Goal: Browse casually: Explore the website without a specific task or goal

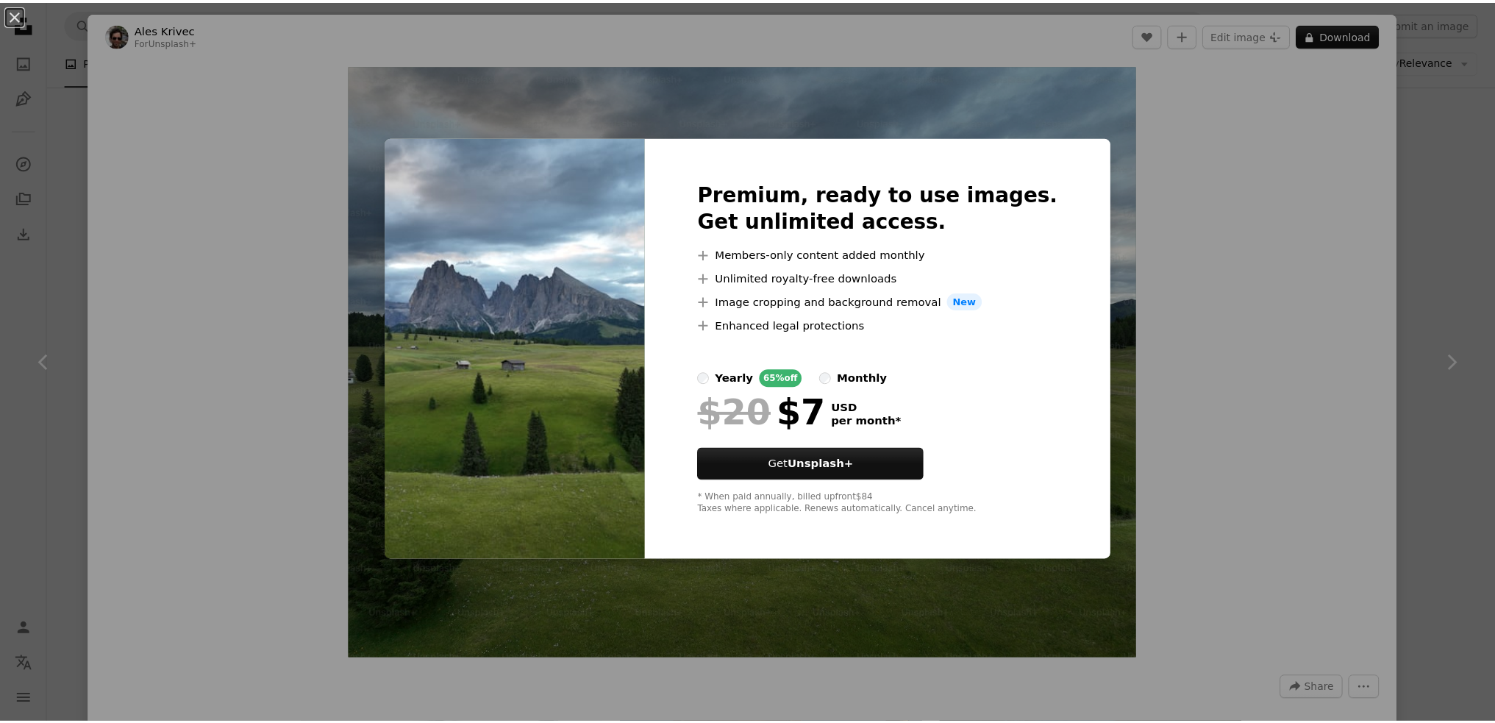
scroll to position [7209, 0]
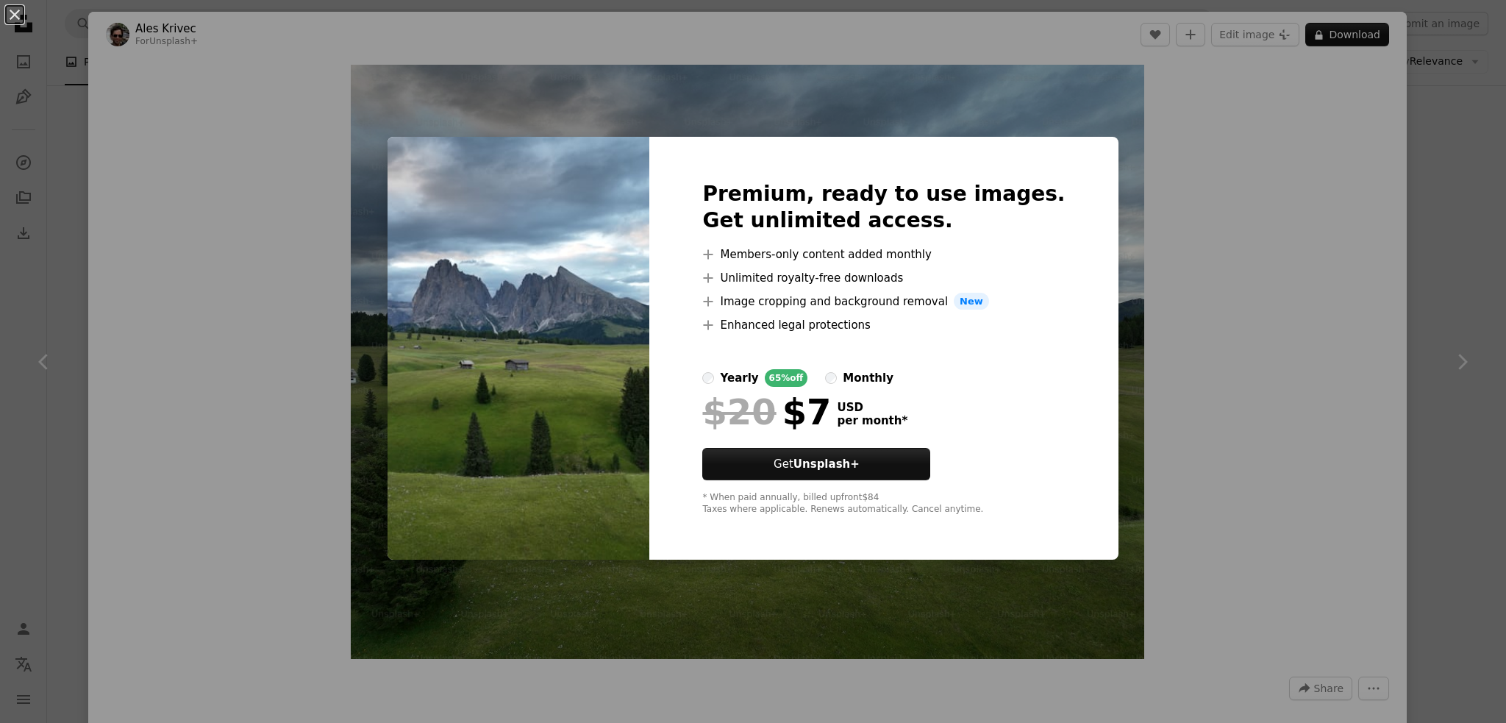
click at [218, 461] on div "An X shape Premium, ready to use images. Get unlimited access. A plus sign Memb…" at bounding box center [753, 361] width 1506 height 723
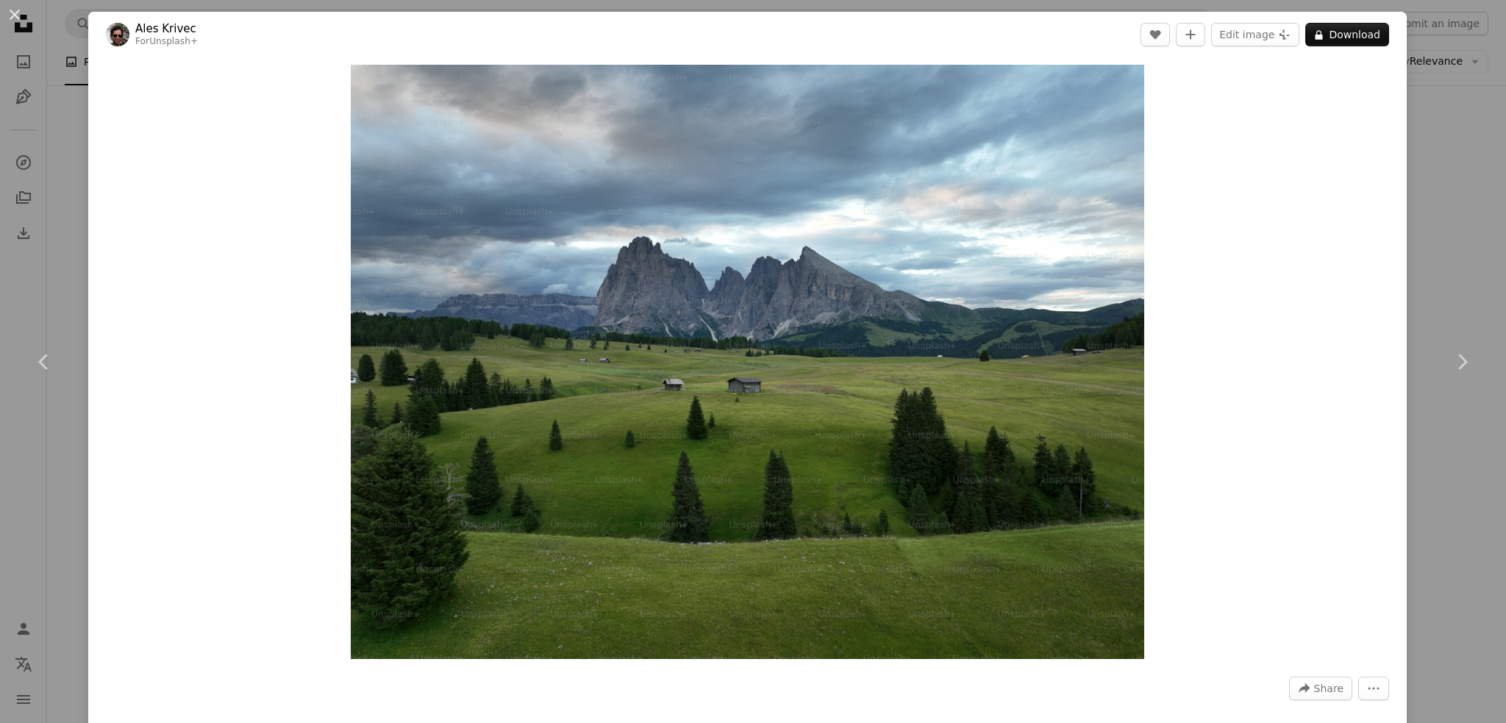
click at [16, 170] on div "An X shape Chevron left Chevron right Ales Krivec For Unsplash+ A heart A plus …" at bounding box center [753, 361] width 1506 height 723
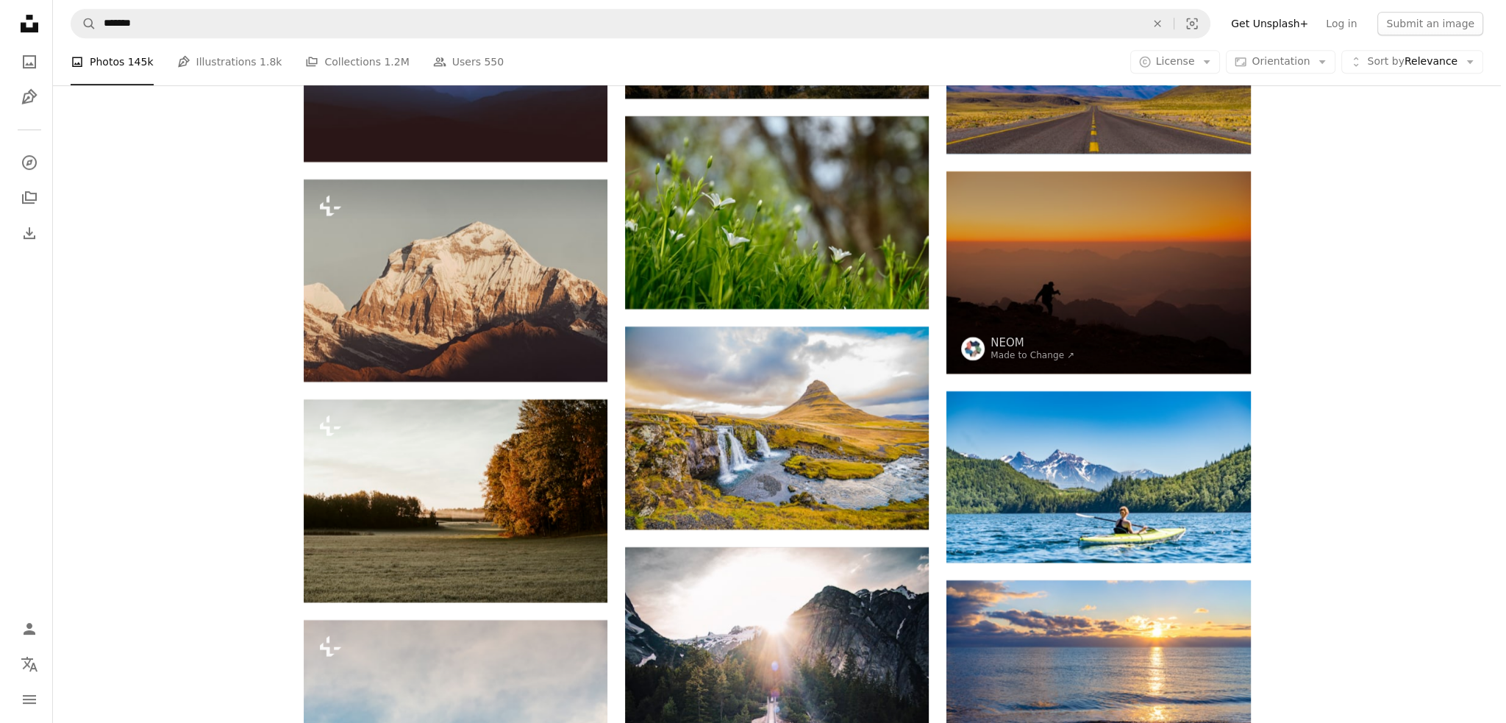
scroll to position [8459, 0]
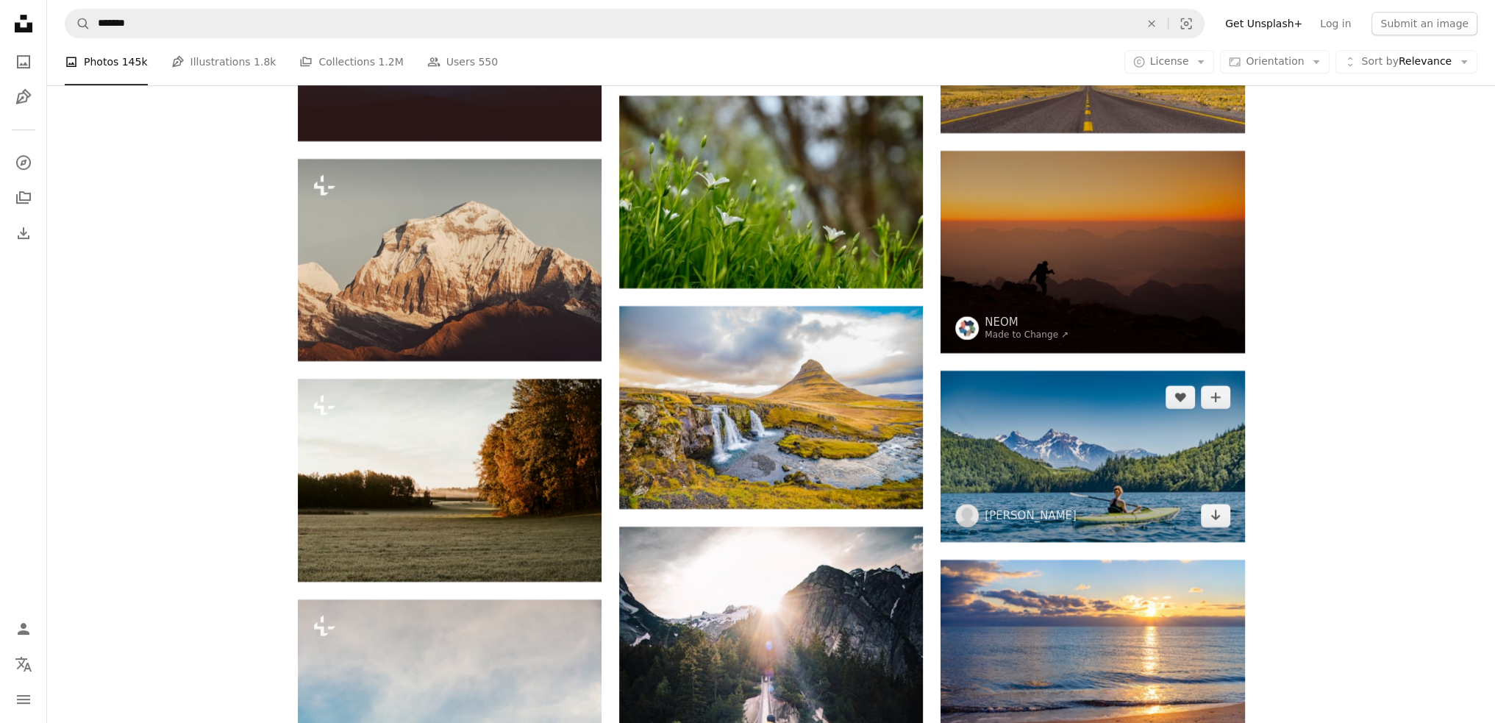
click at [1077, 449] on img at bounding box center [1093, 456] width 304 height 171
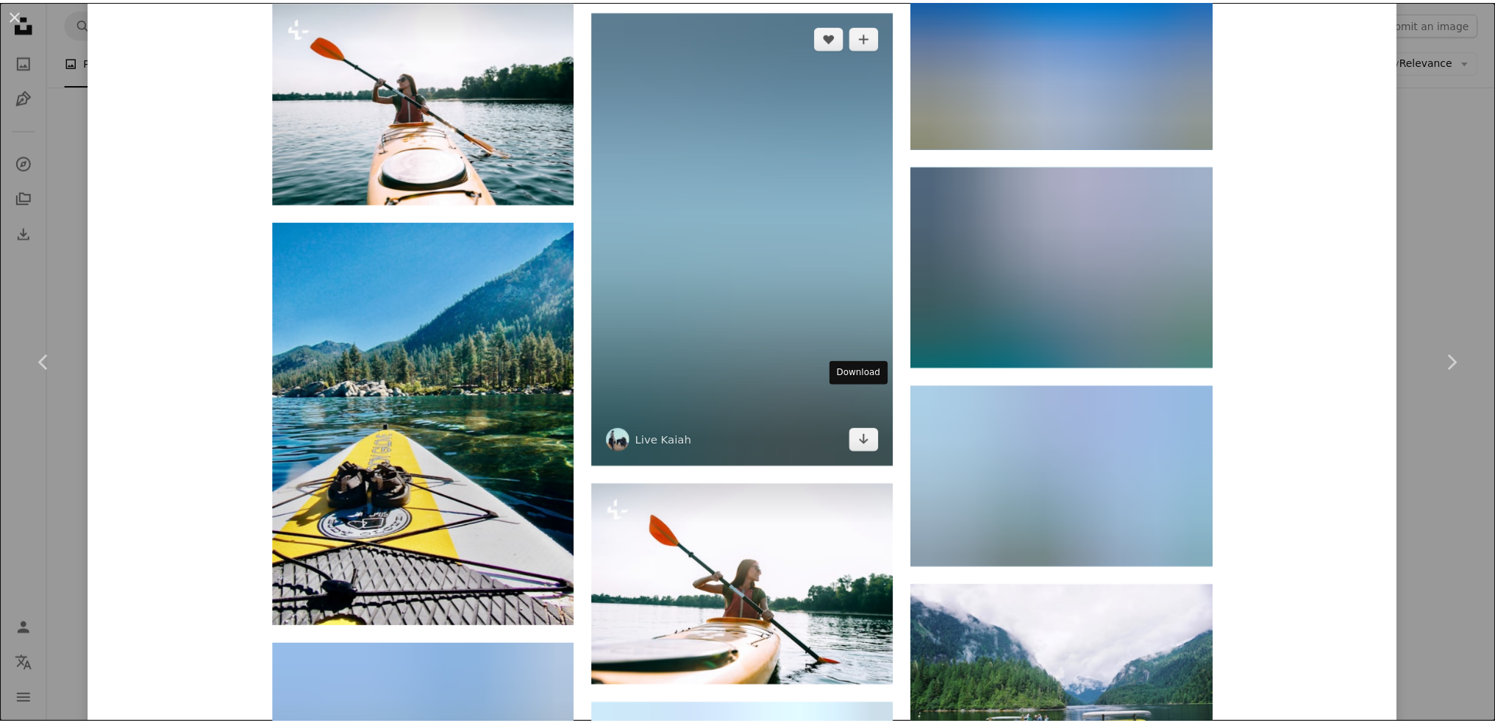
scroll to position [3752, 0]
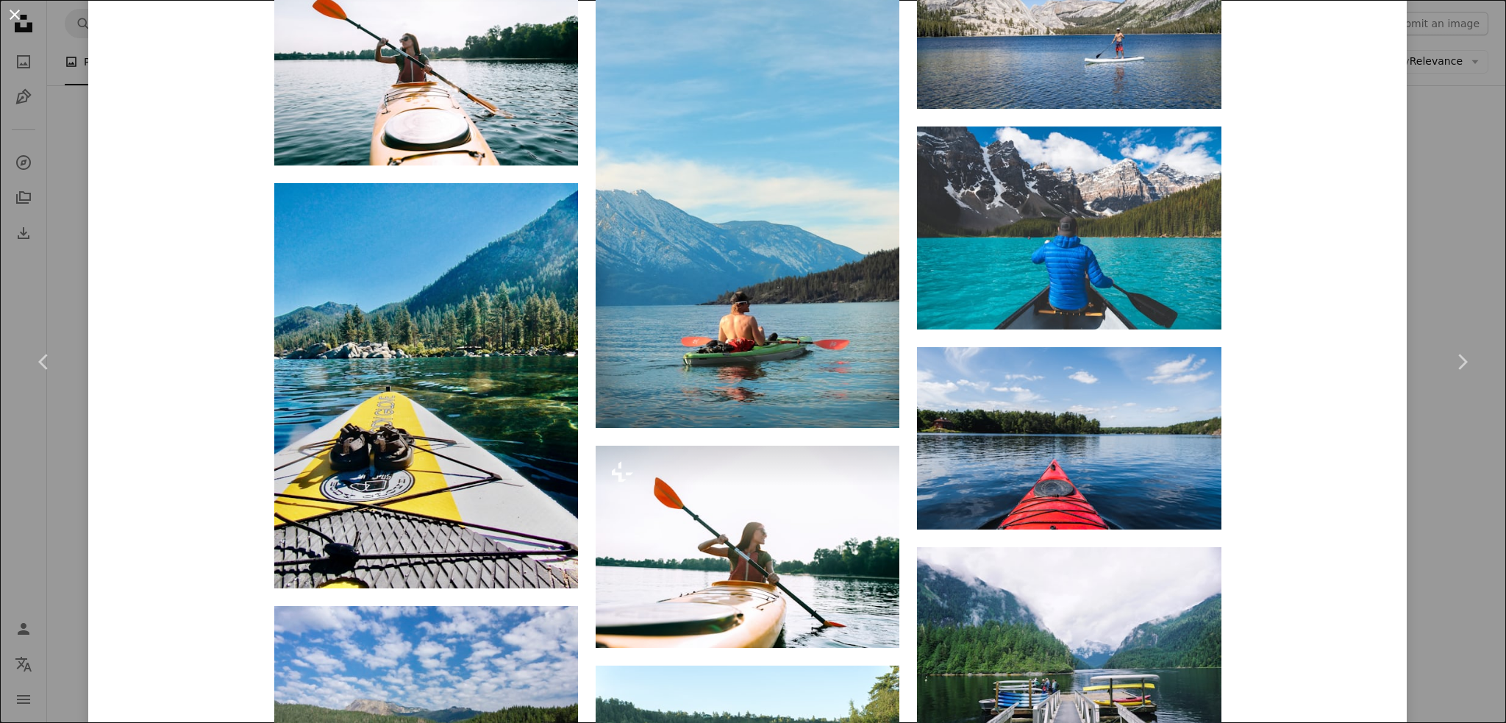
click at [10, 13] on button "An X shape" at bounding box center [15, 15] width 18 height 18
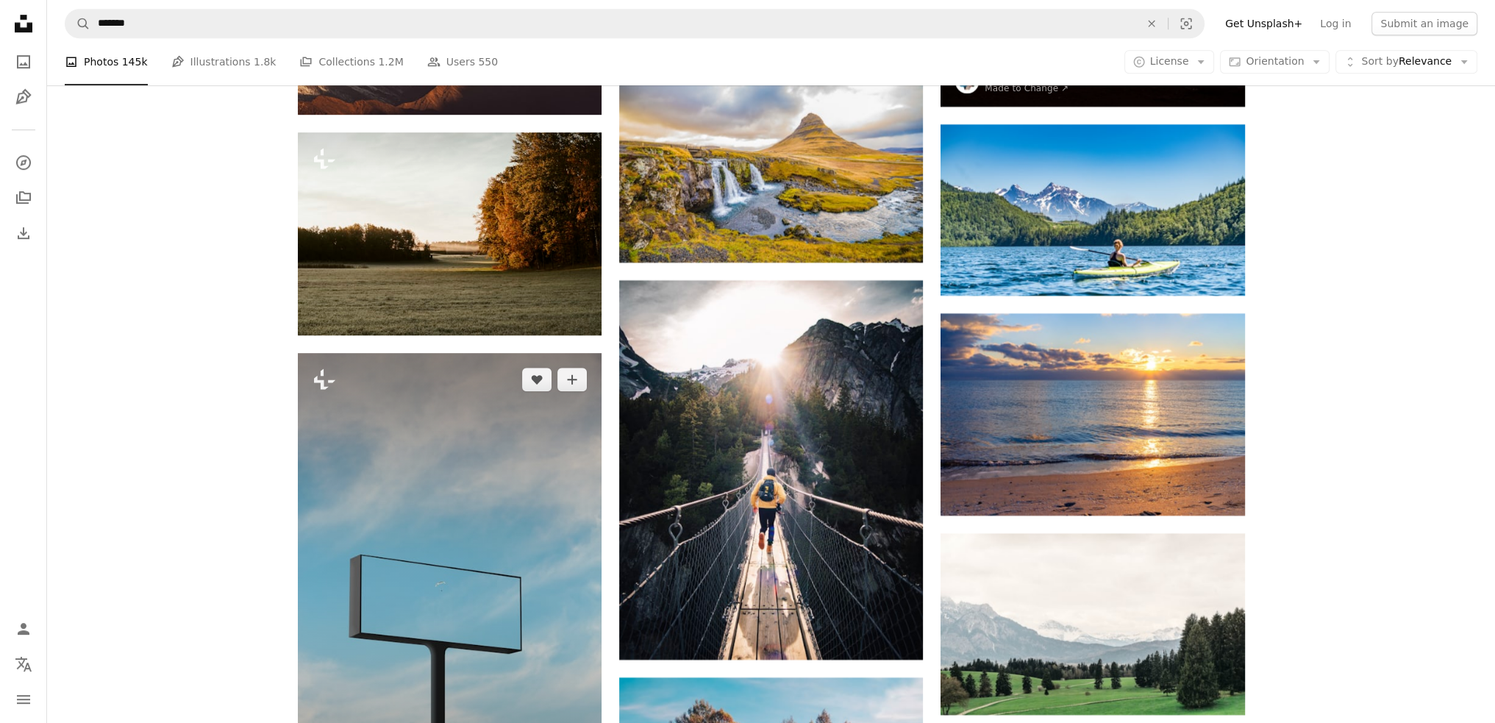
scroll to position [8680, 0]
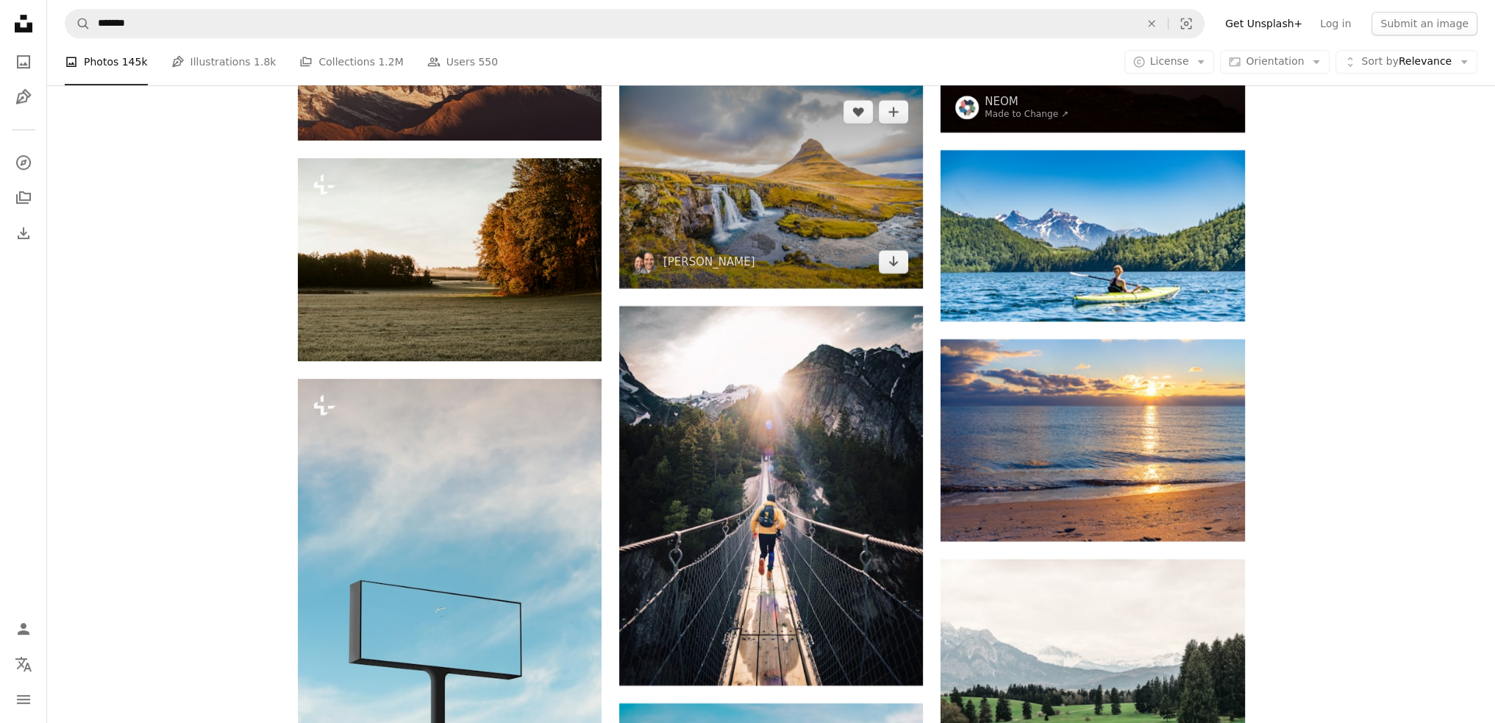
click at [739, 204] on img at bounding box center [771, 186] width 304 height 203
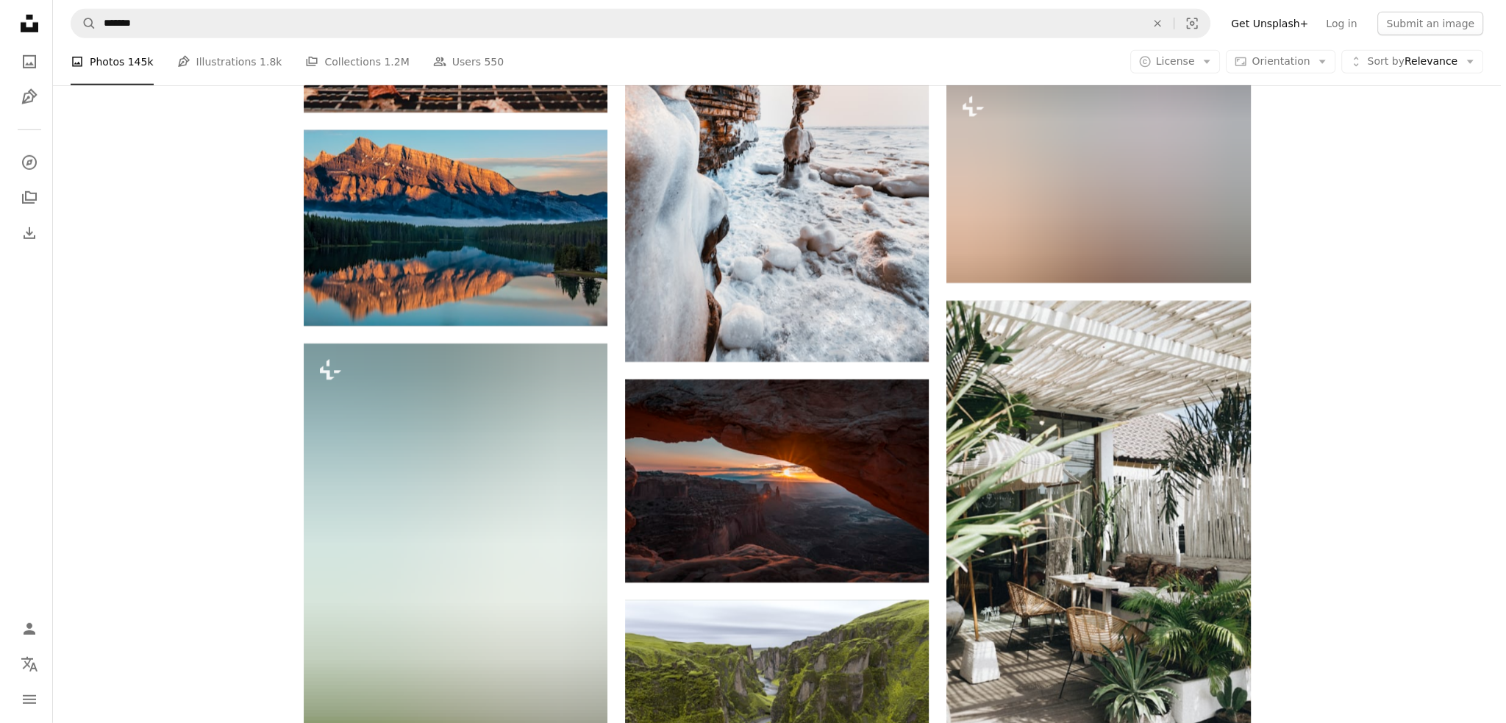
scroll to position [13682, 0]
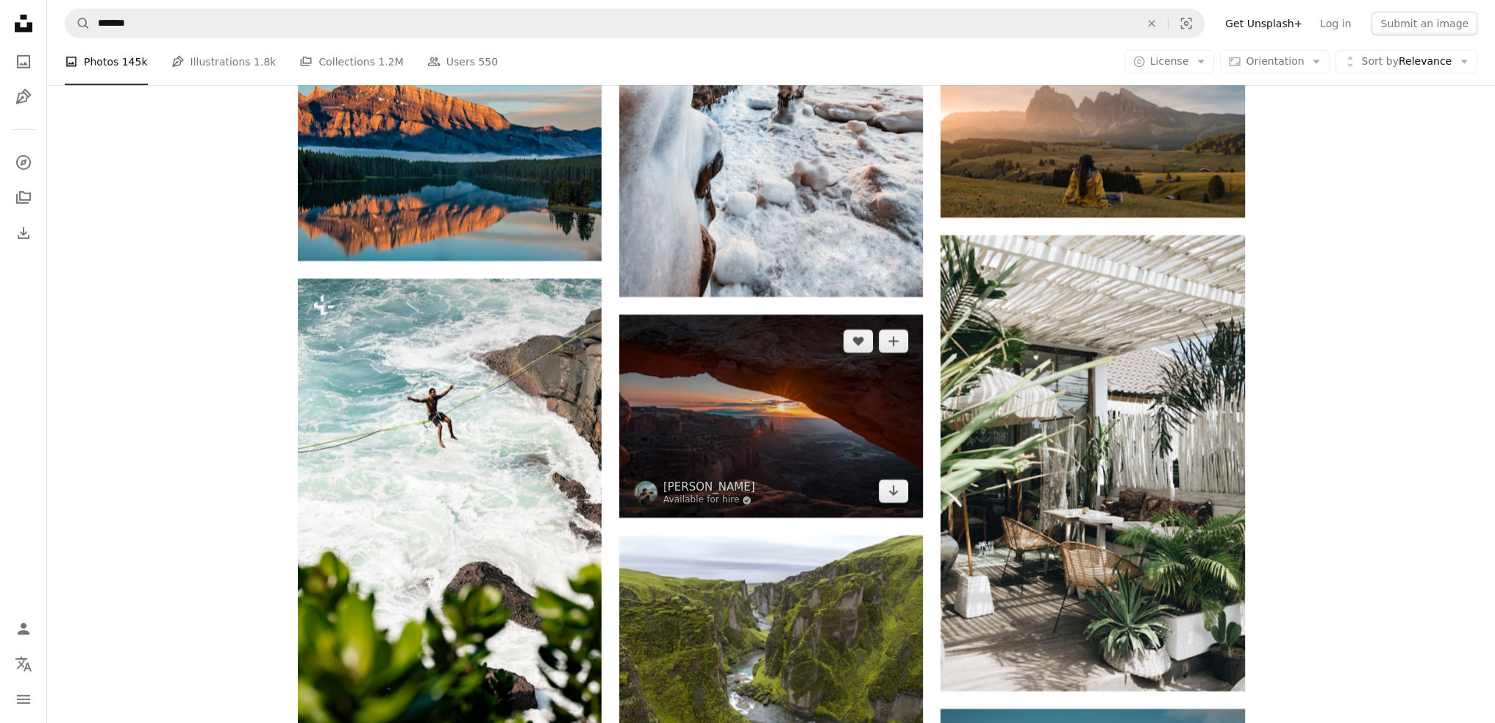
click at [783, 418] on img at bounding box center [771, 416] width 304 height 203
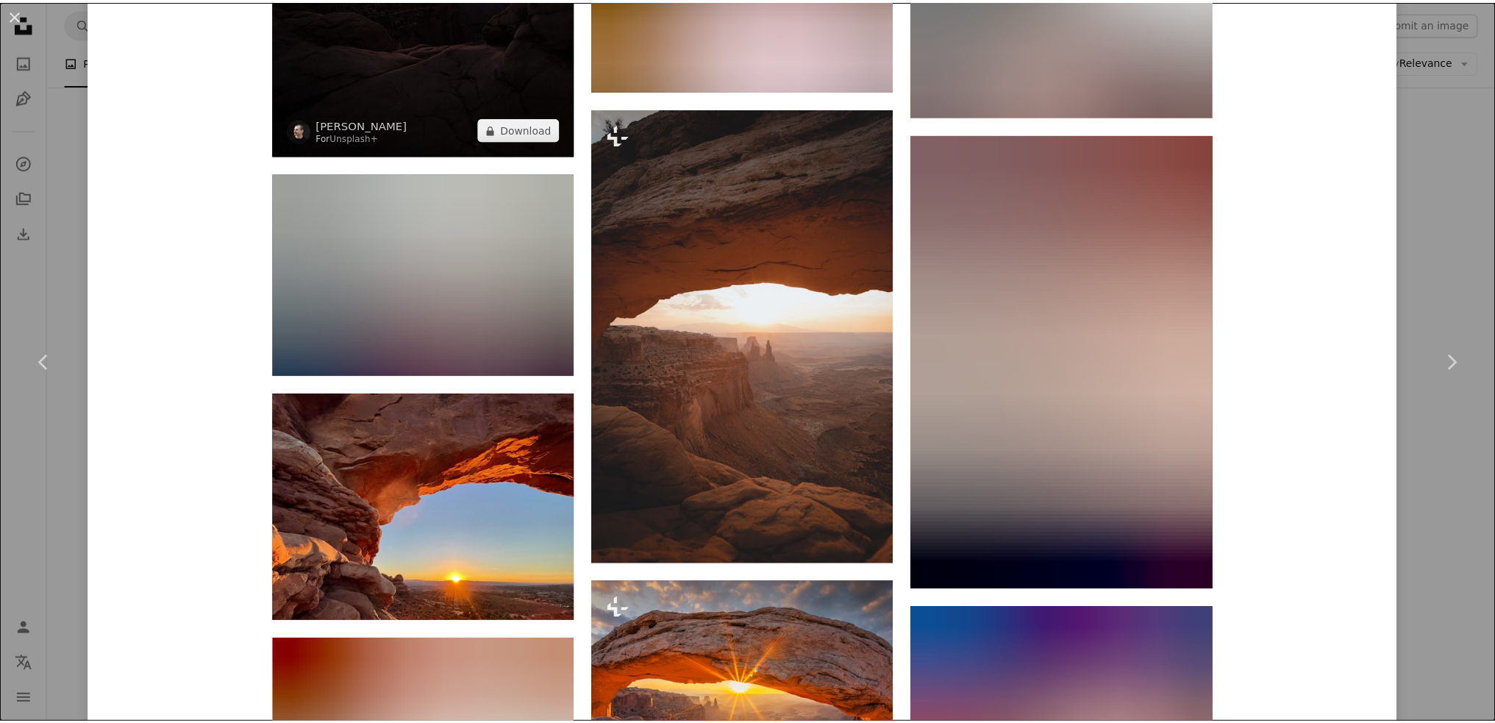
scroll to position [2575, 0]
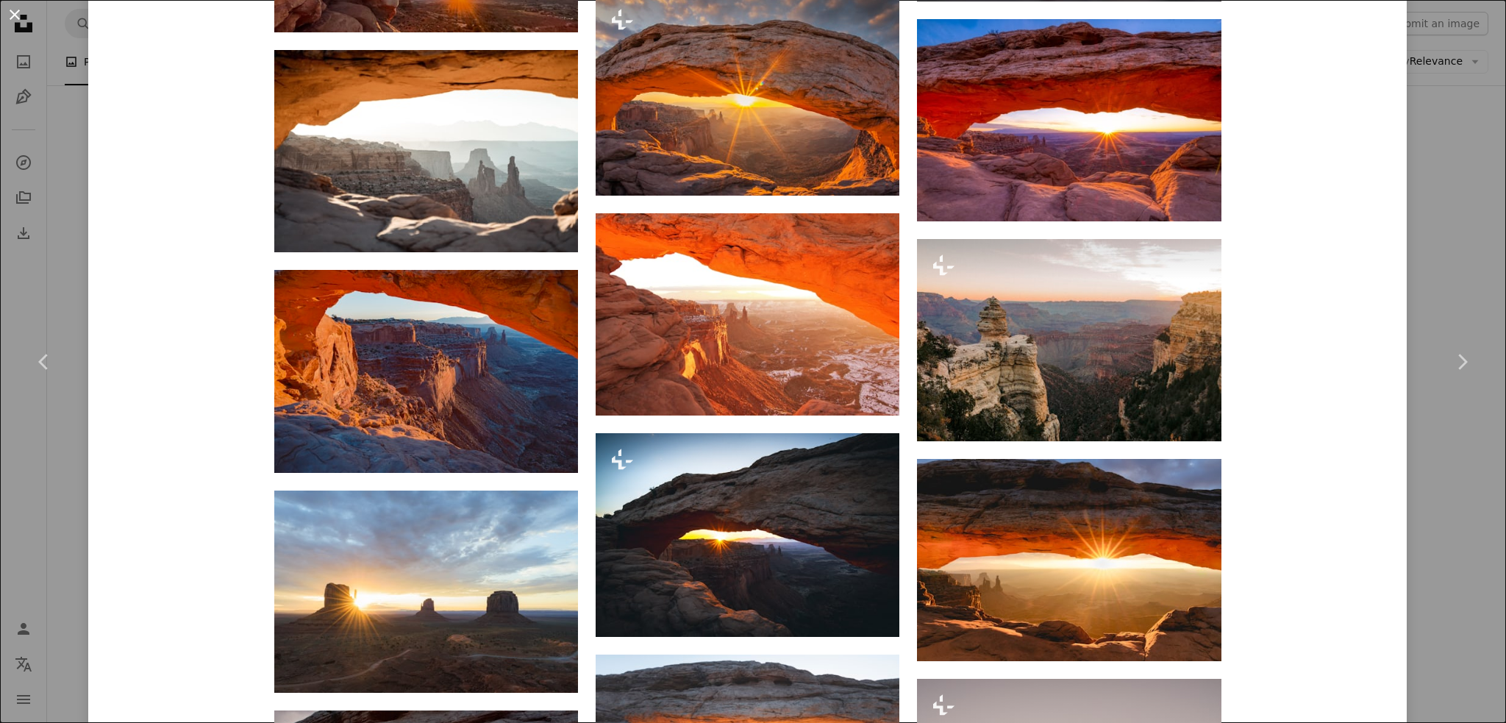
click at [6, 9] on button "An X shape" at bounding box center [15, 15] width 18 height 18
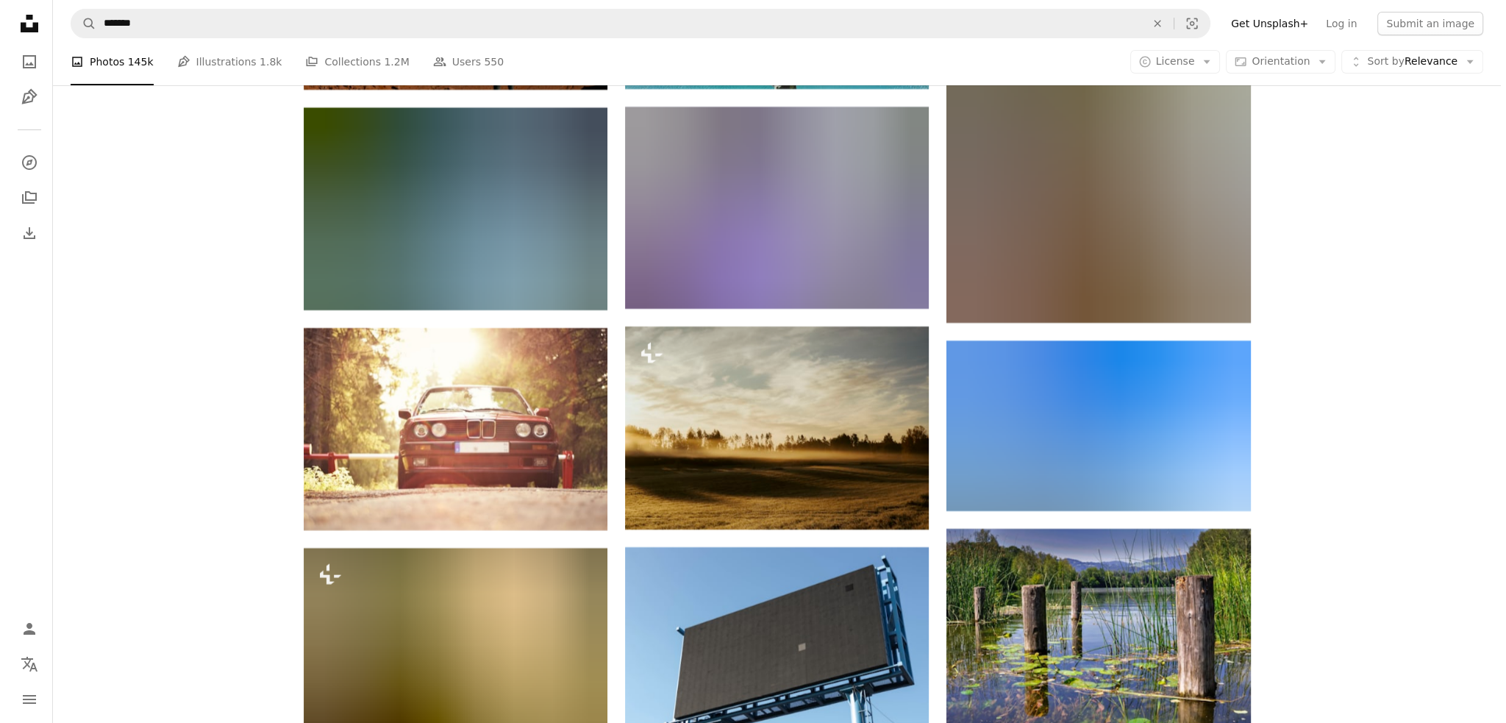
scroll to position [15227, 0]
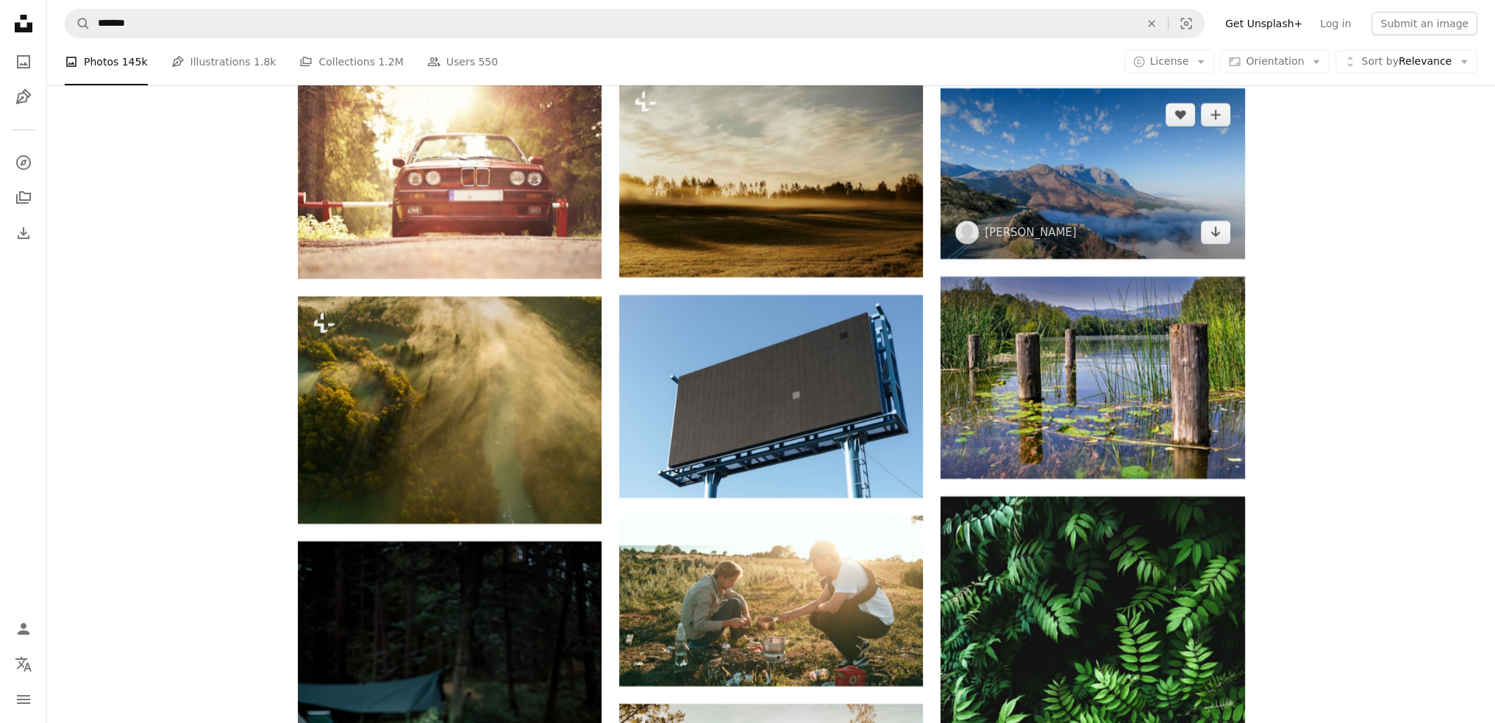
click at [1072, 154] on img at bounding box center [1093, 173] width 304 height 171
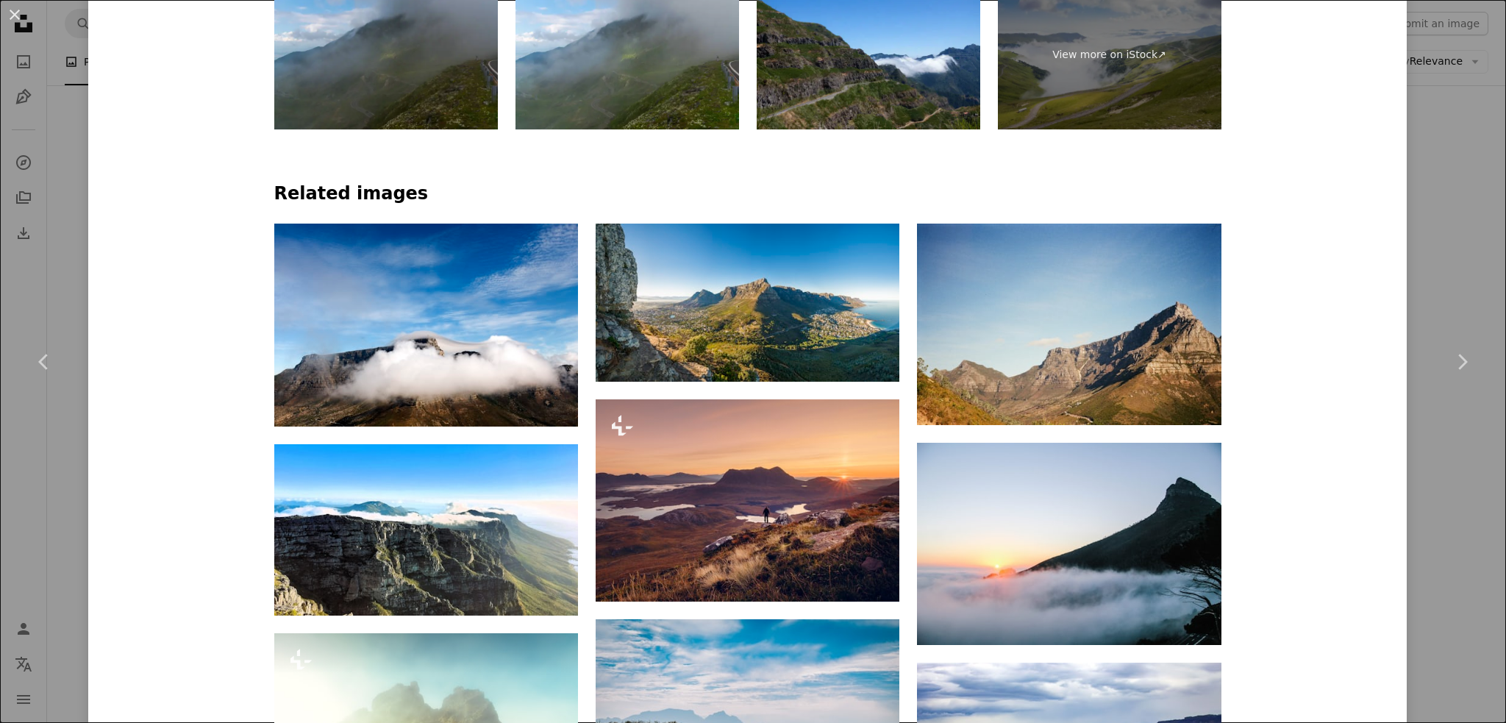
scroll to position [1103, 0]
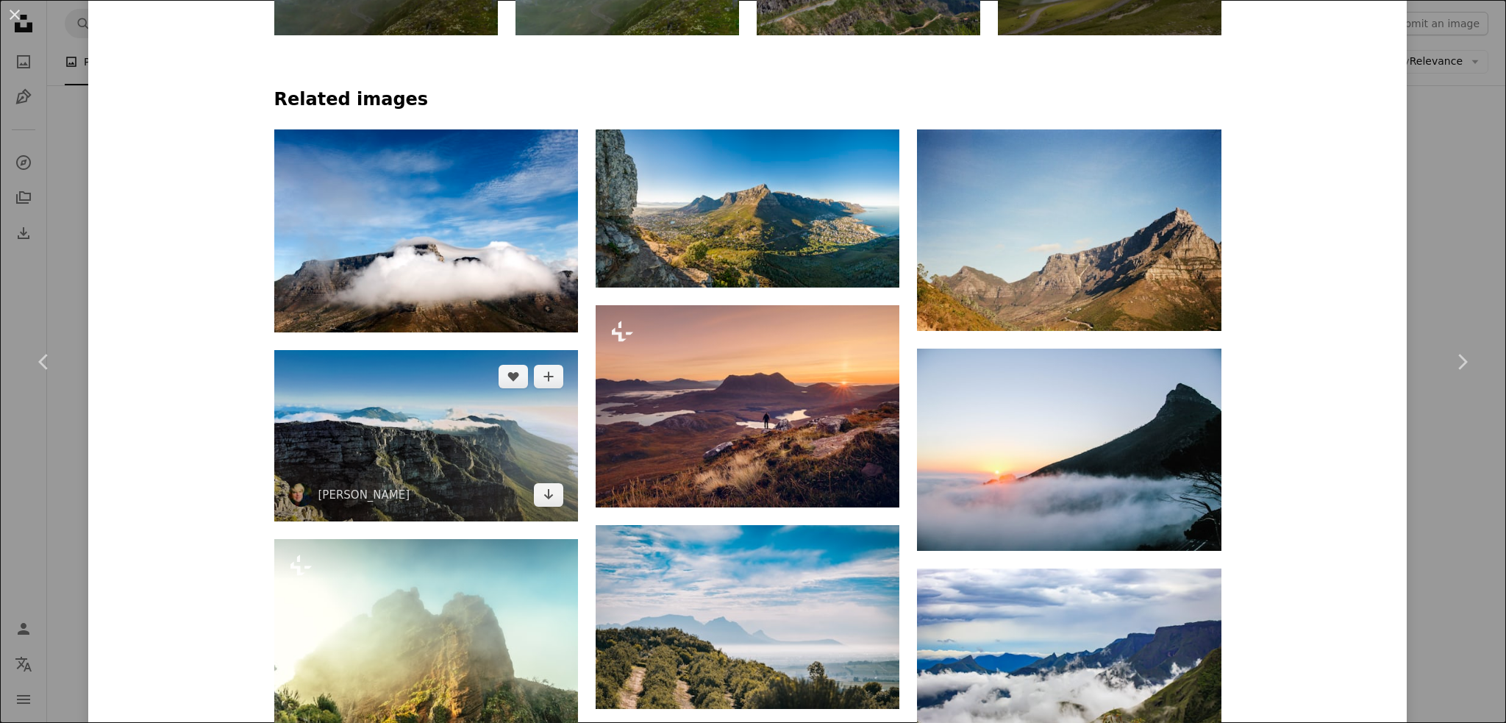
click at [413, 476] on img at bounding box center [426, 435] width 304 height 171
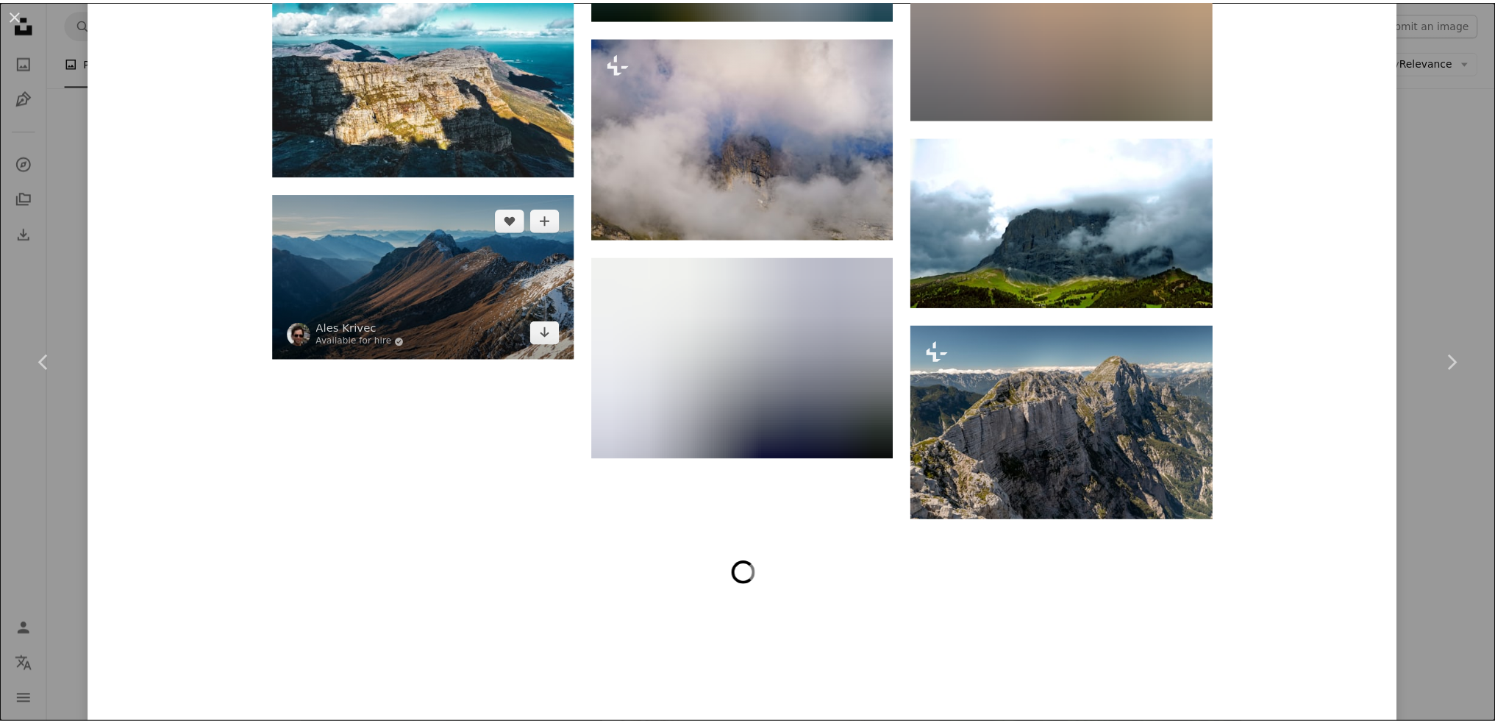
scroll to position [2155, 0]
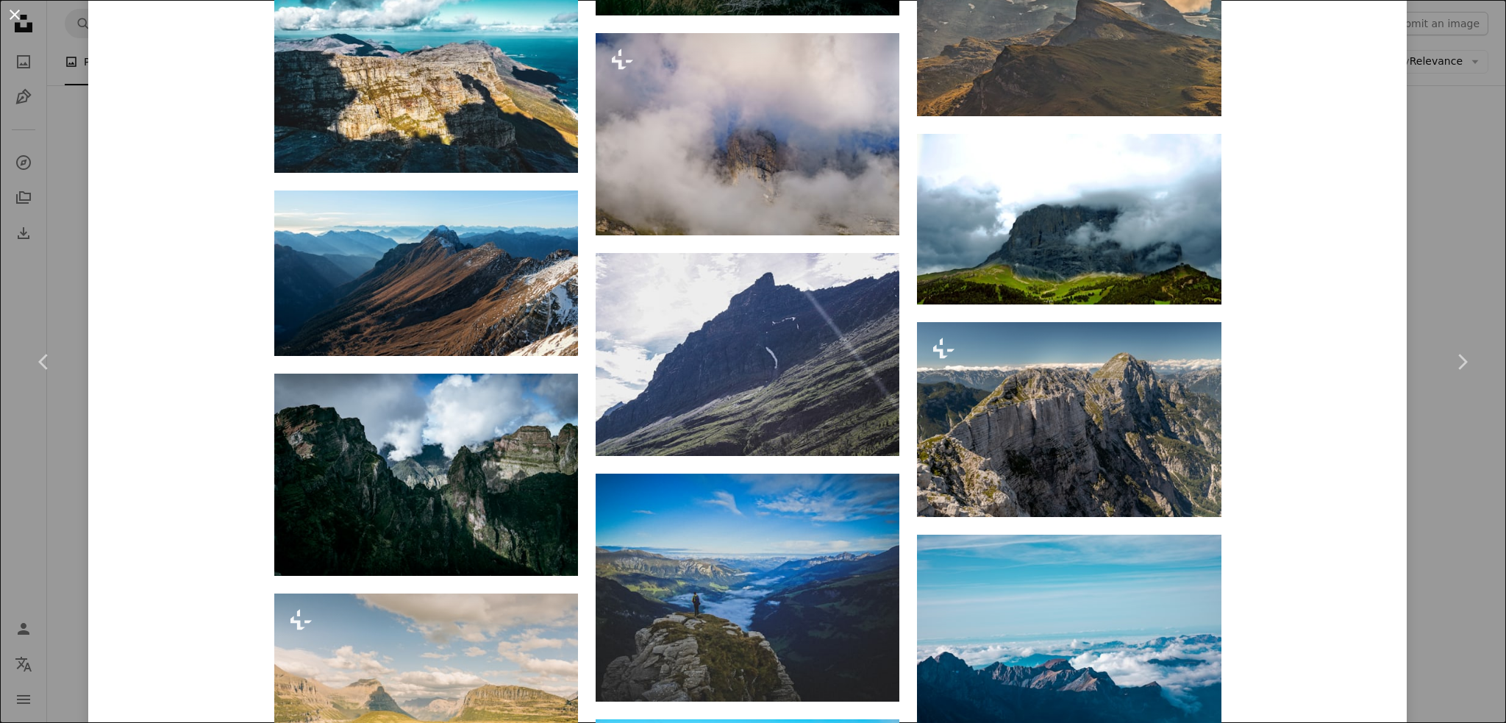
click at [12, 15] on button "An X shape" at bounding box center [15, 15] width 18 height 18
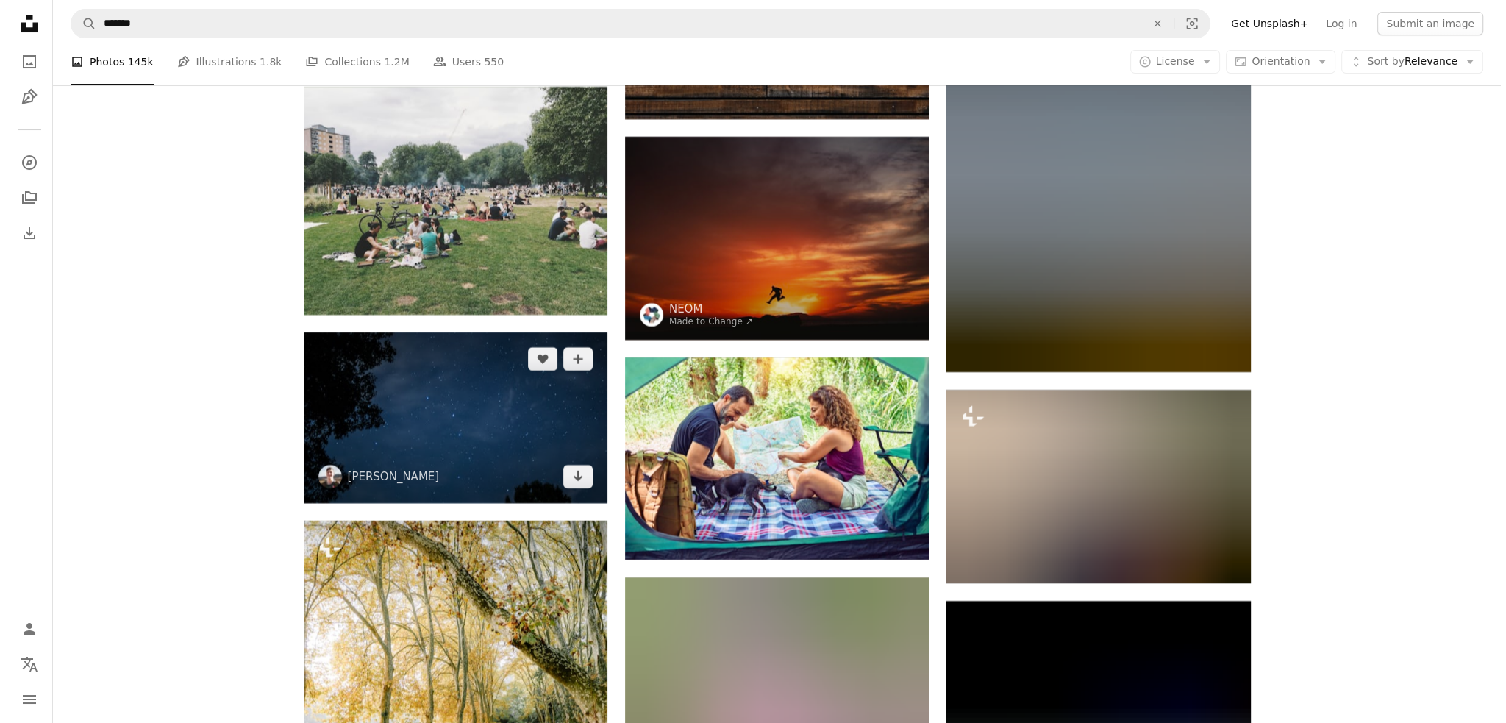
scroll to position [22951, 0]
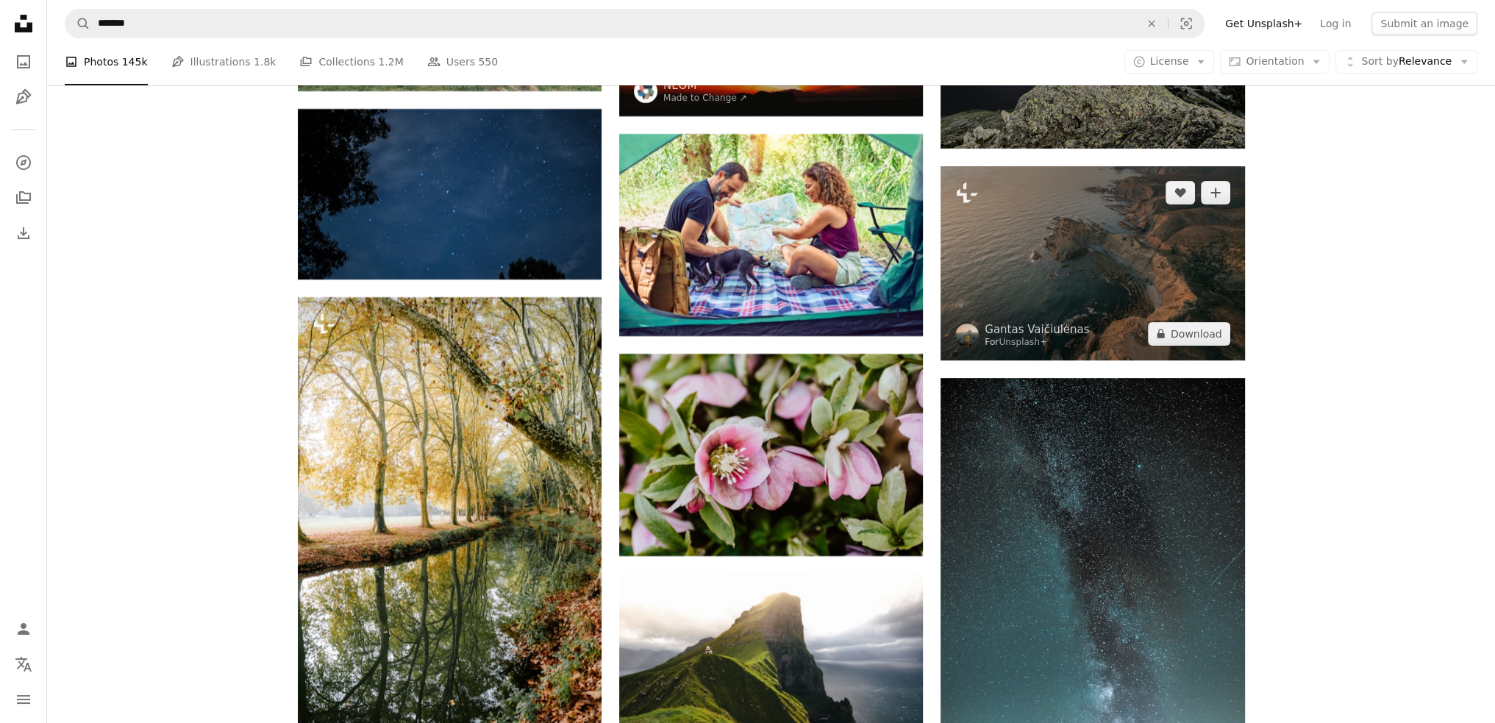
click at [1080, 267] on img at bounding box center [1093, 263] width 304 height 194
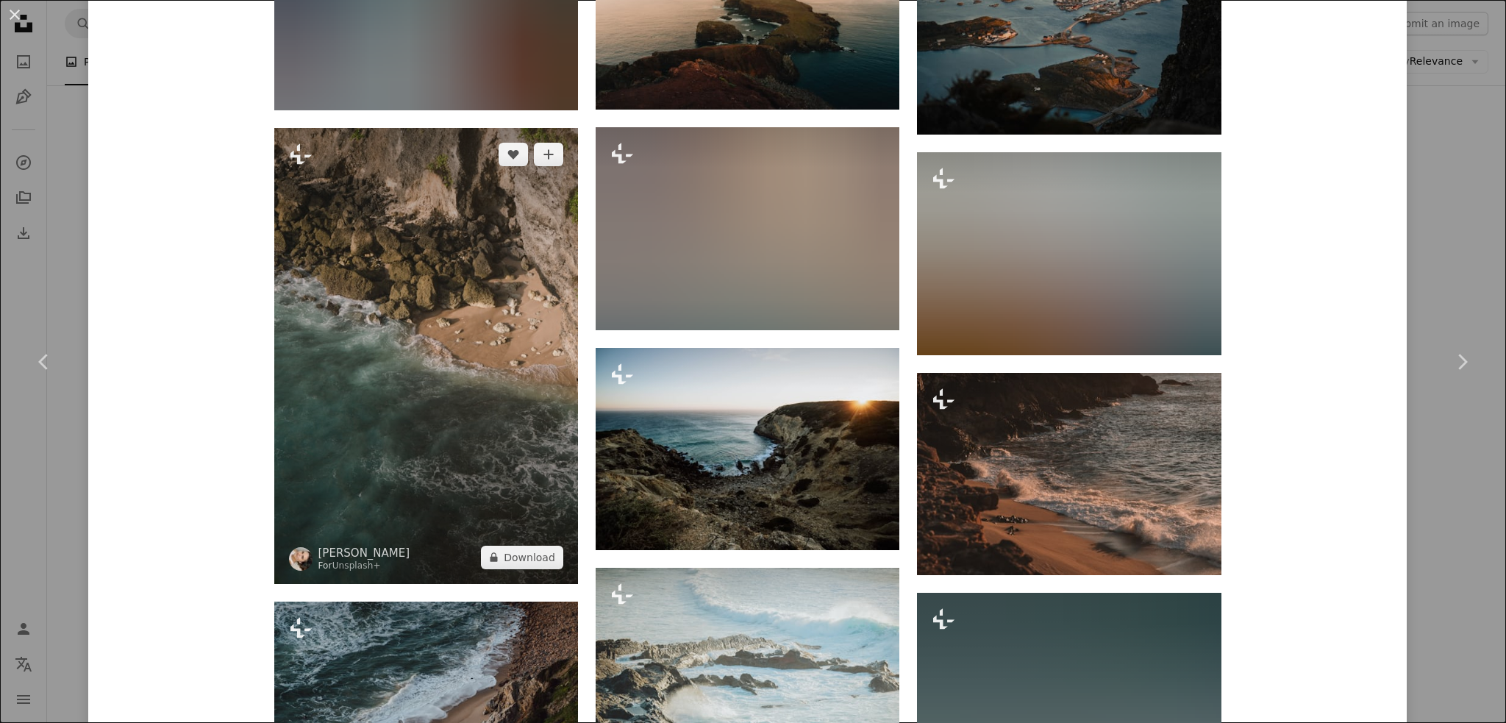
scroll to position [1765, 0]
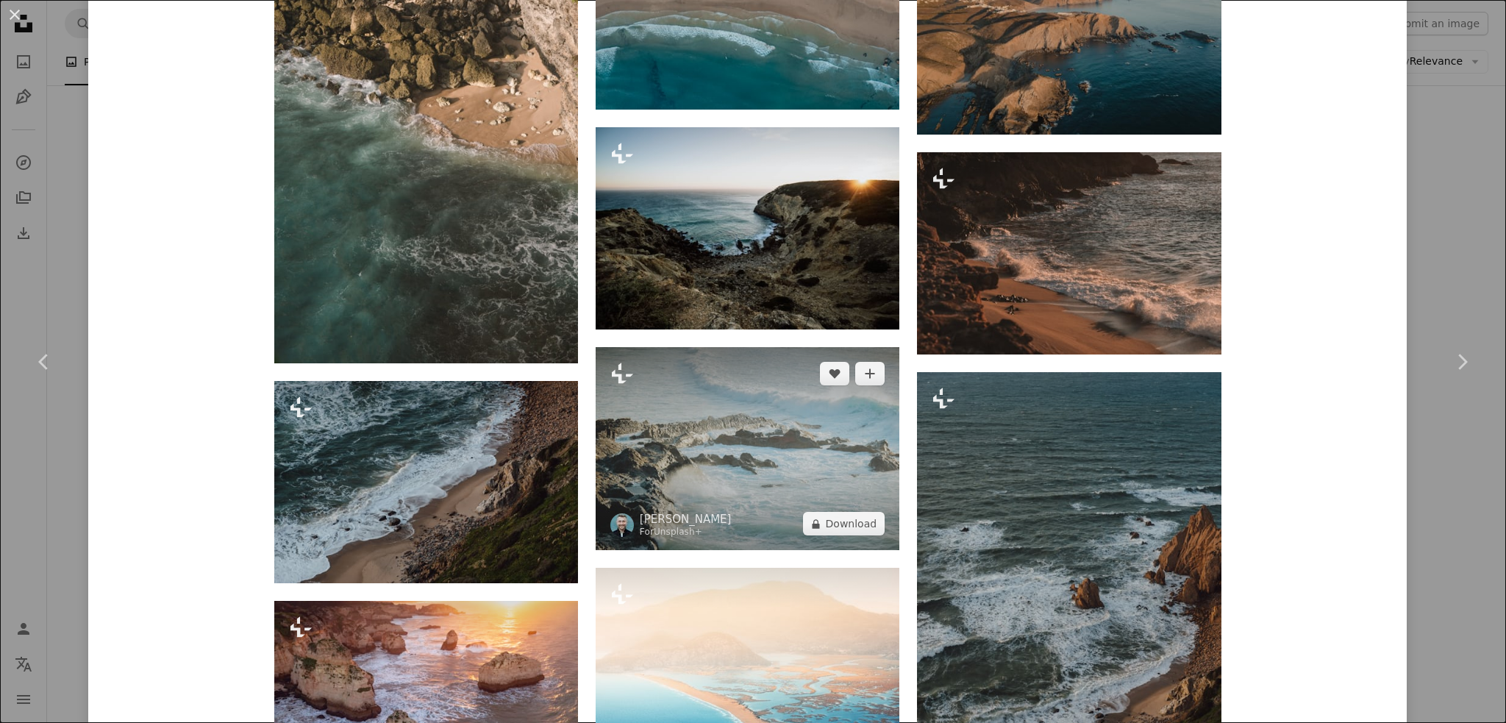
click at [714, 485] on img at bounding box center [748, 448] width 304 height 203
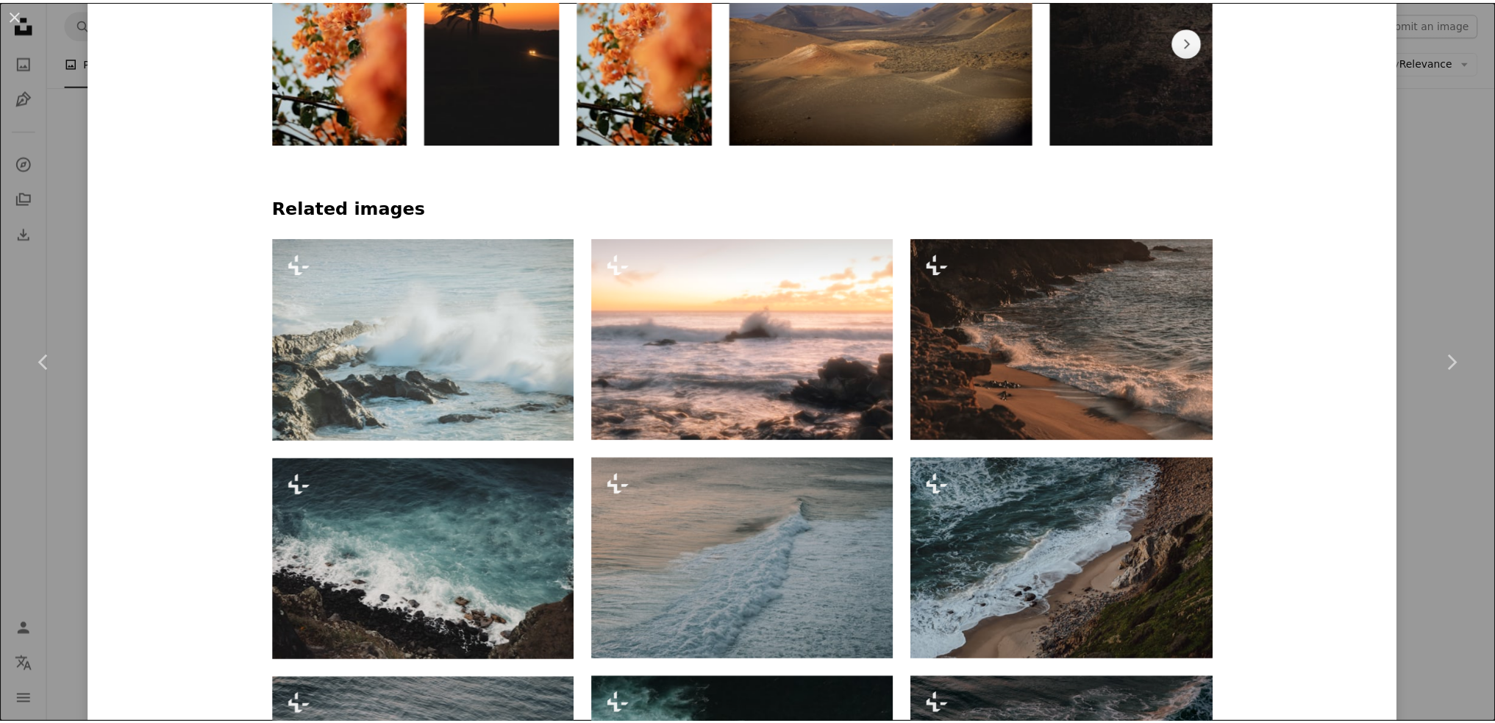
scroll to position [662, 0]
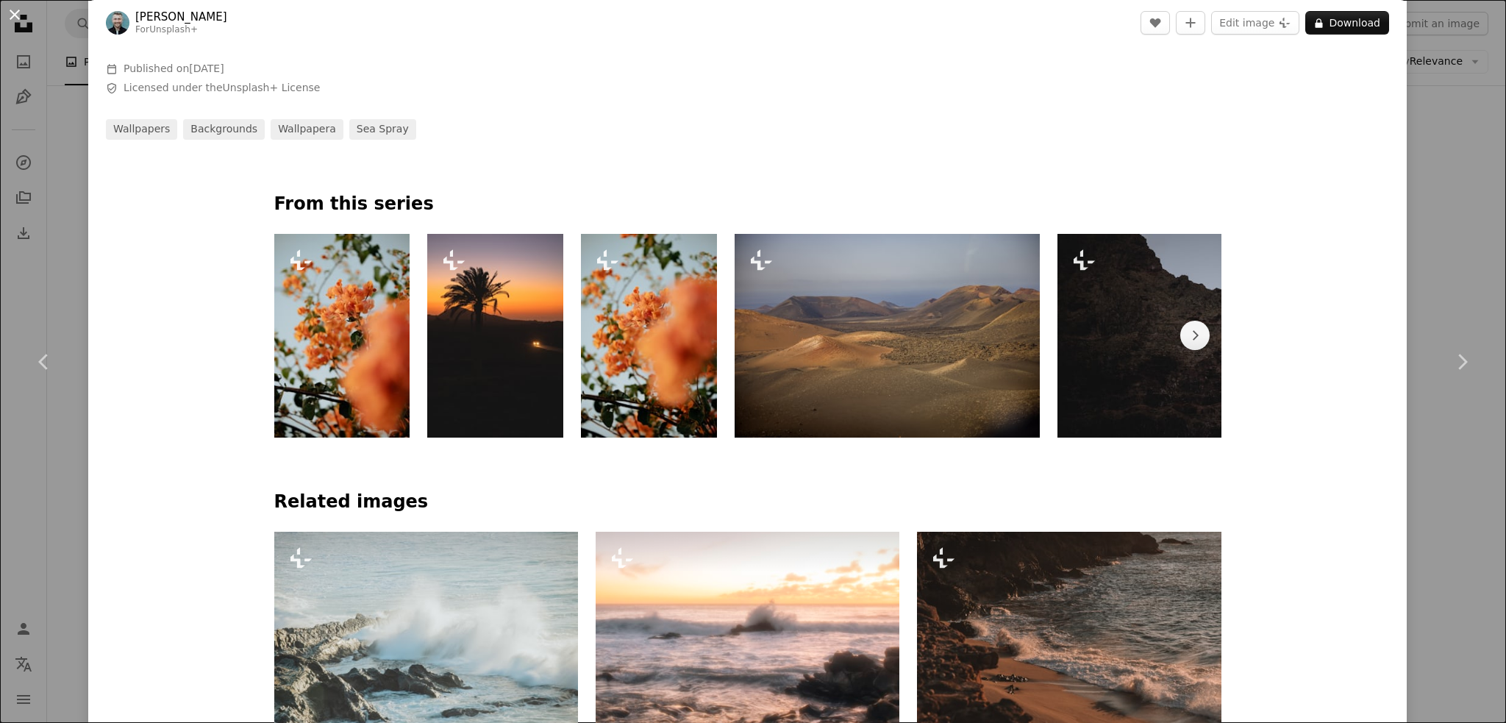
click at [9, 10] on button "An X shape" at bounding box center [15, 15] width 18 height 18
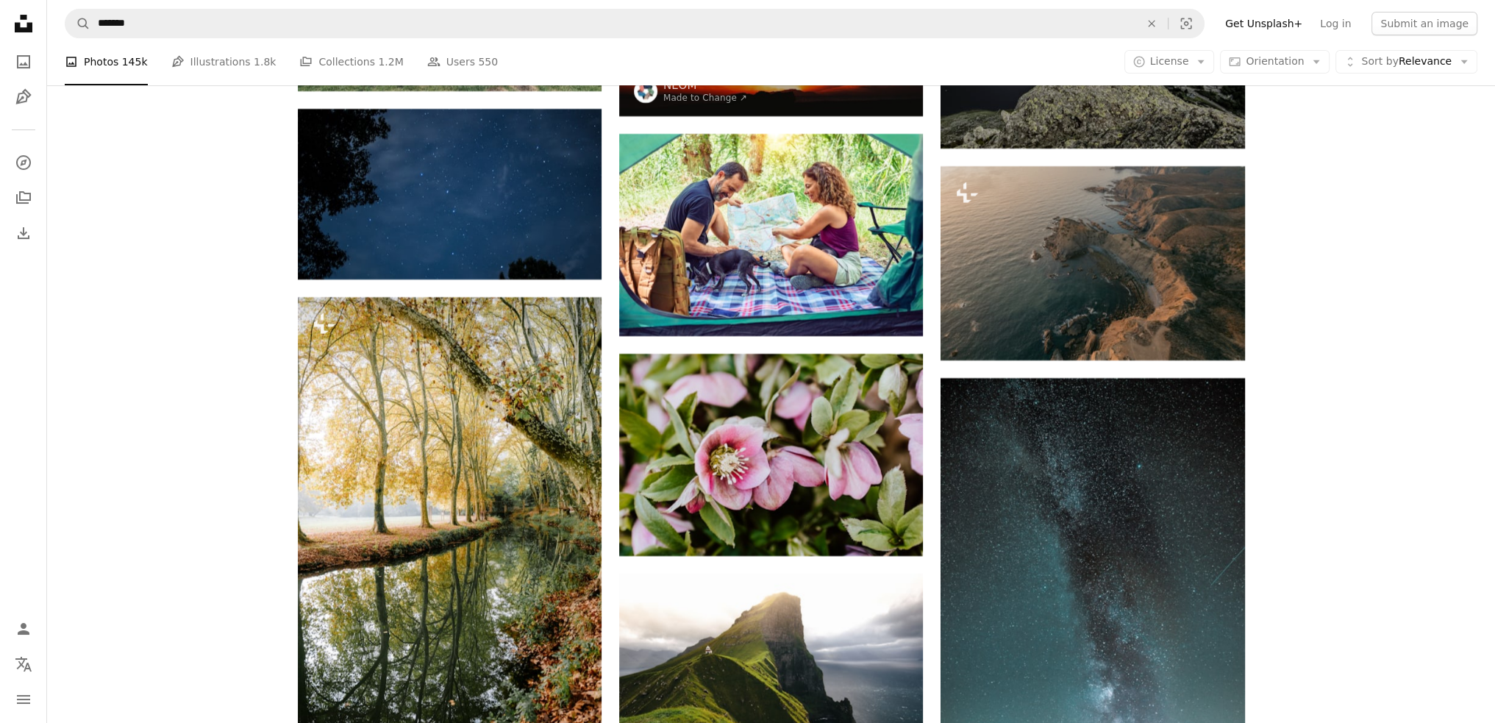
click at [15, 20] on icon "Unsplash logo Unsplash Home" at bounding box center [23, 23] width 29 height 29
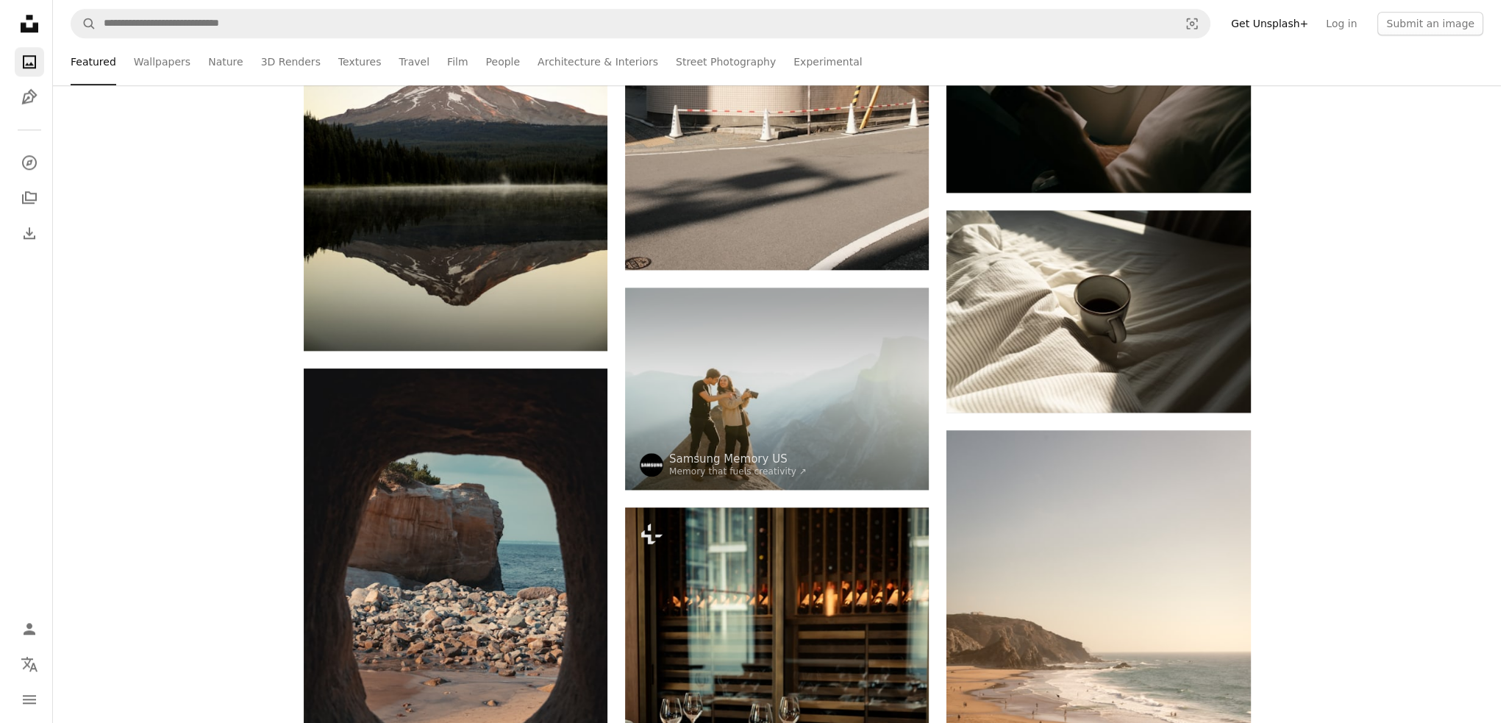
scroll to position [2648, 0]
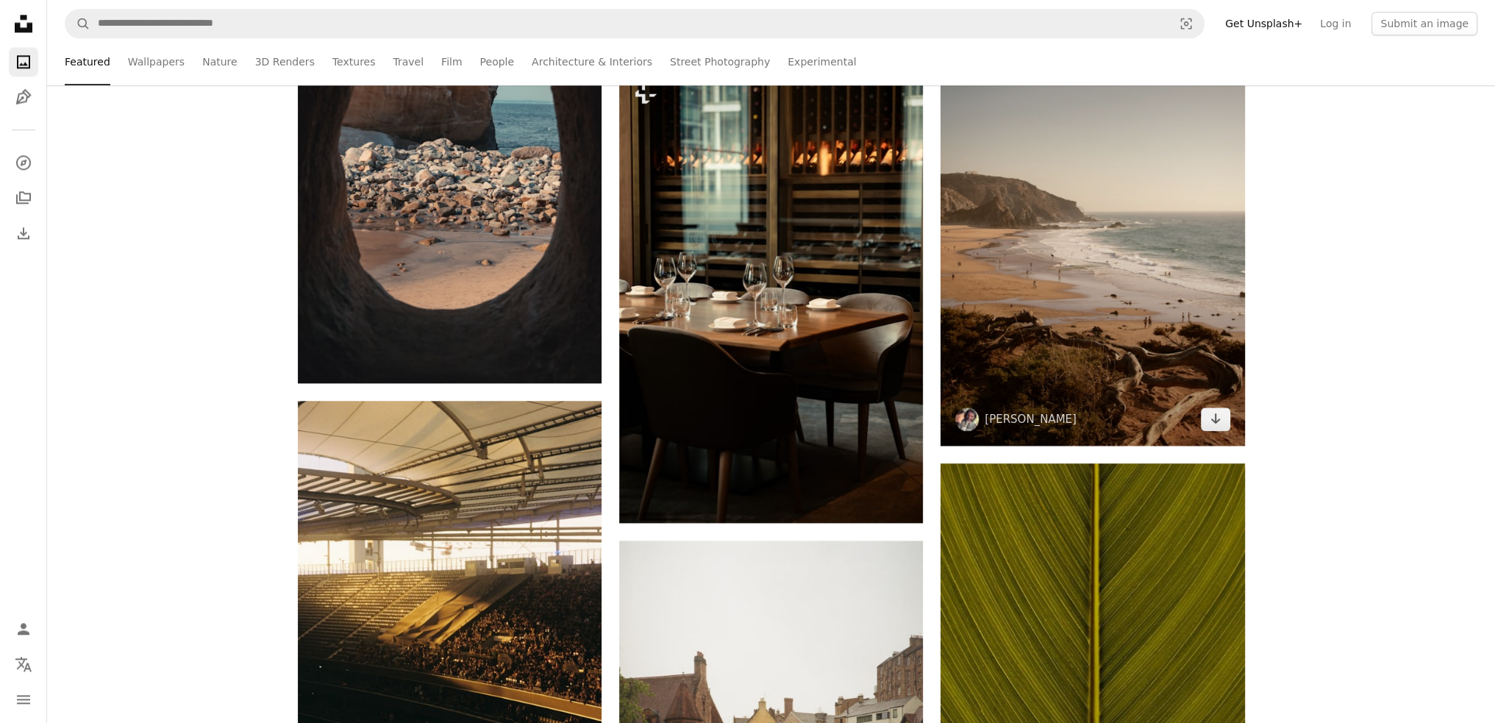
click at [1137, 320] on img at bounding box center [1093, 218] width 304 height 456
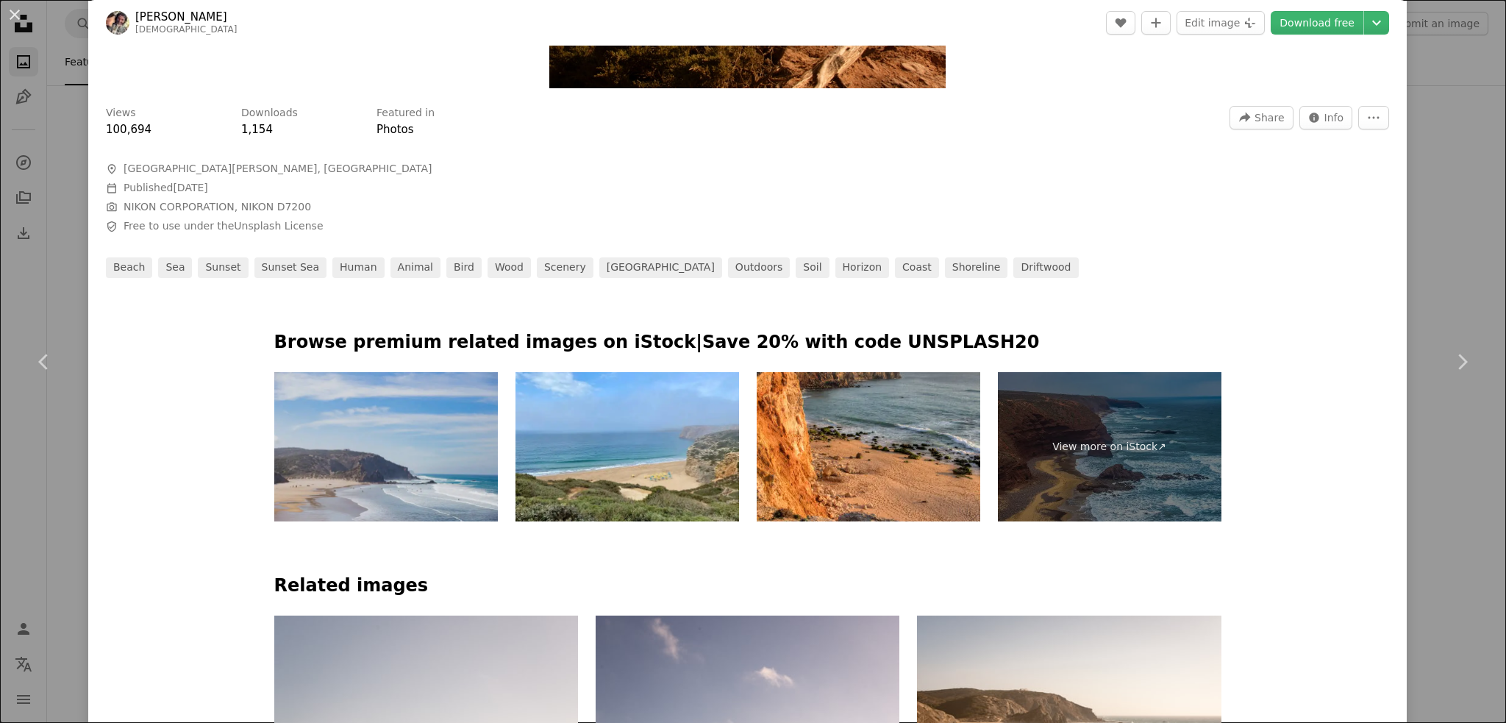
scroll to position [809, 0]
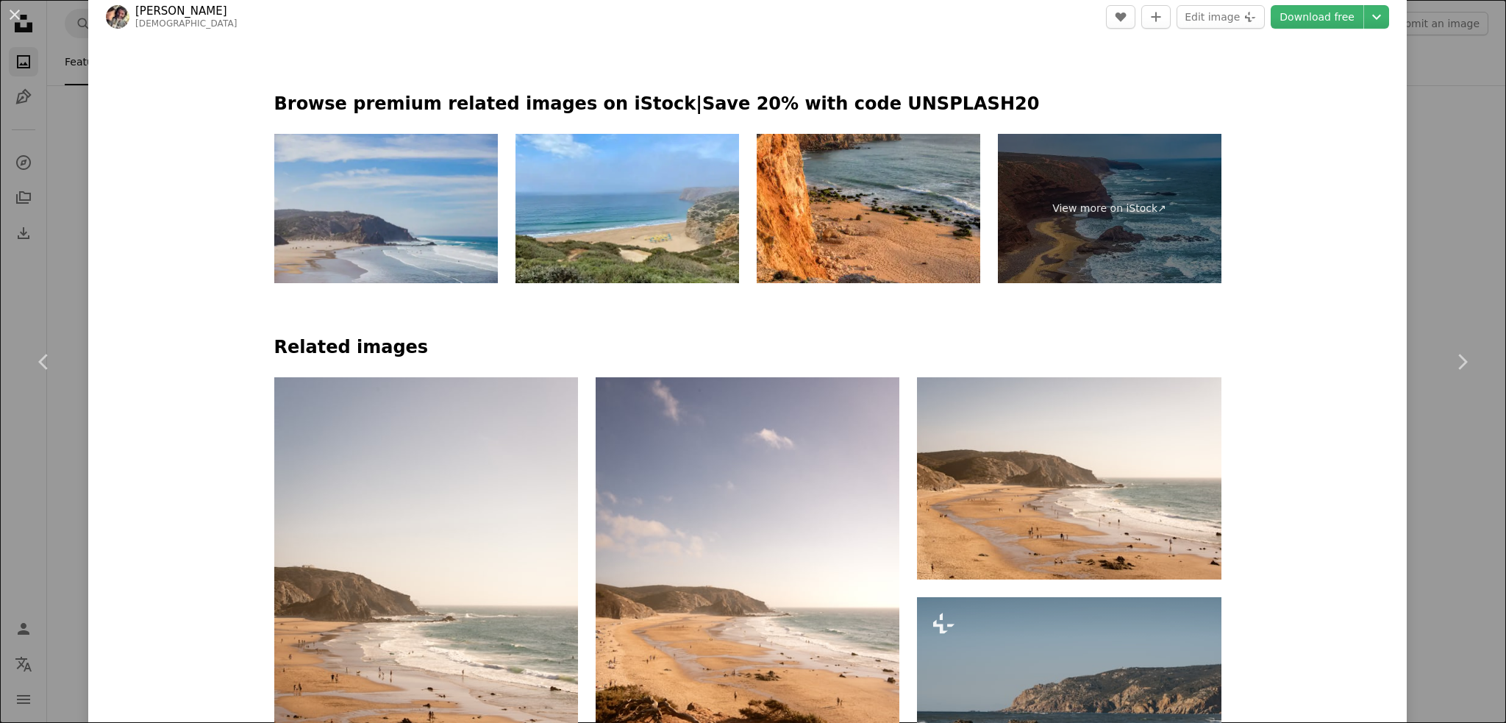
click at [402, 246] on img at bounding box center [386, 208] width 224 height 149
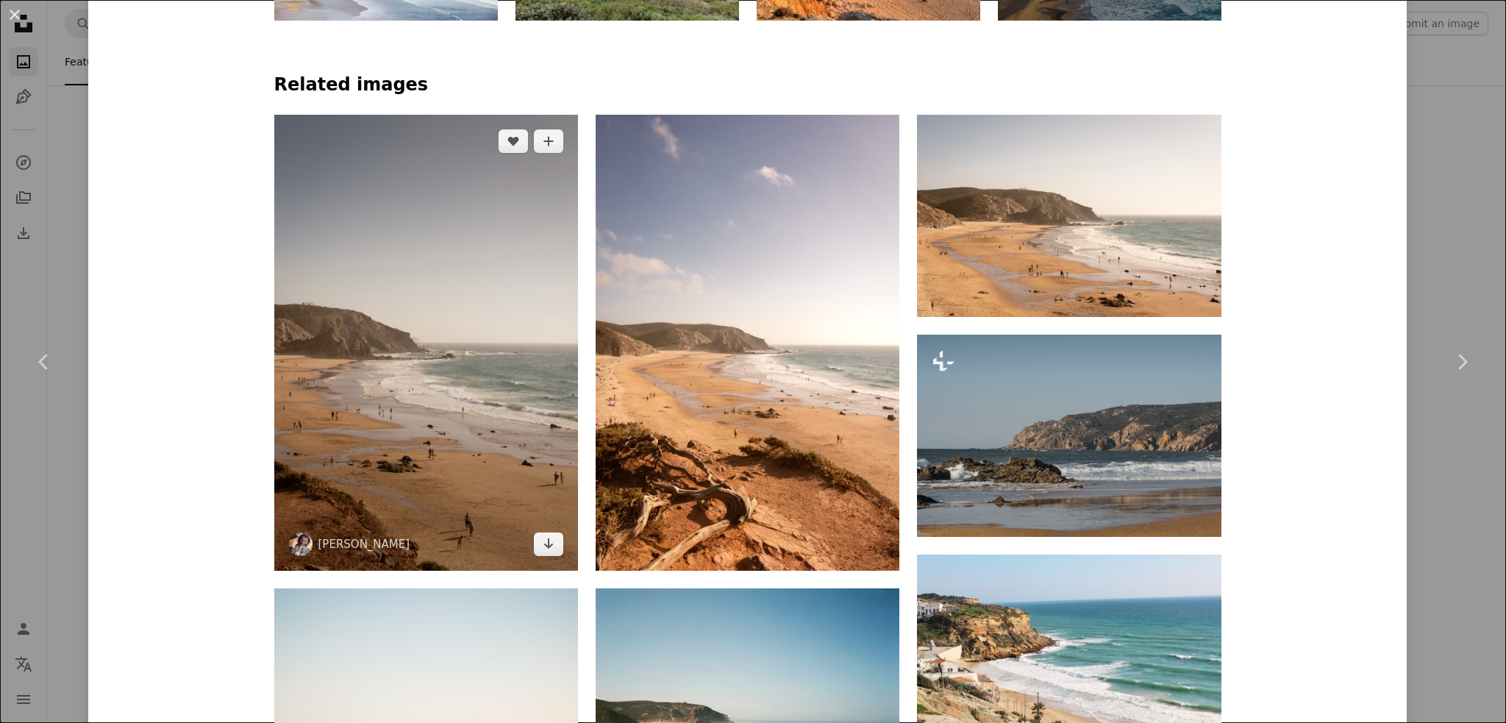
scroll to position [1177, 0]
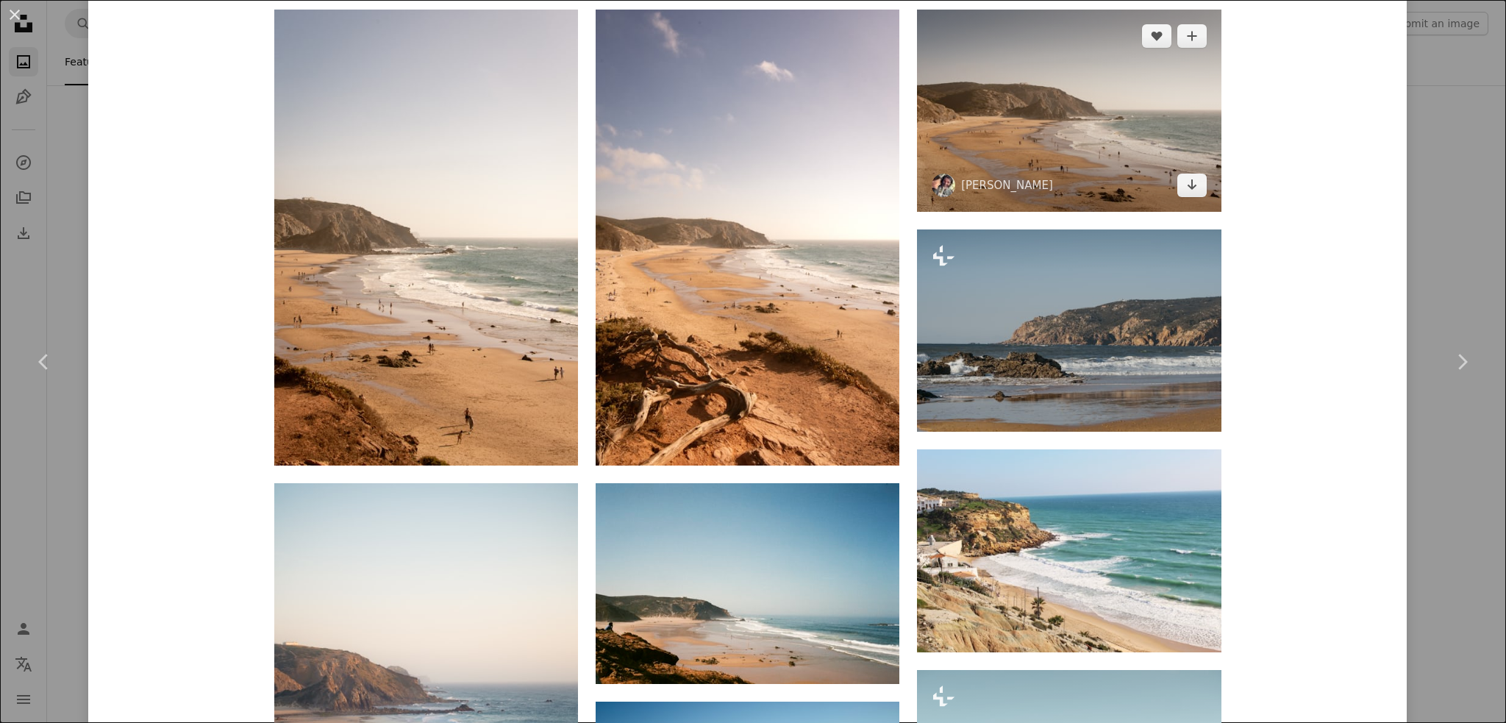
click at [1134, 132] on img at bounding box center [1069, 111] width 304 height 202
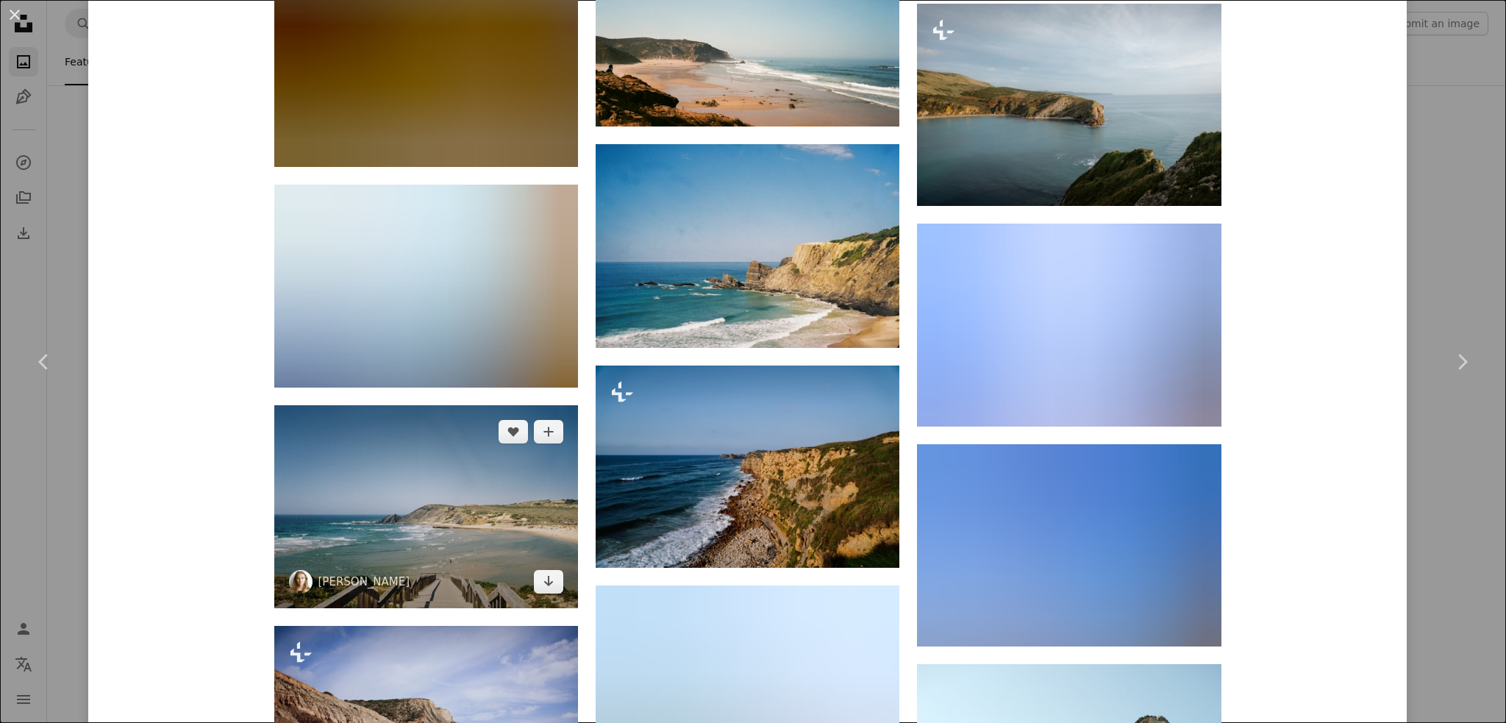
scroll to position [2708, 0]
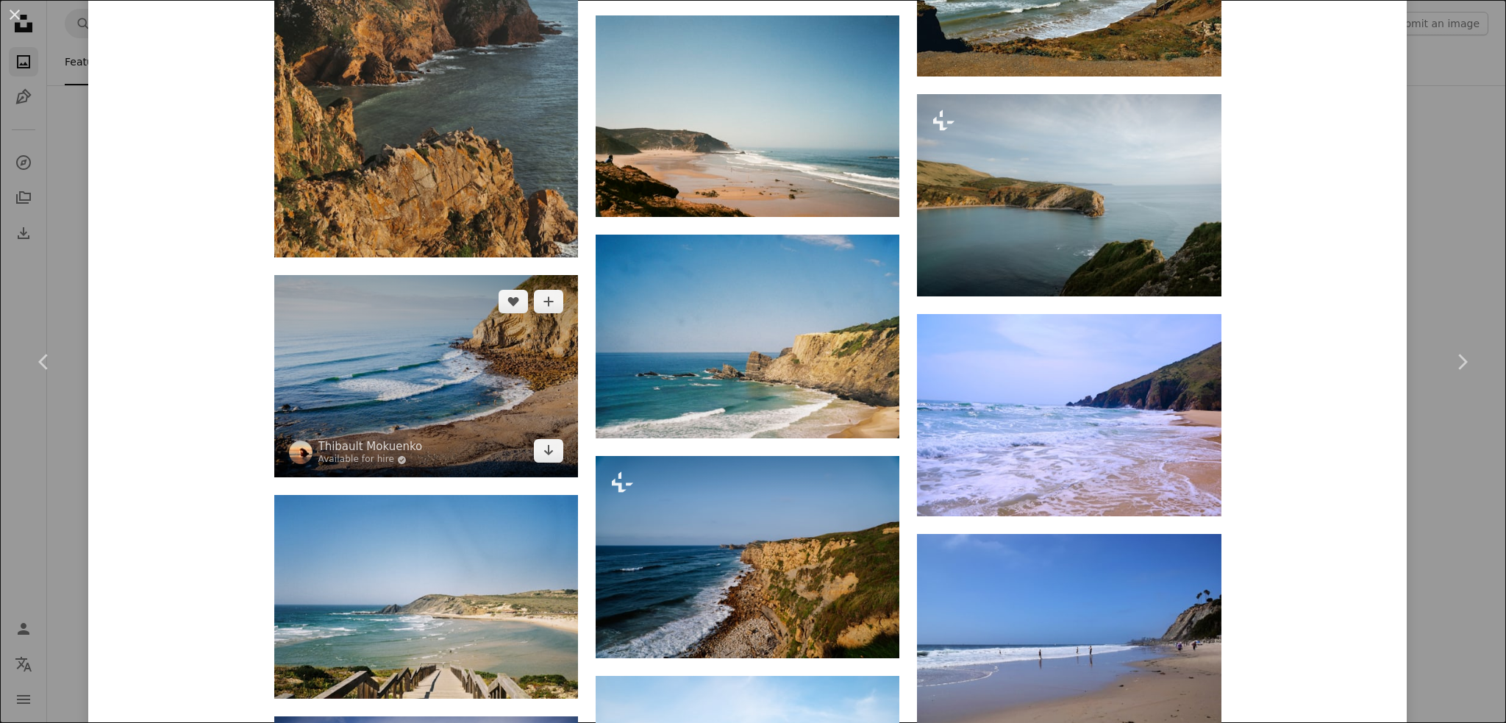
click at [452, 388] on img at bounding box center [426, 376] width 304 height 202
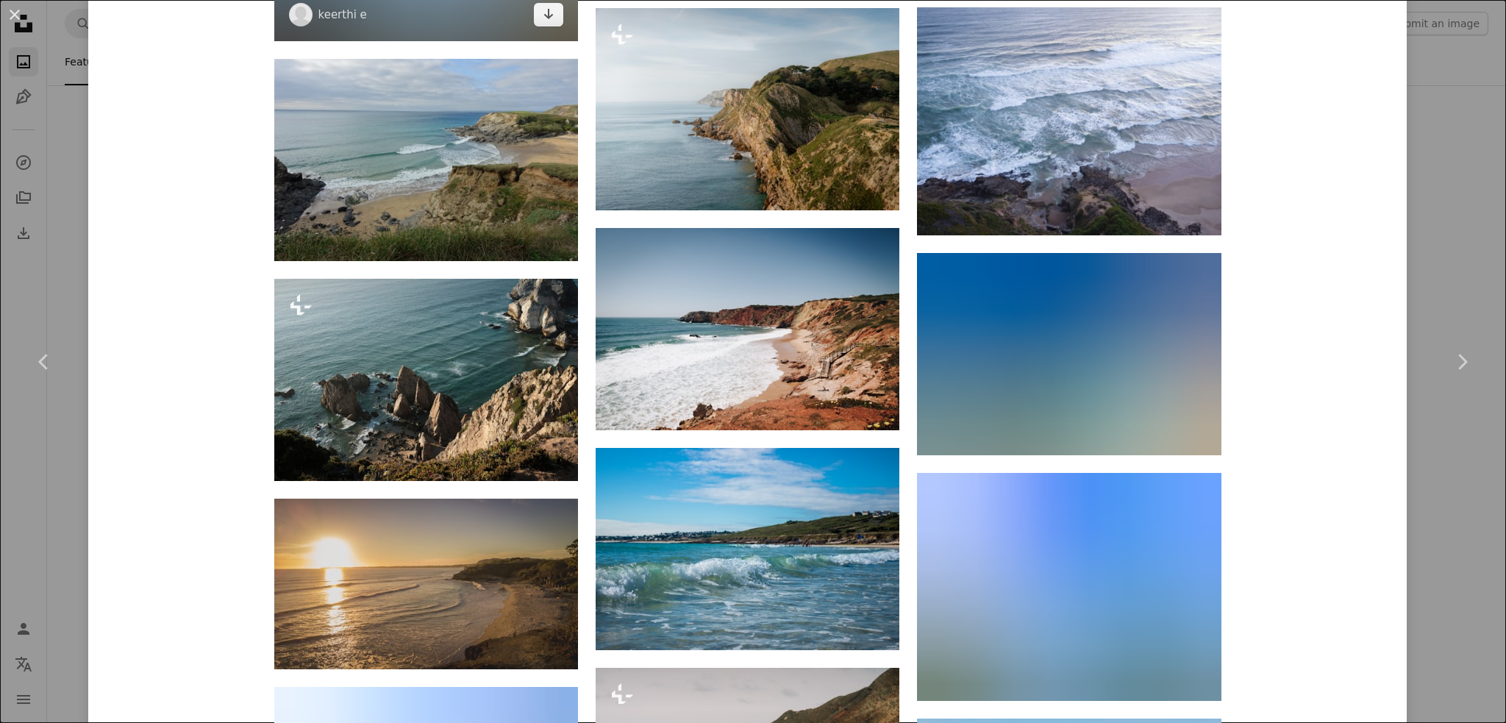
scroll to position [1820, 0]
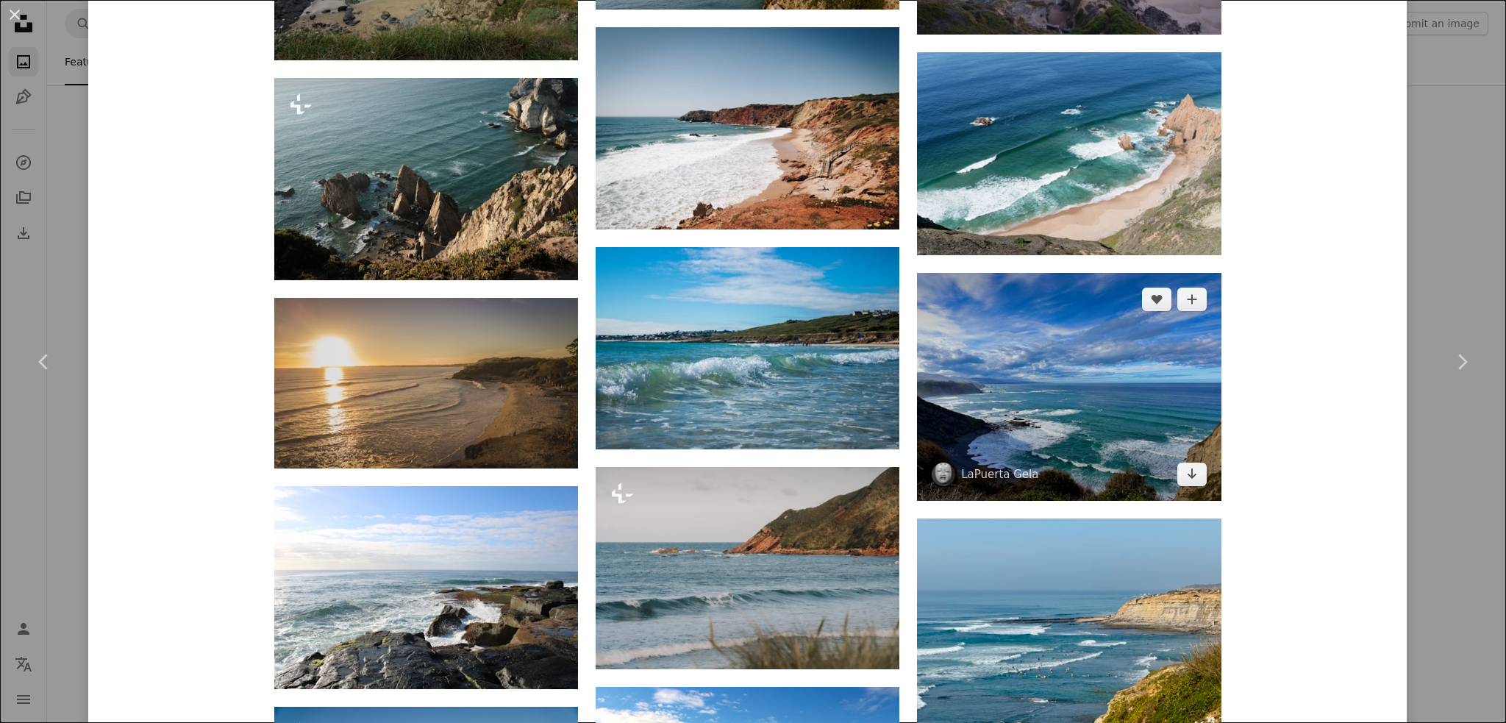
click at [1068, 367] on img at bounding box center [1069, 387] width 304 height 228
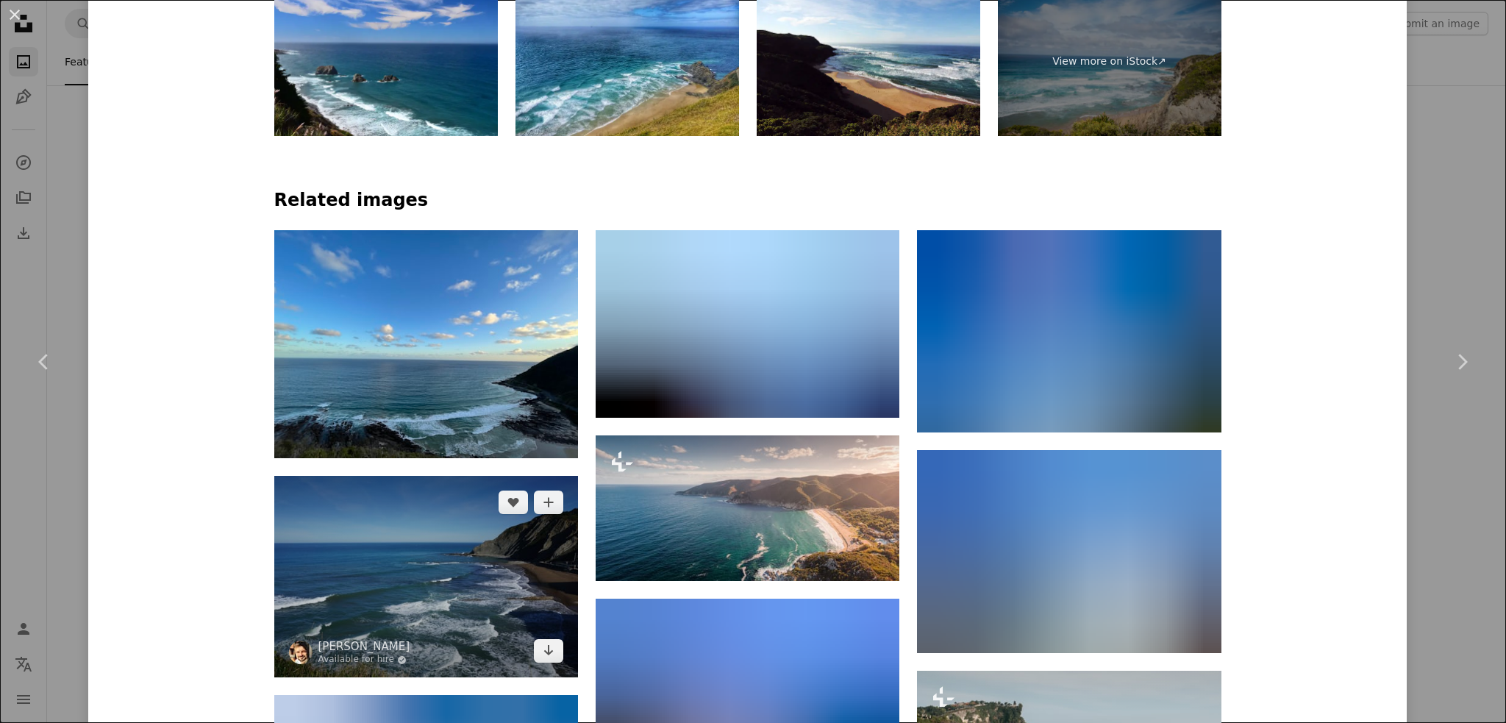
scroll to position [1177, 0]
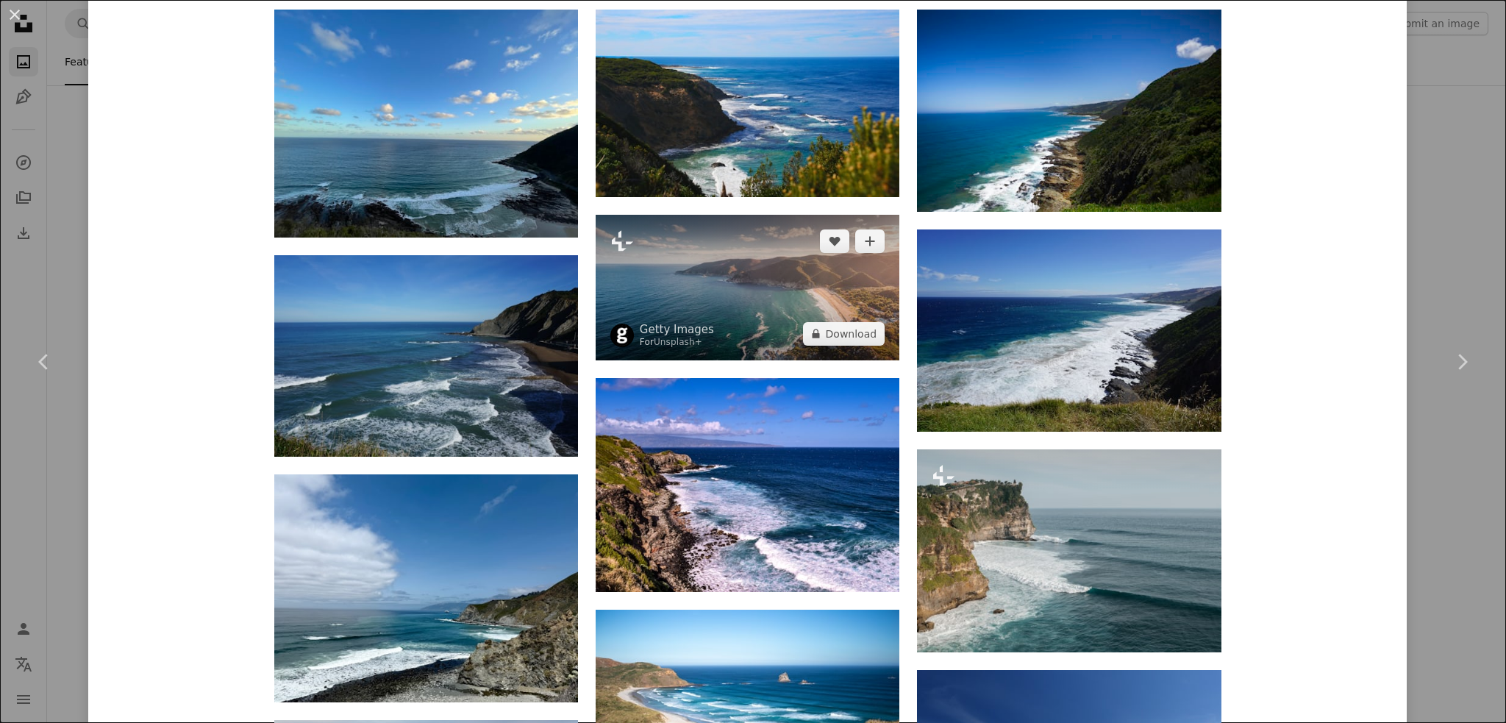
click at [690, 292] on img at bounding box center [748, 288] width 304 height 146
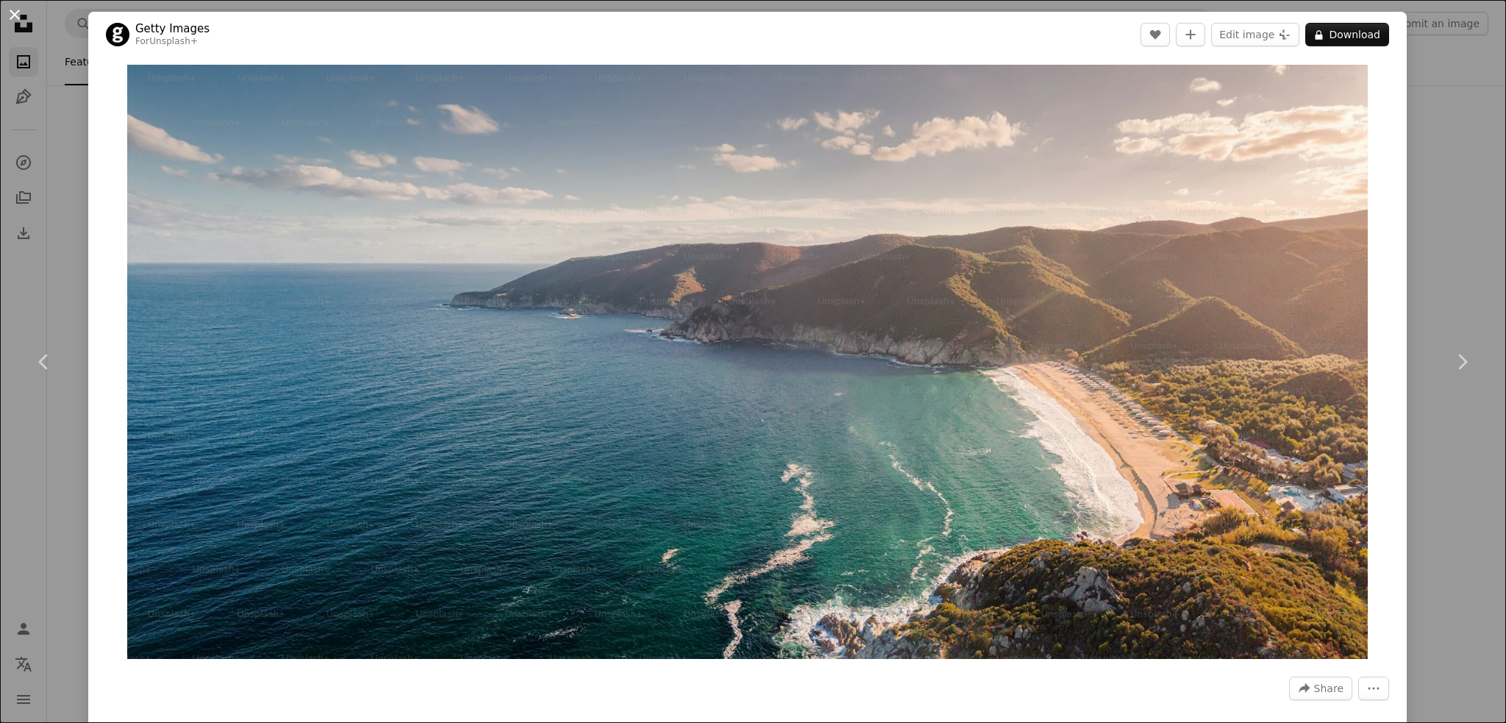
click at [19, 14] on button "An X shape" at bounding box center [15, 15] width 18 height 18
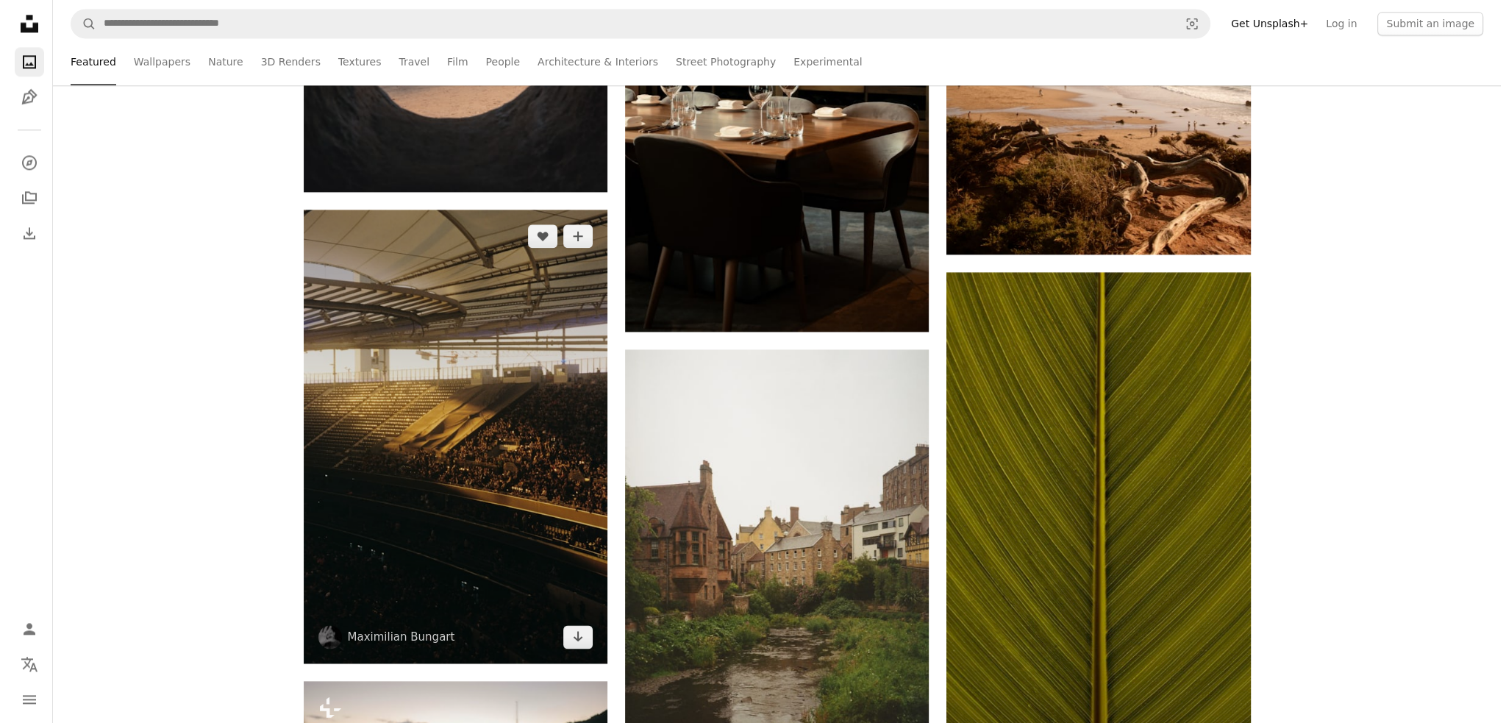
scroll to position [2648, 0]
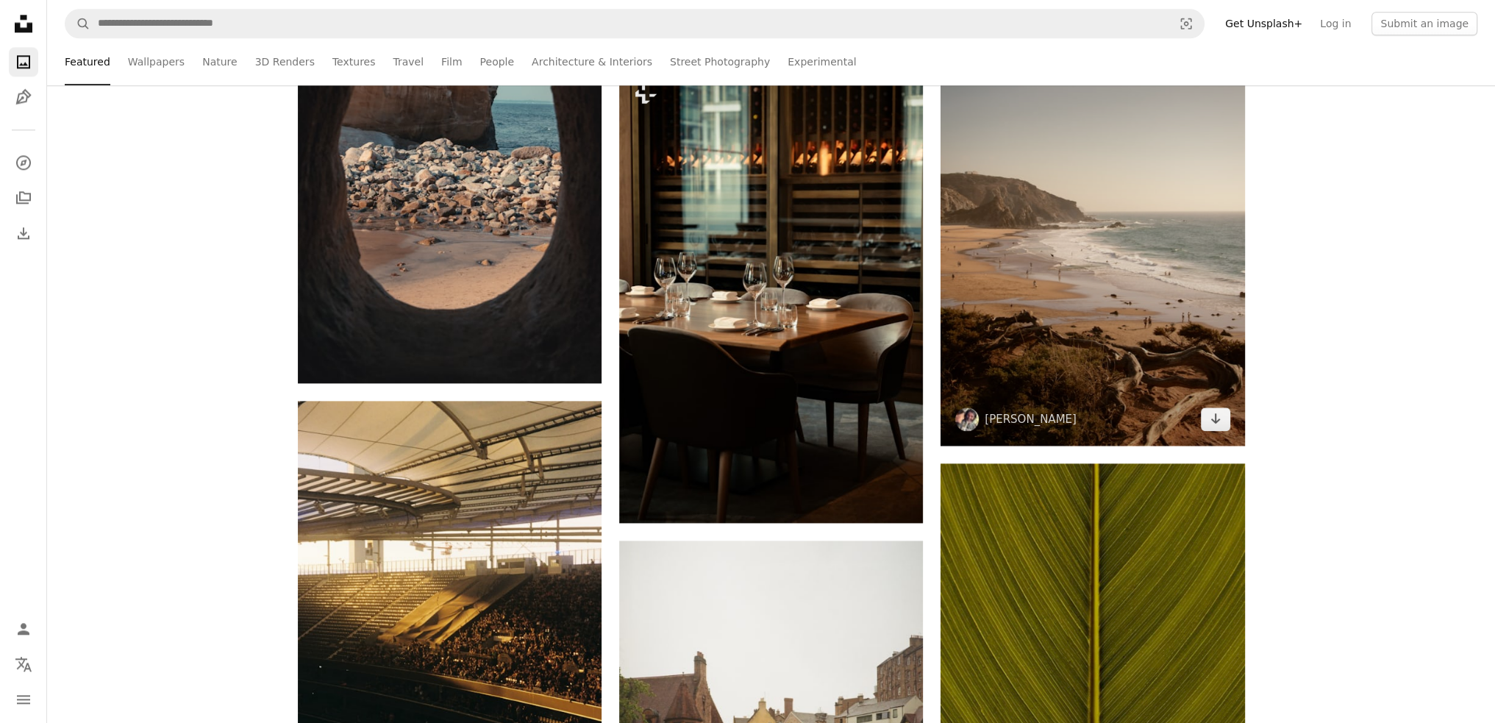
click at [1026, 291] on img at bounding box center [1093, 218] width 304 height 456
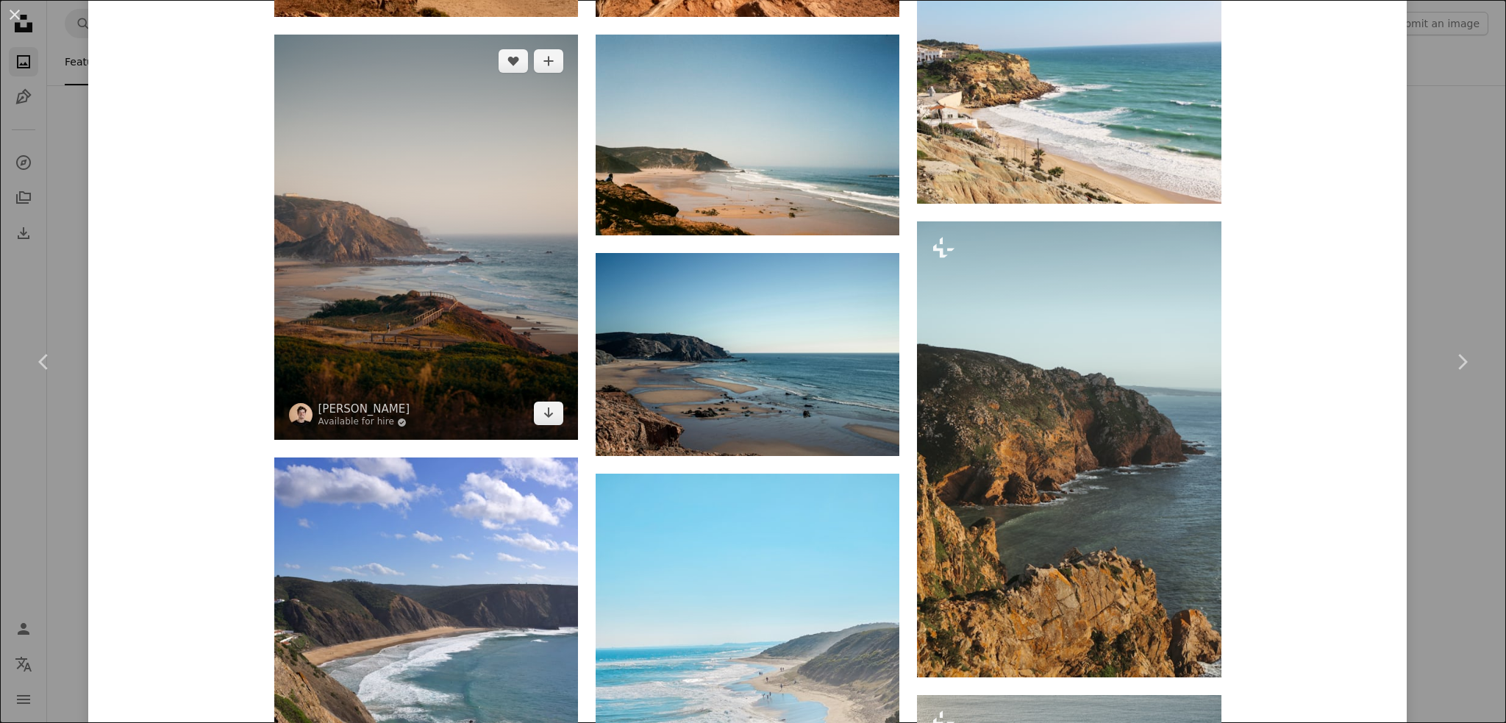
scroll to position [1398, 0]
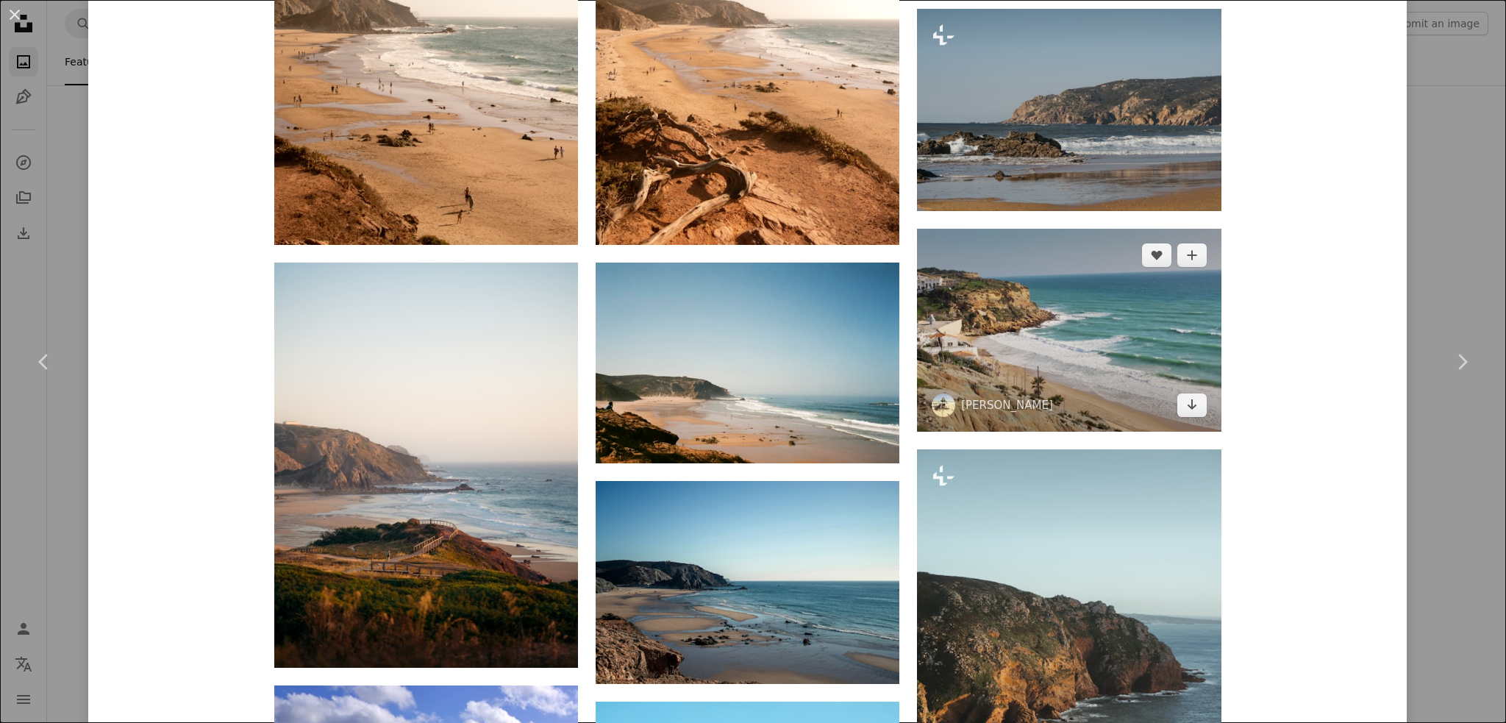
click at [1136, 363] on img at bounding box center [1069, 330] width 304 height 202
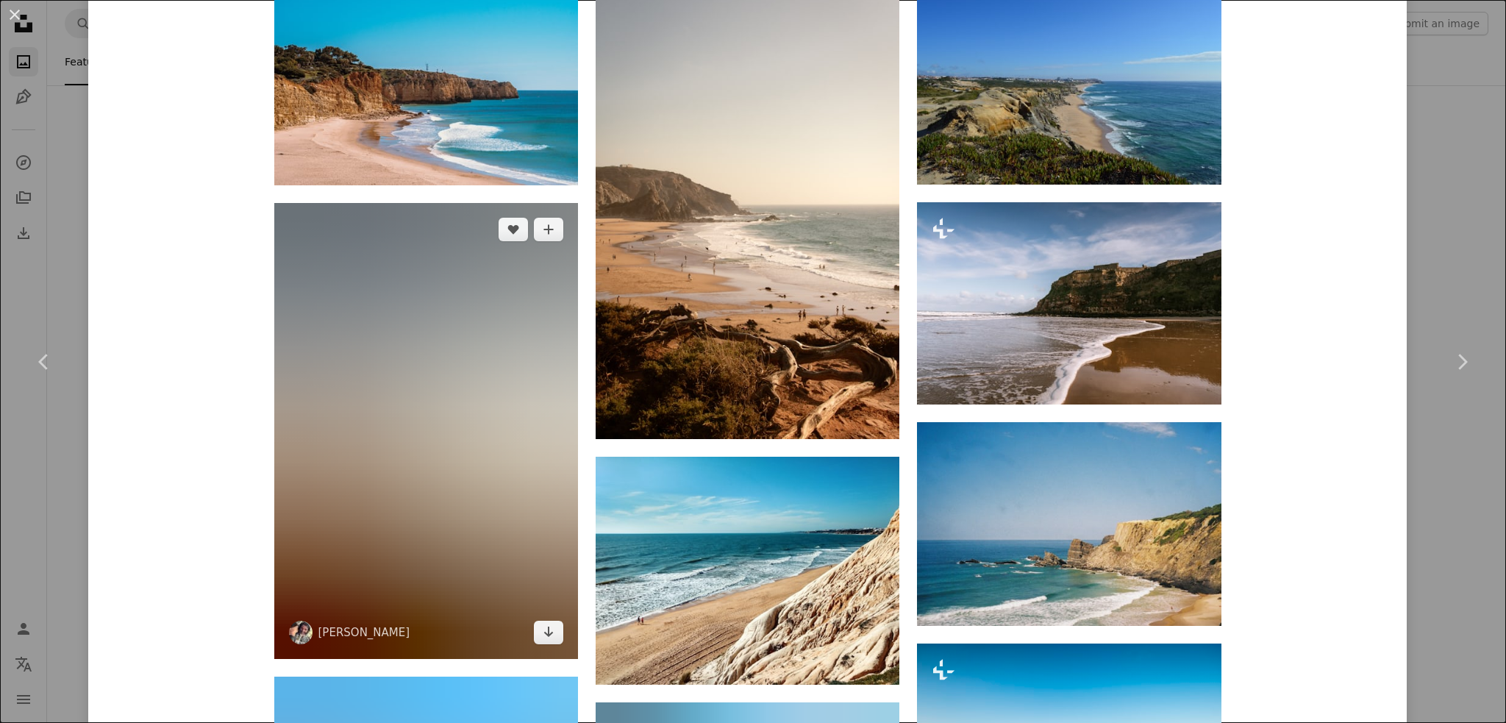
scroll to position [1251, 0]
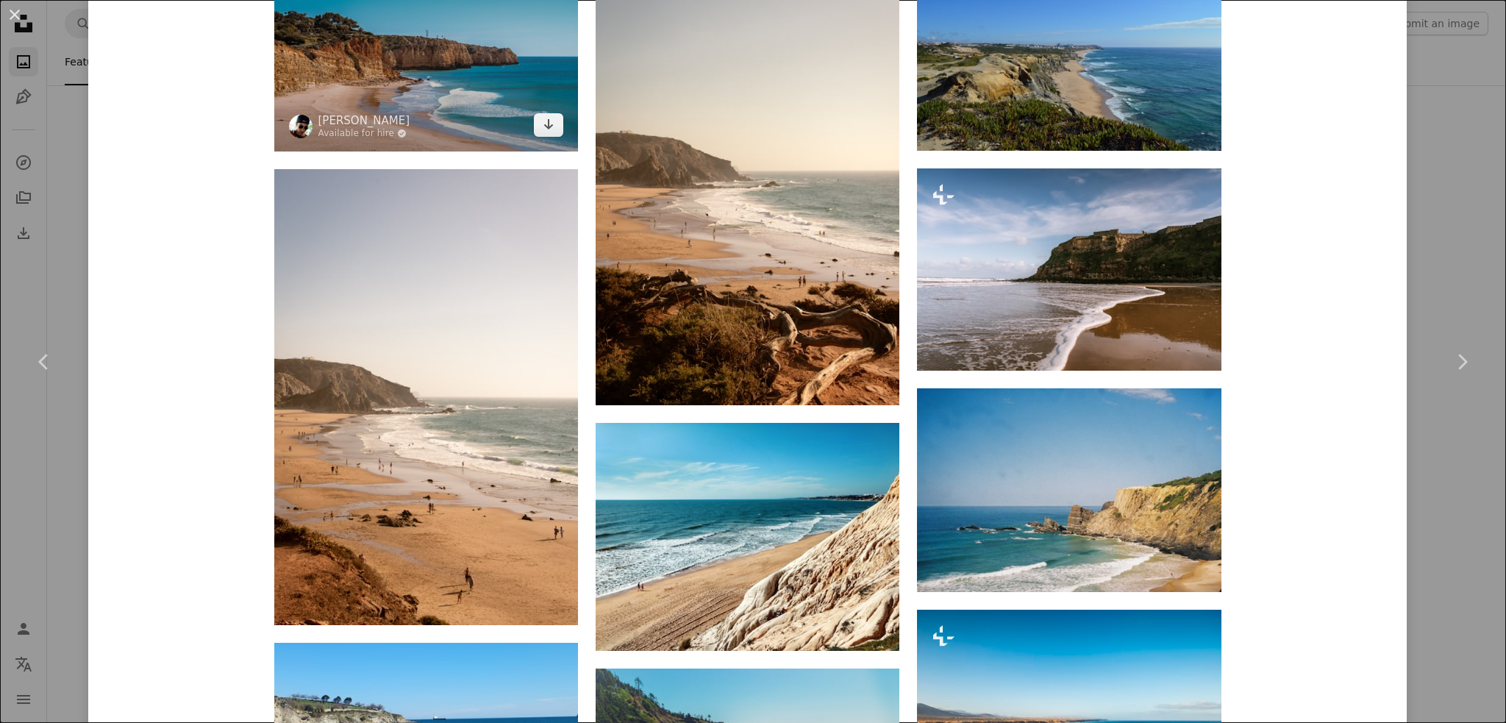
click at [383, 92] on img at bounding box center [426, 50] width 304 height 202
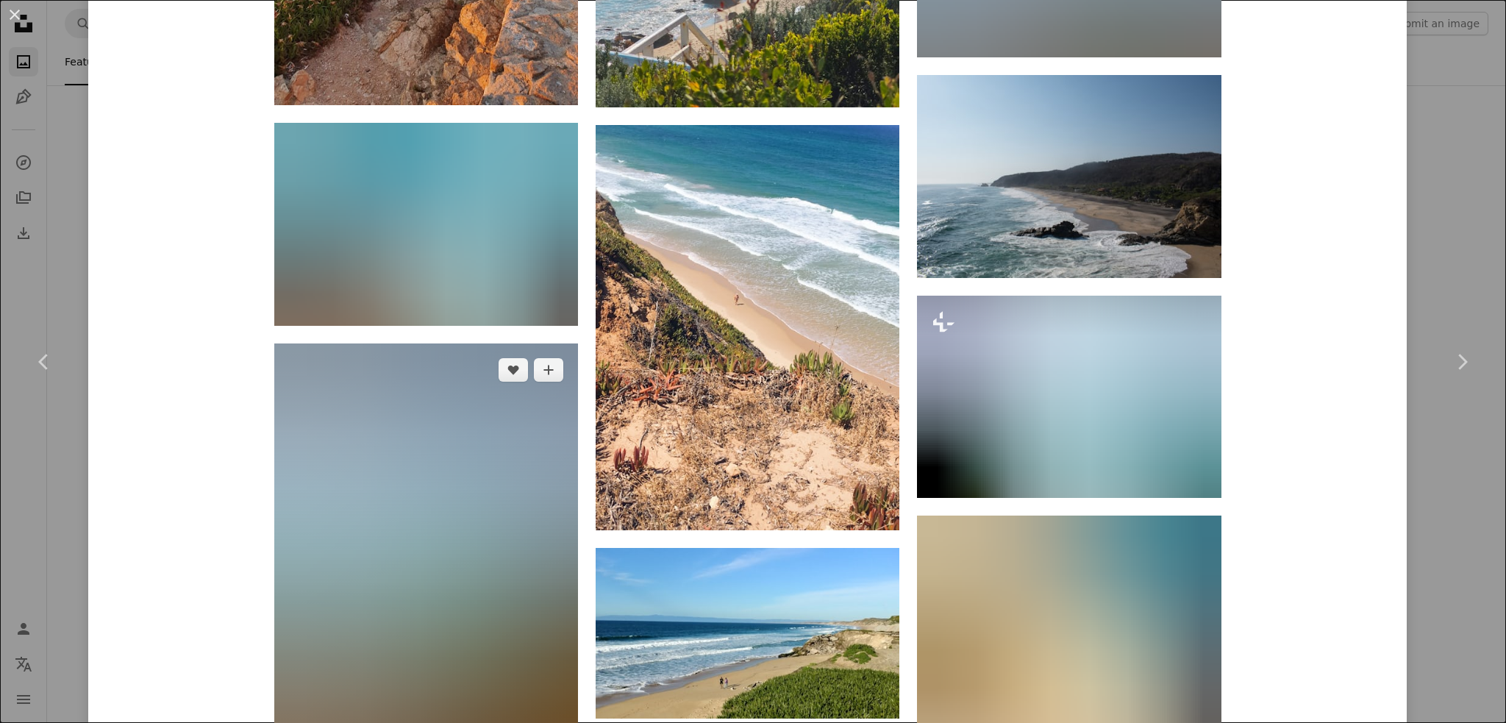
scroll to position [3324, 0]
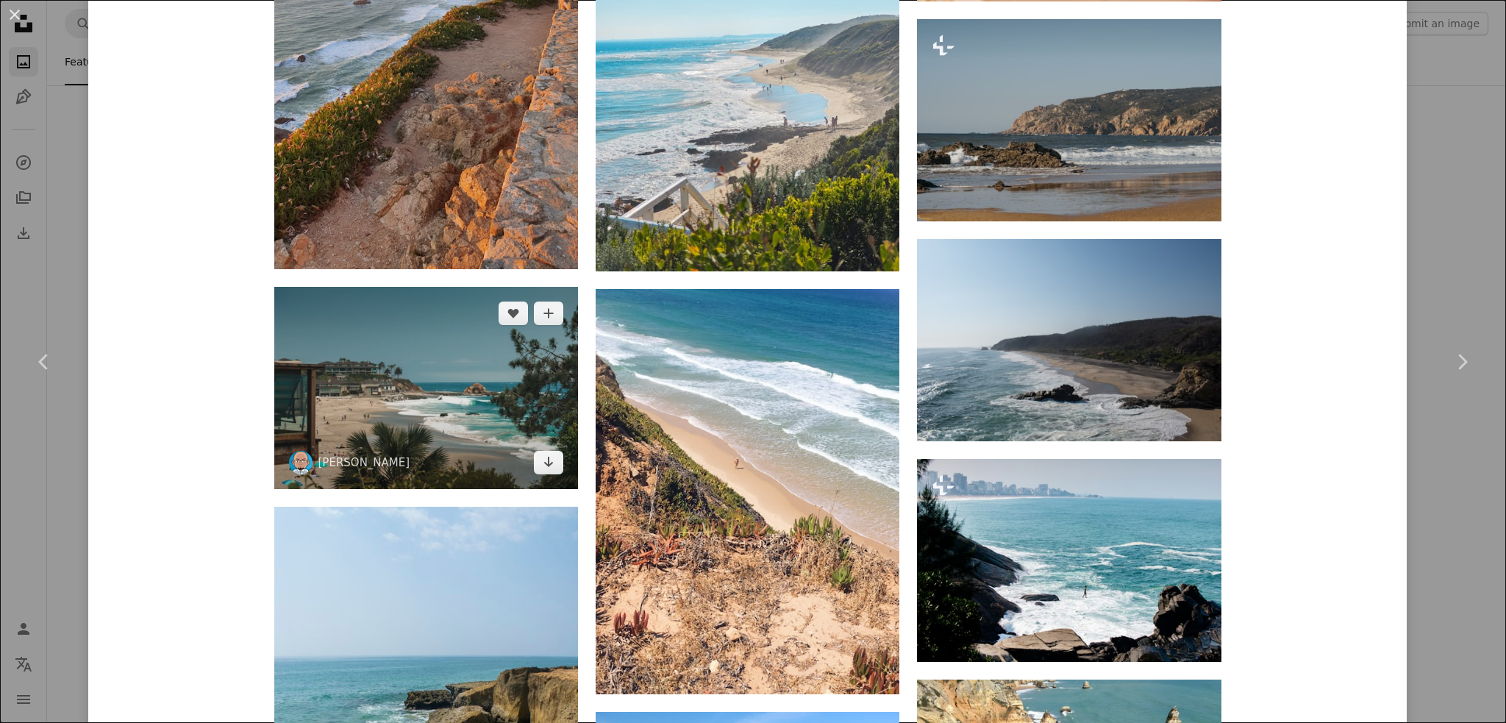
click at [397, 390] on img at bounding box center [426, 388] width 304 height 202
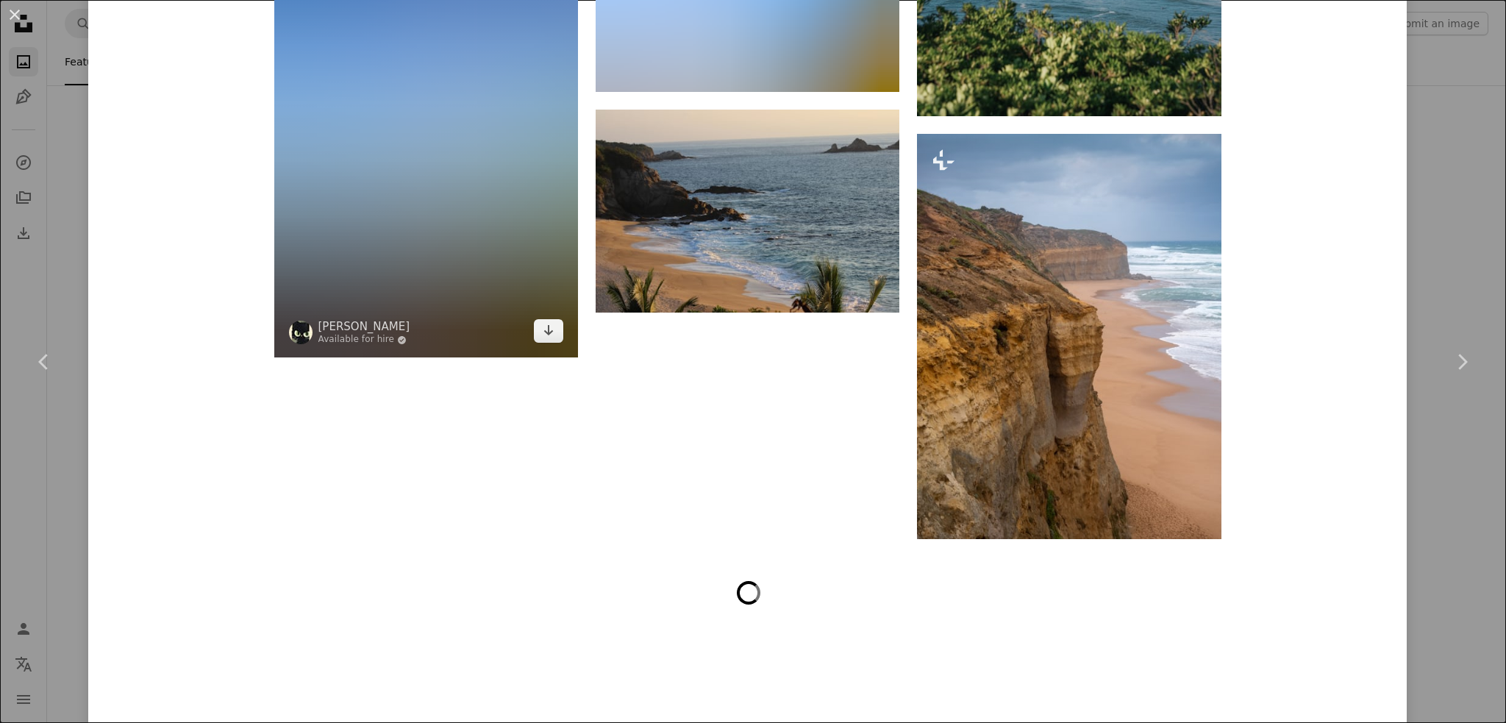
scroll to position [4825, 0]
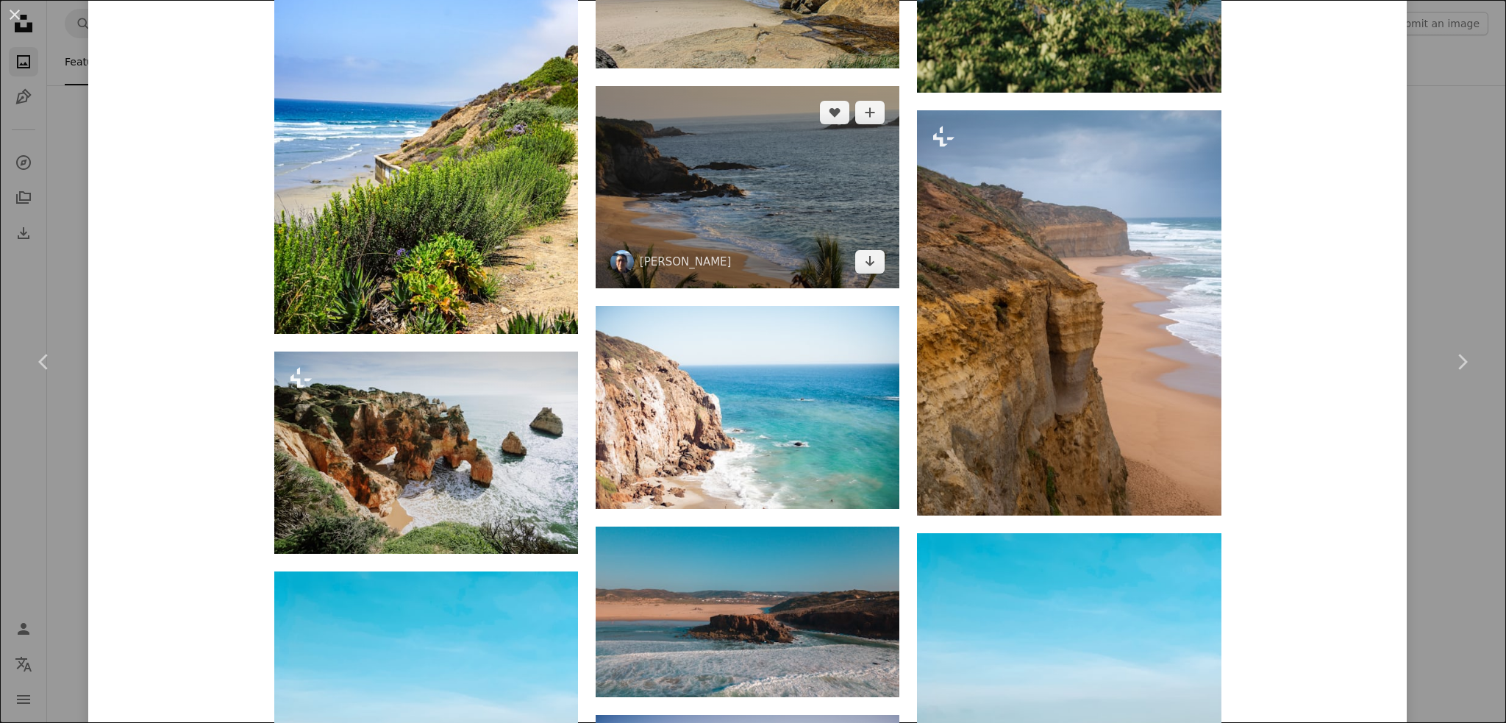
click at [701, 169] on img at bounding box center [748, 187] width 304 height 202
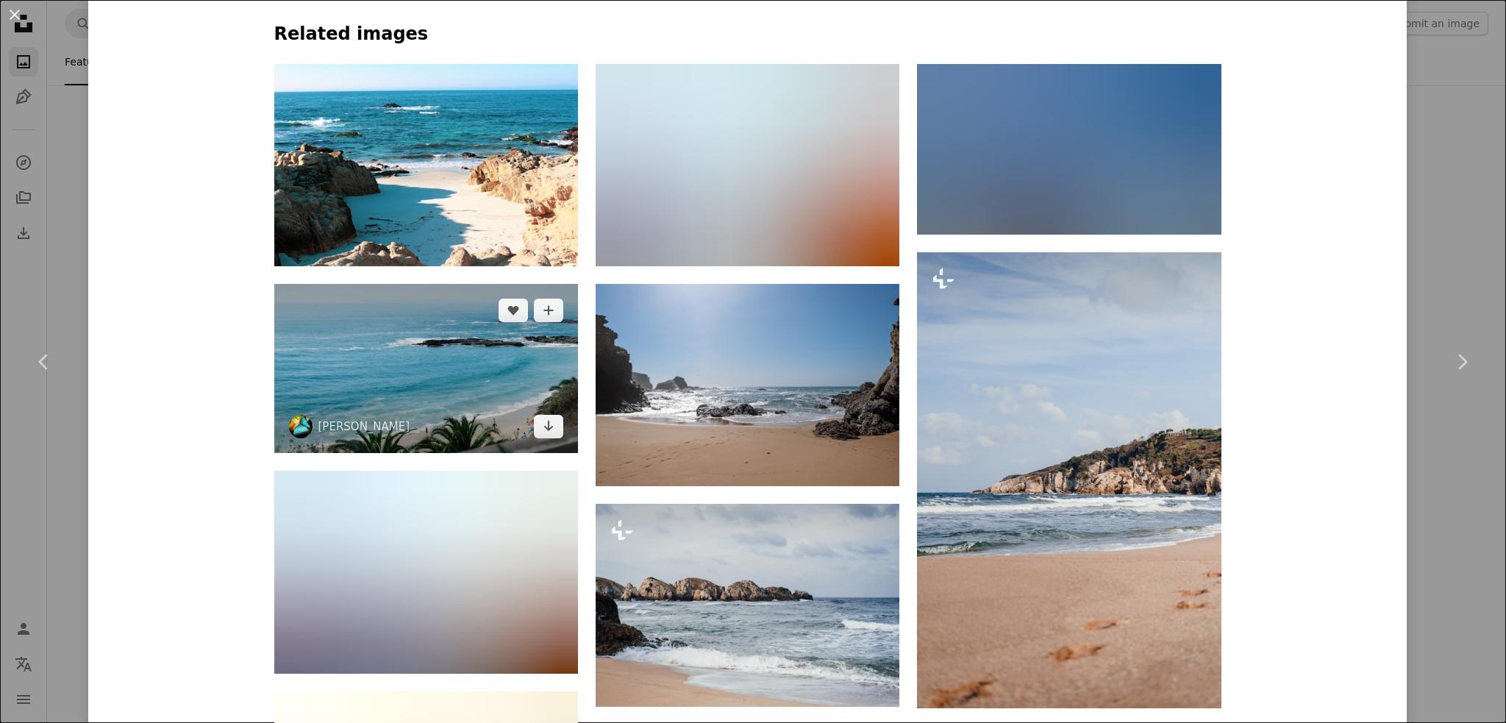
scroll to position [1692, 0]
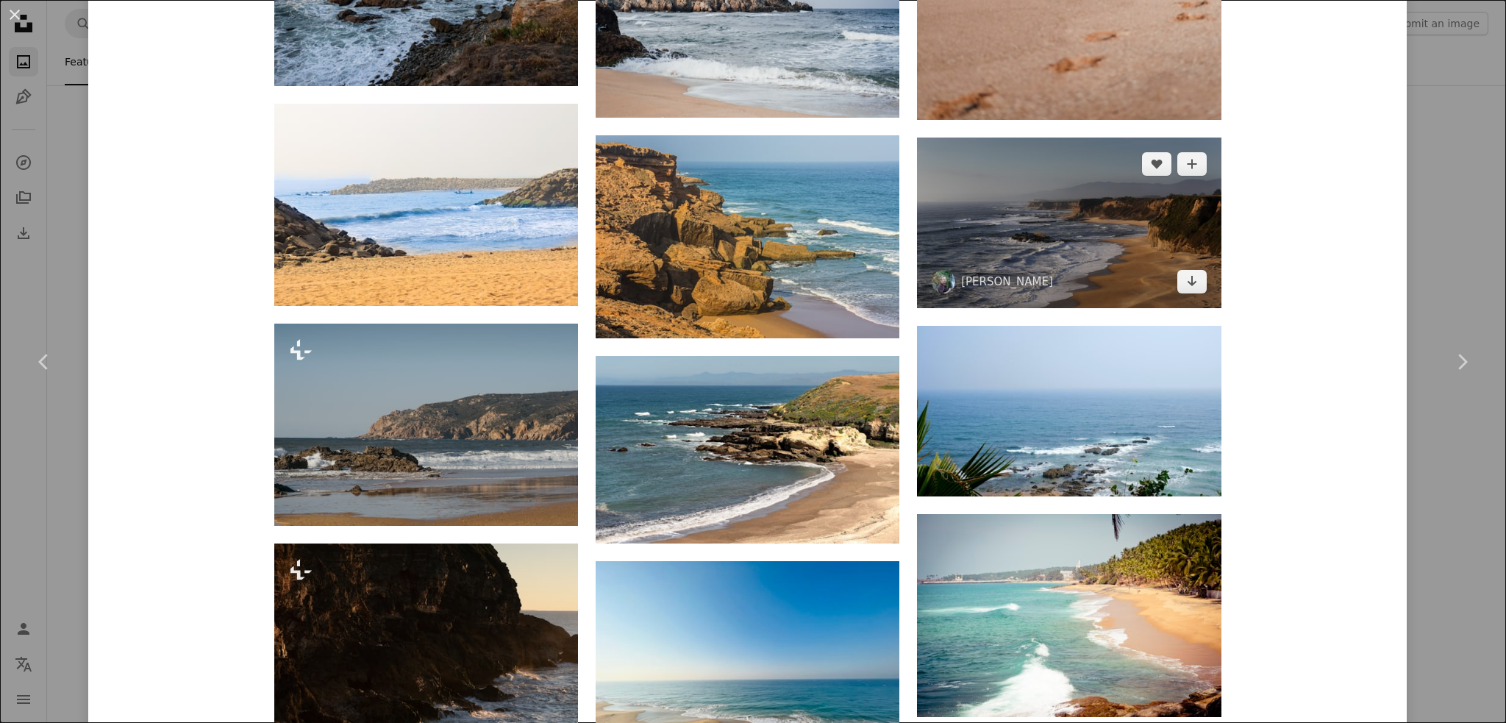
click at [1090, 238] on img at bounding box center [1069, 223] width 304 height 171
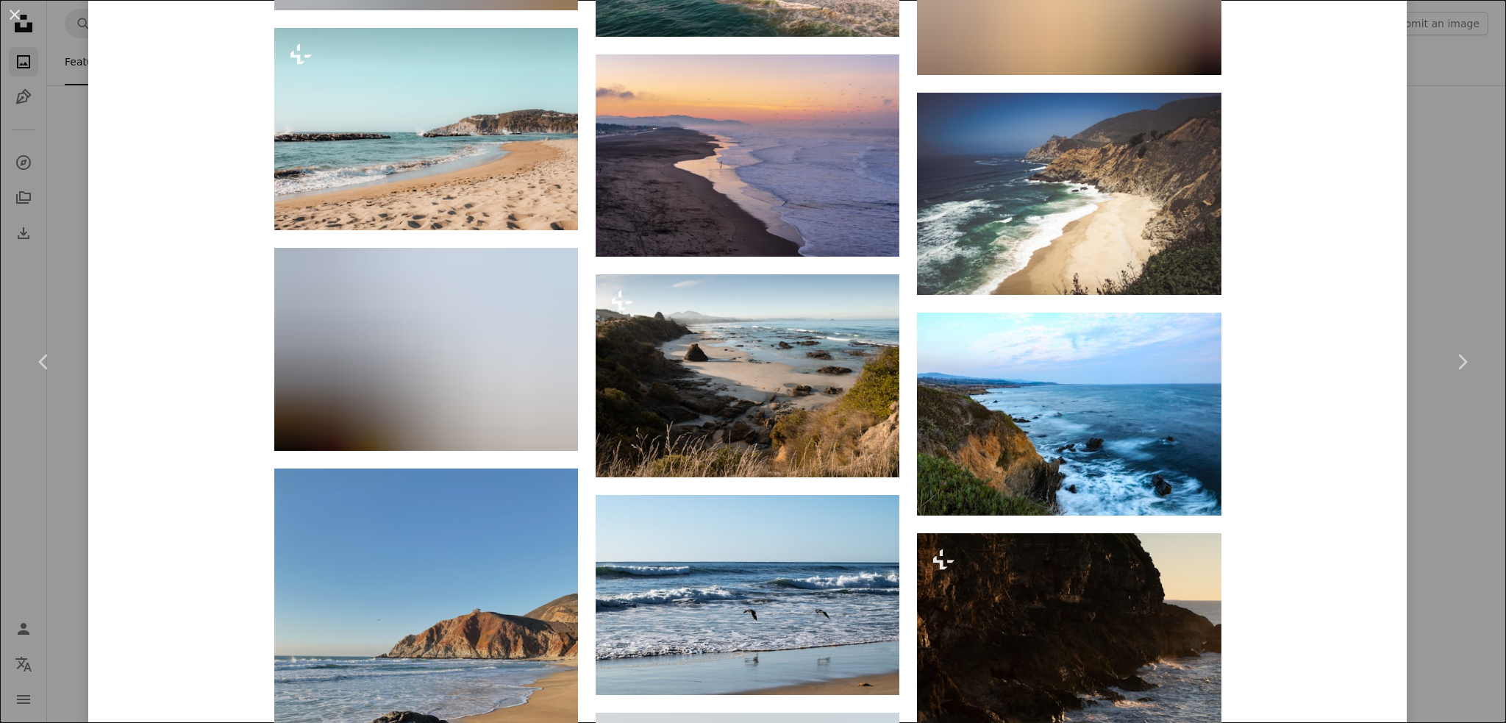
scroll to position [2060, 0]
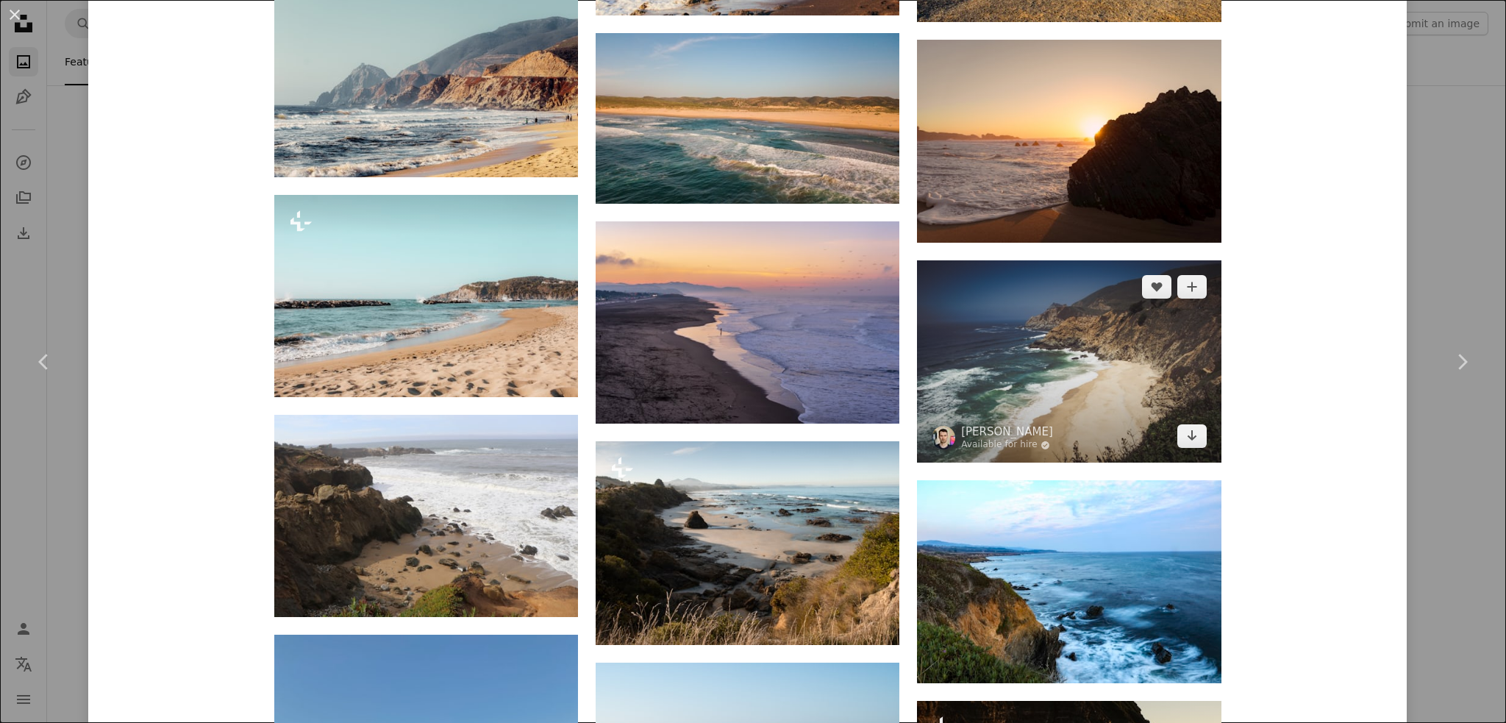
click at [1104, 362] on img at bounding box center [1069, 361] width 304 height 202
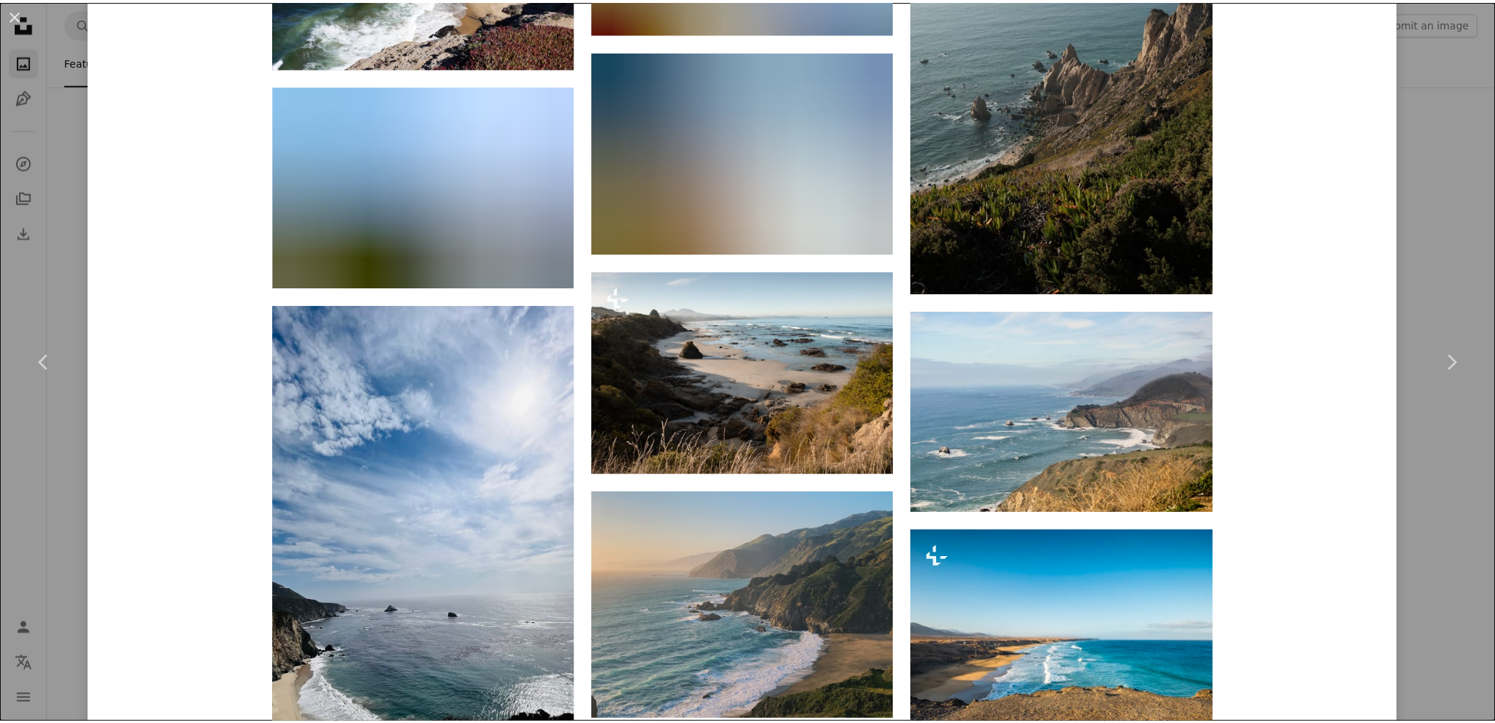
scroll to position [3531, 0]
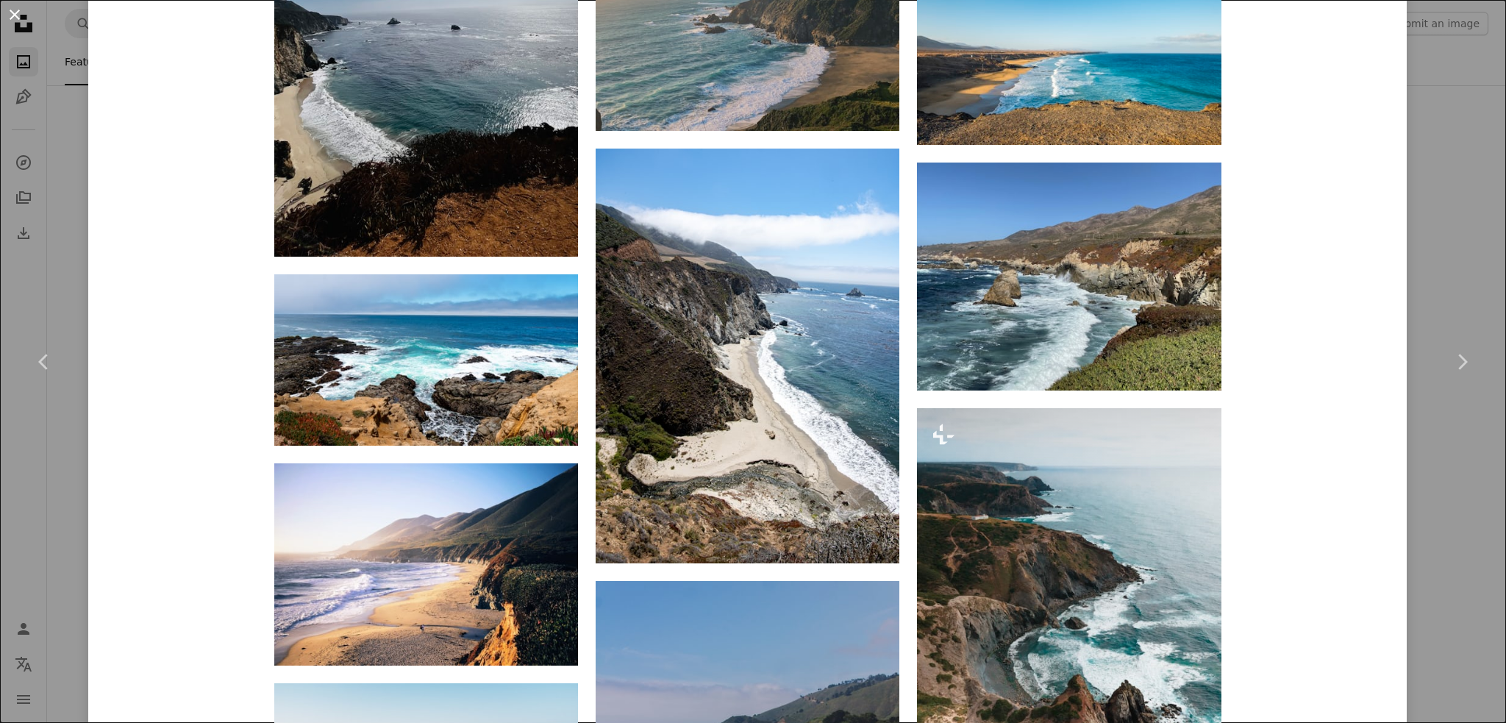
click at [9, 15] on button "An X shape" at bounding box center [15, 15] width 18 height 18
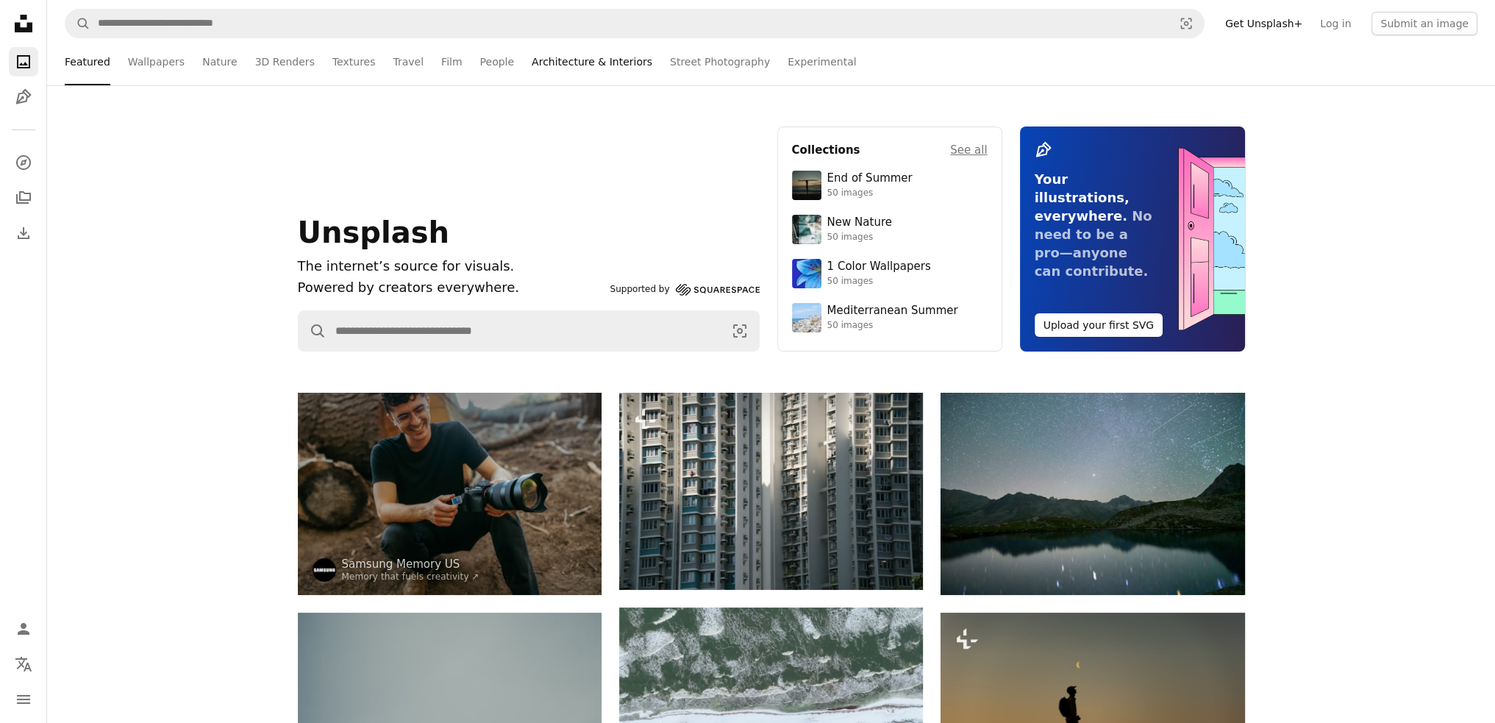
click at [588, 60] on link "Architecture & Interiors" at bounding box center [592, 61] width 121 height 47
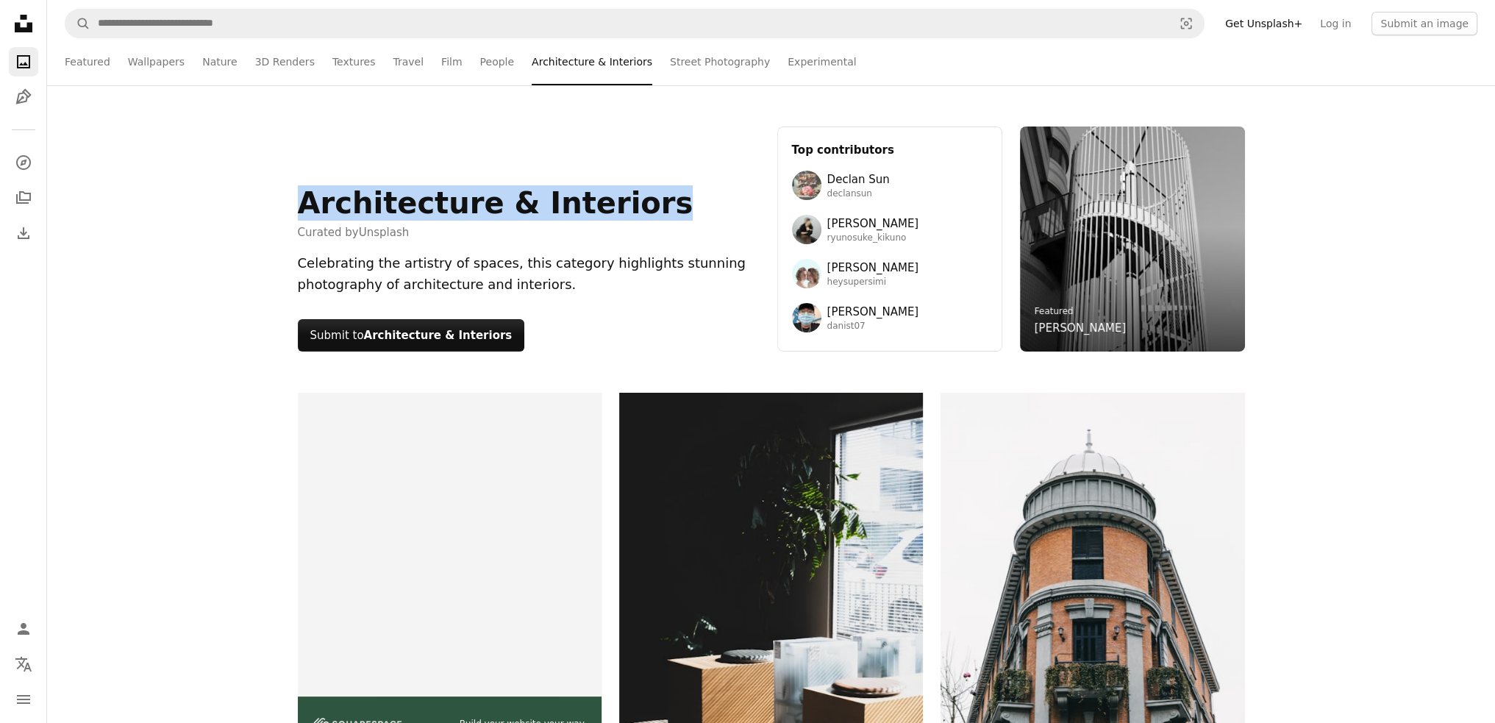
drag, startPoint x: 299, startPoint y: 202, endPoint x: 648, endPoint y: 205, distance: 349.4
click at [648, 205] on h1 "Architecture & Interiors" at bounding box center [496, 202] width 396 height 35
click at [480, 58] on link "People" at bounding box center [497, 61] width 35 height 47
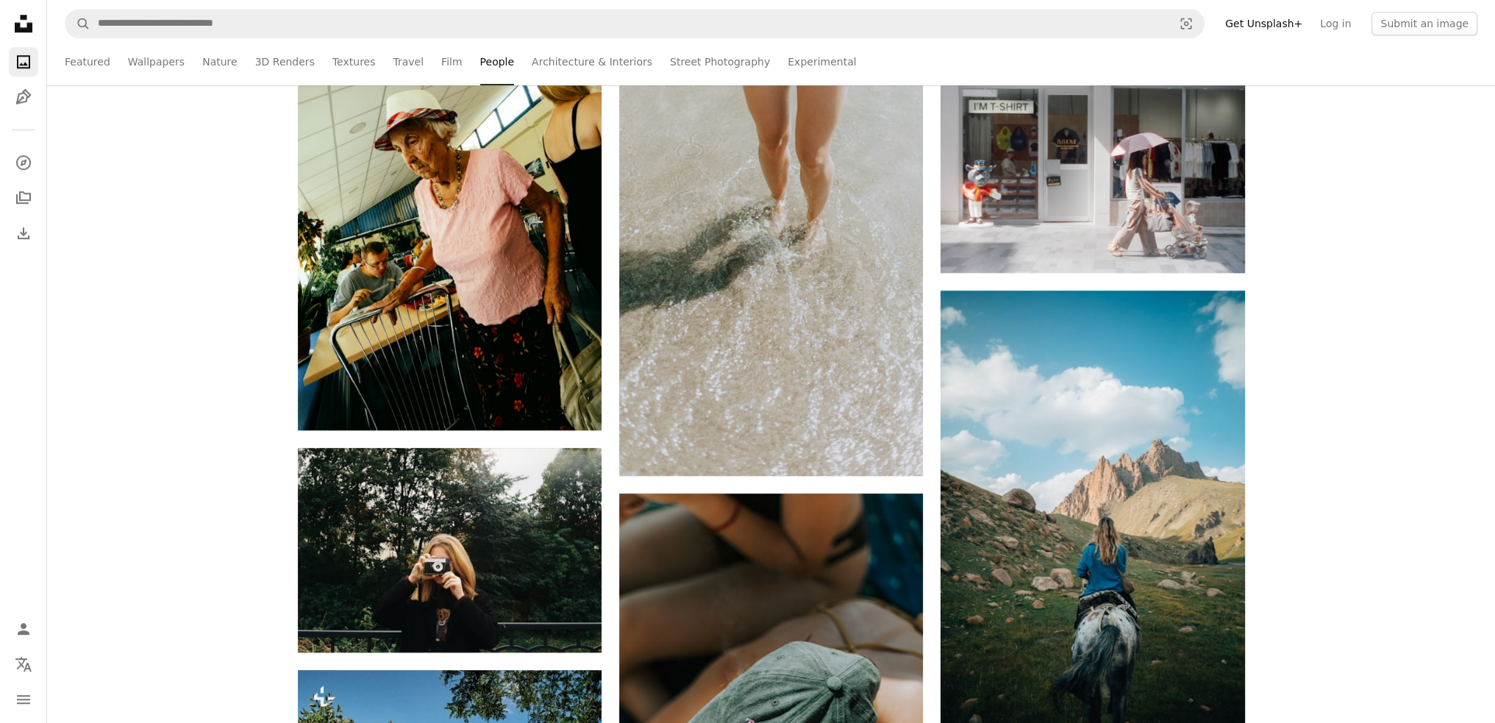
scroll to position [1839, 0]
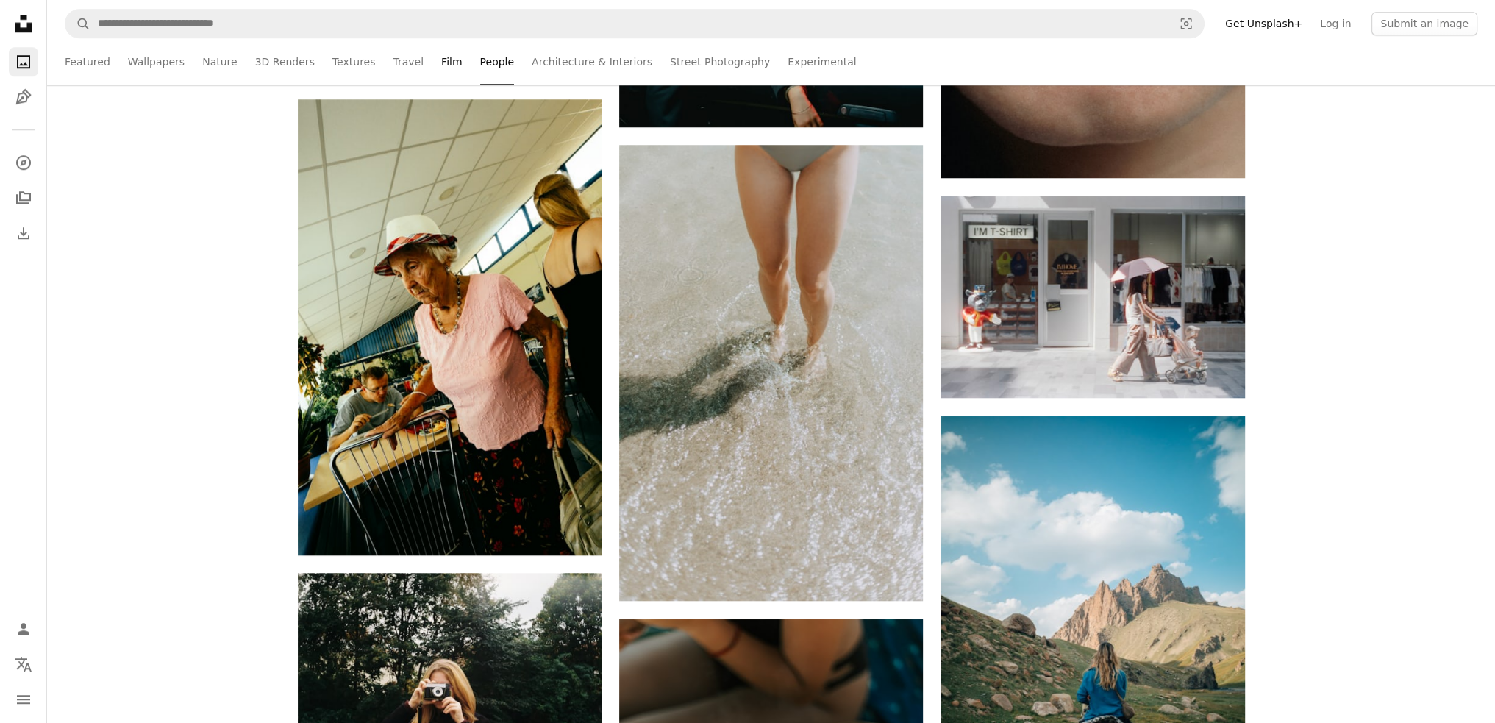
click at [444, 63] on link "Film" at bounding box center [451, 61] width 21 height 47
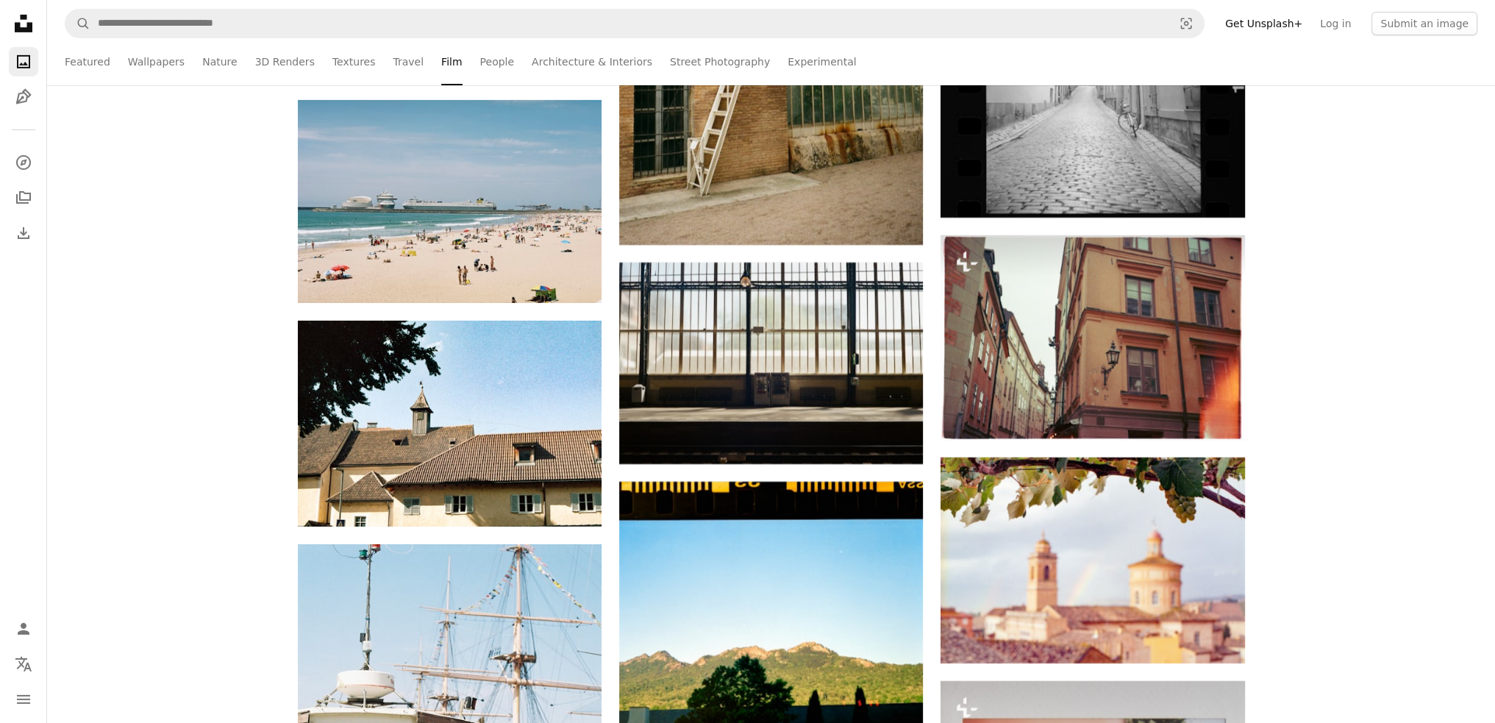
scroll to position [6473, 0]
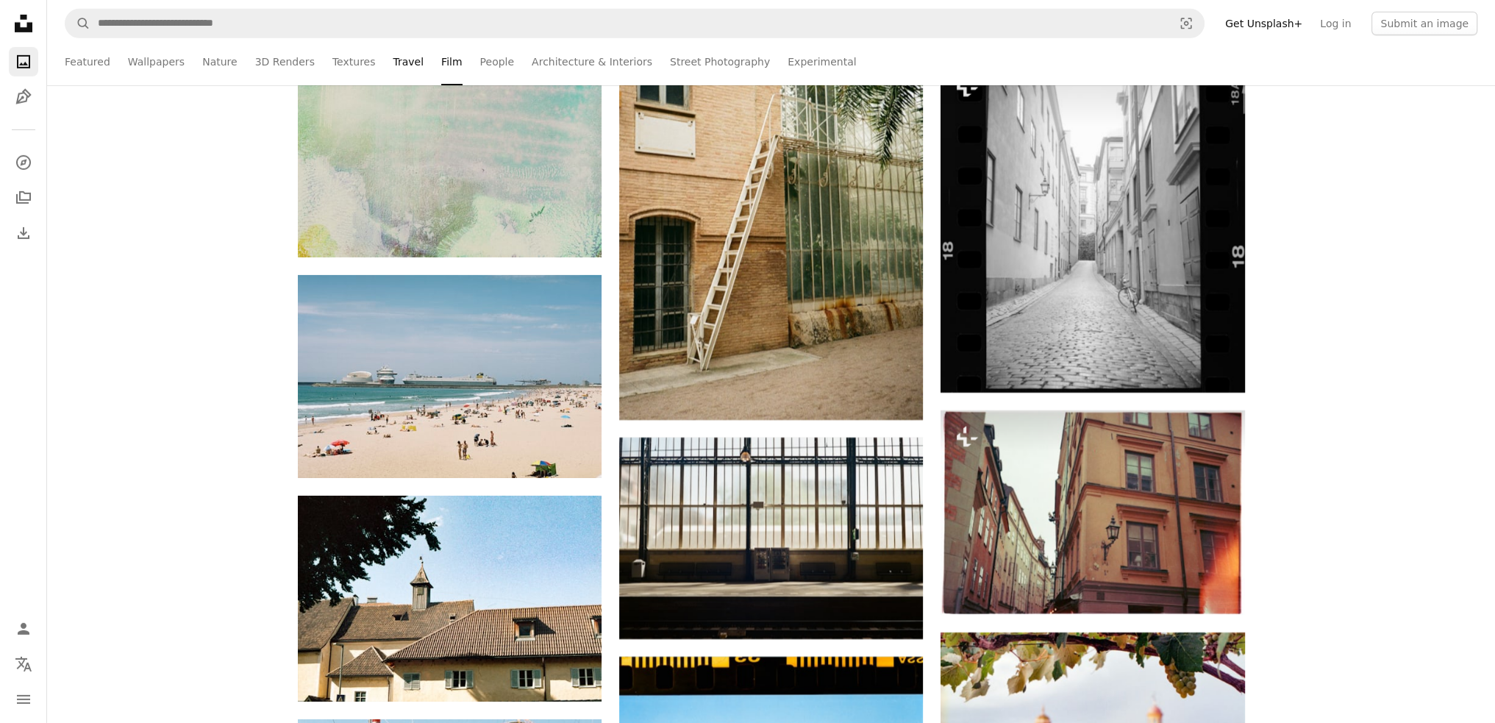
click at [393, 61] on link "Travel" at bounding box center [408, 61] width 31 height 47
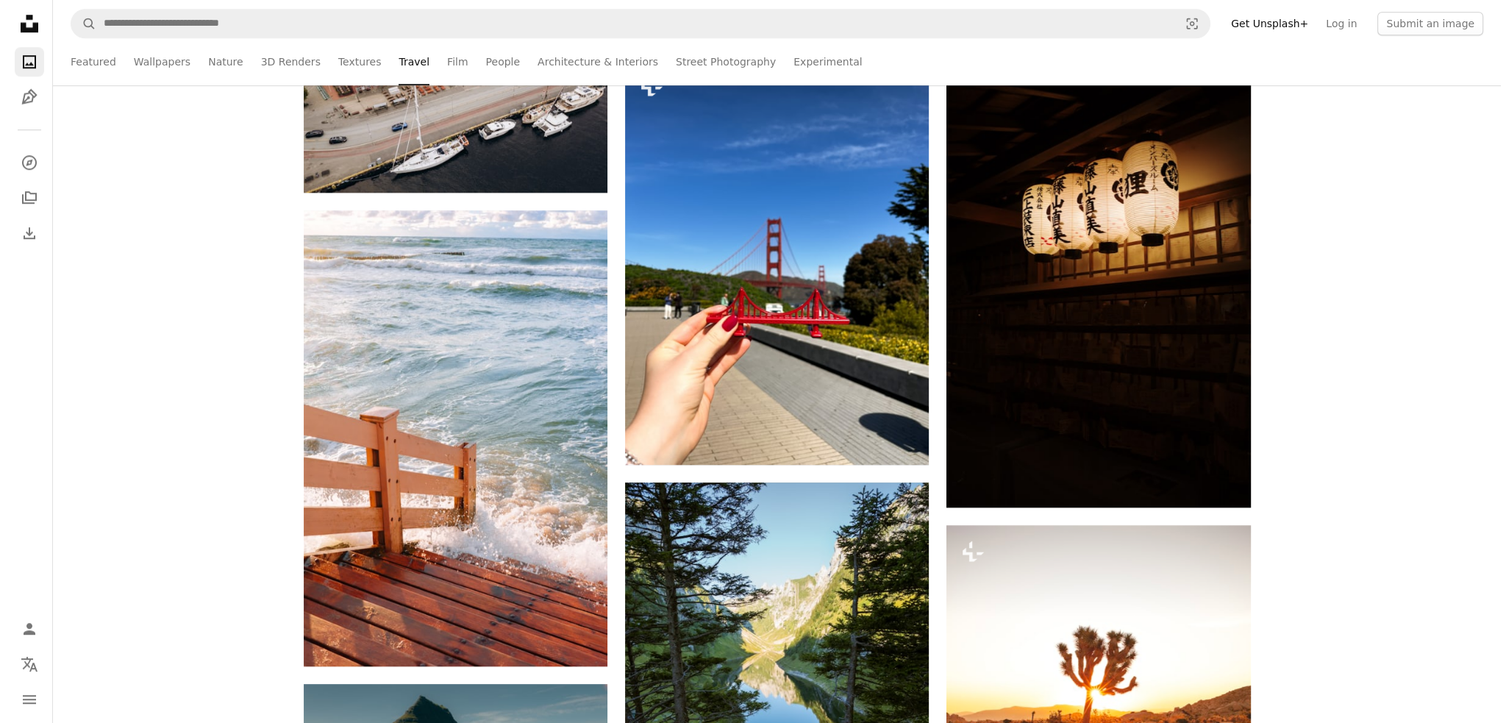
scroll to position [1986, 0]
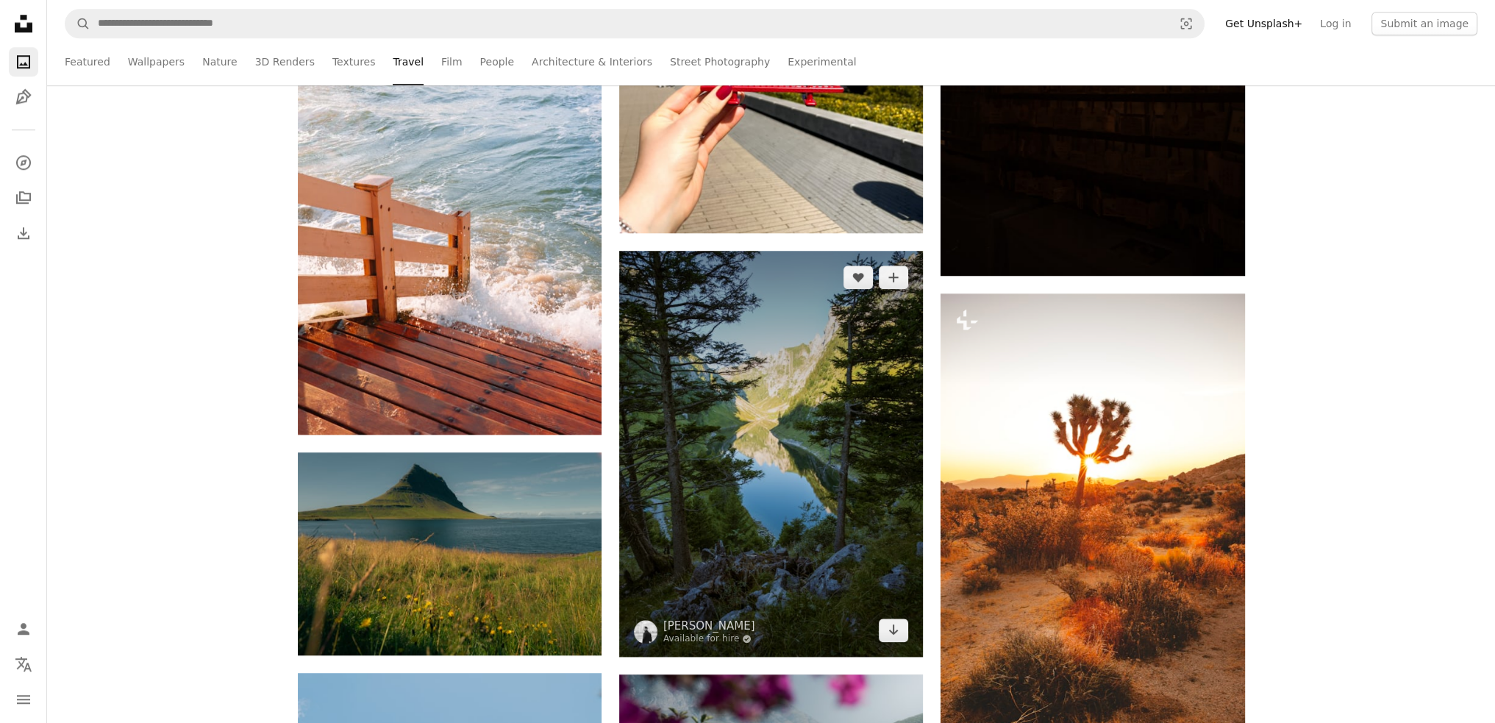
click at [764, 378] on img at bounding box center [771, 453] width 304 height 405
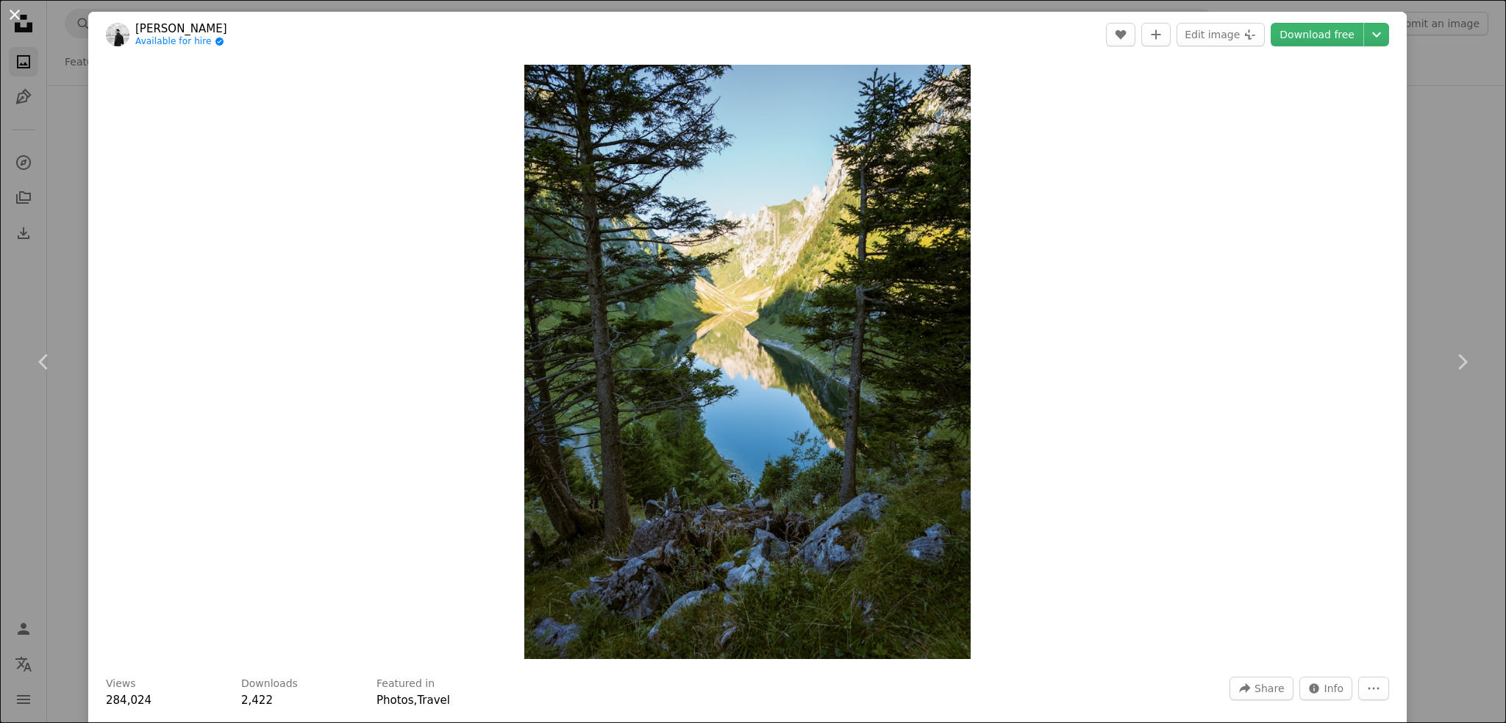
click at [15, 13] on button "An X shape" at bounding box center [15, 15] width 18 height 18
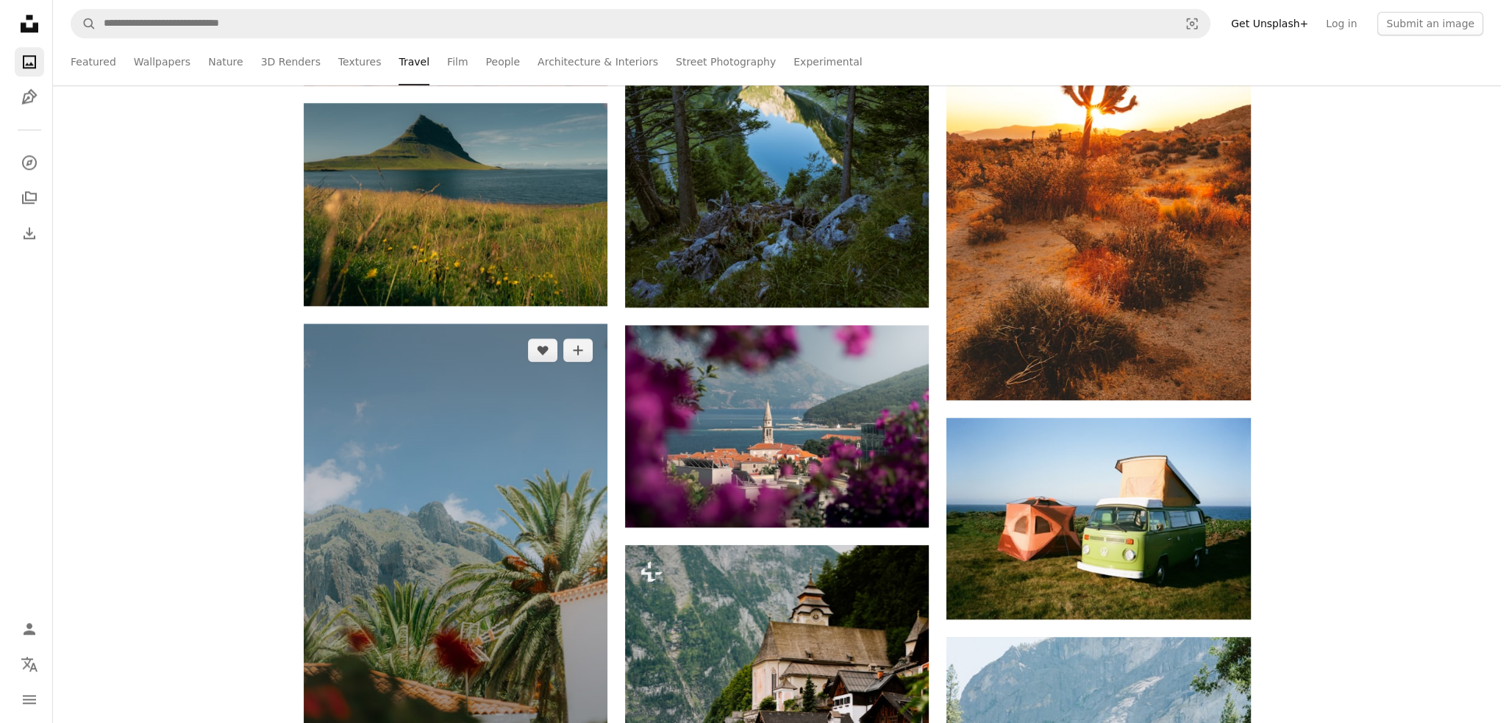
scroll to position [2354, 0]
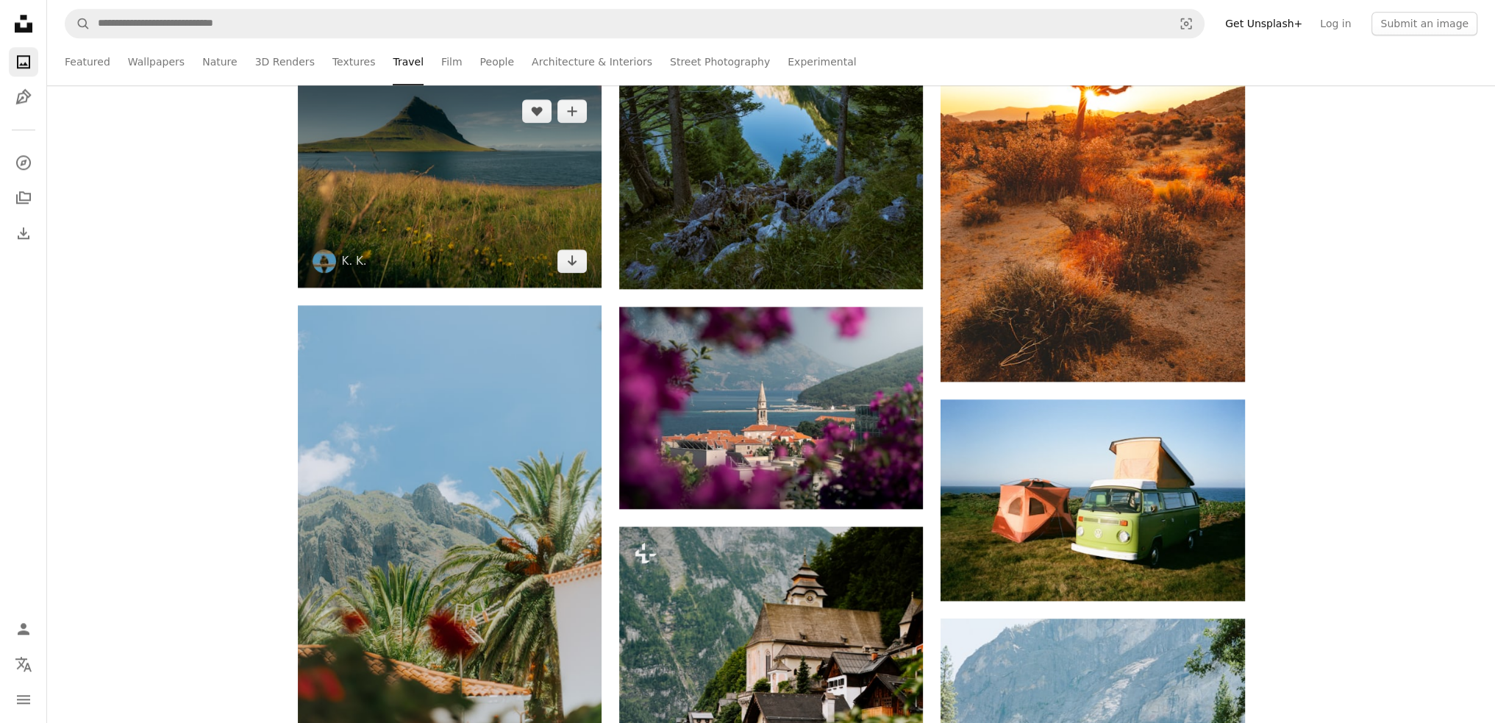
click at [421, 171] on img at bounding box center [450, 186] width 304 height 203
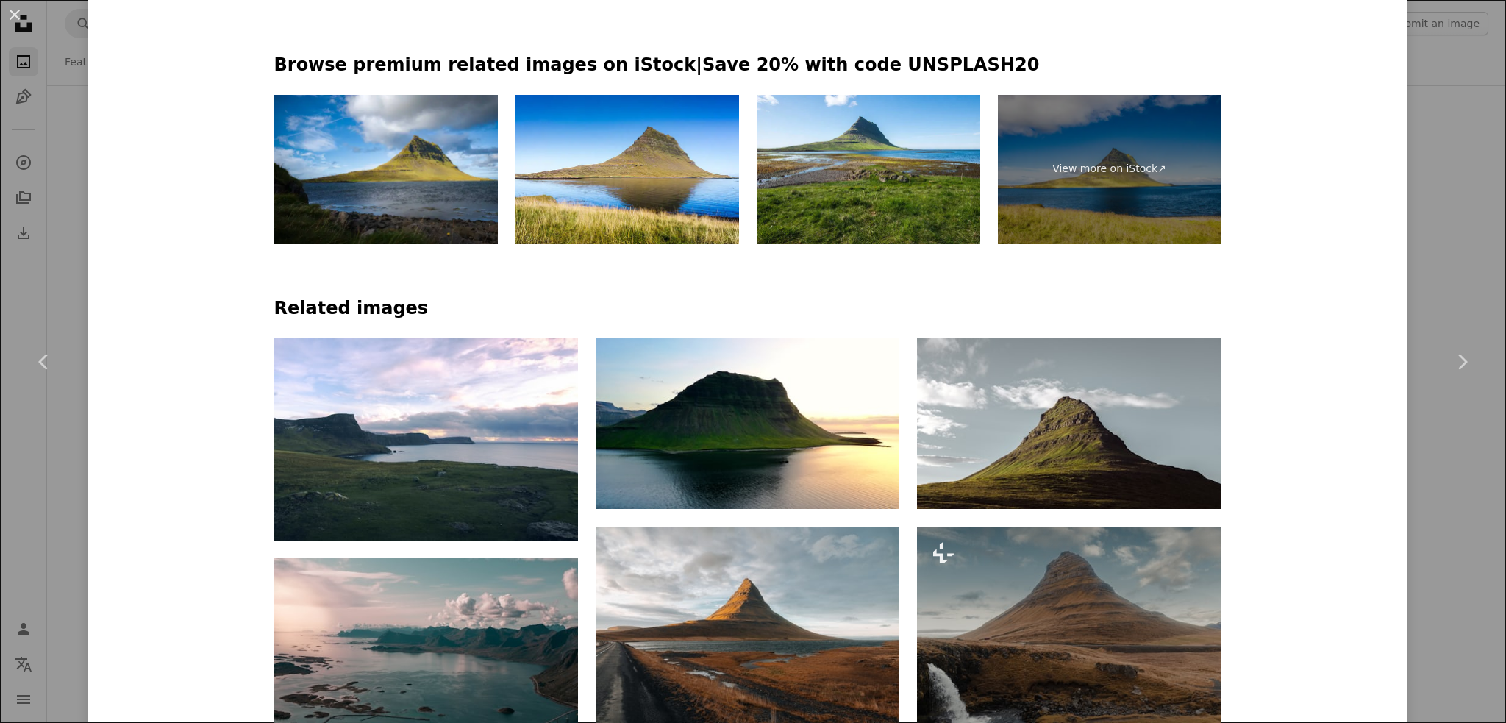
scroll to position [1103, 0]
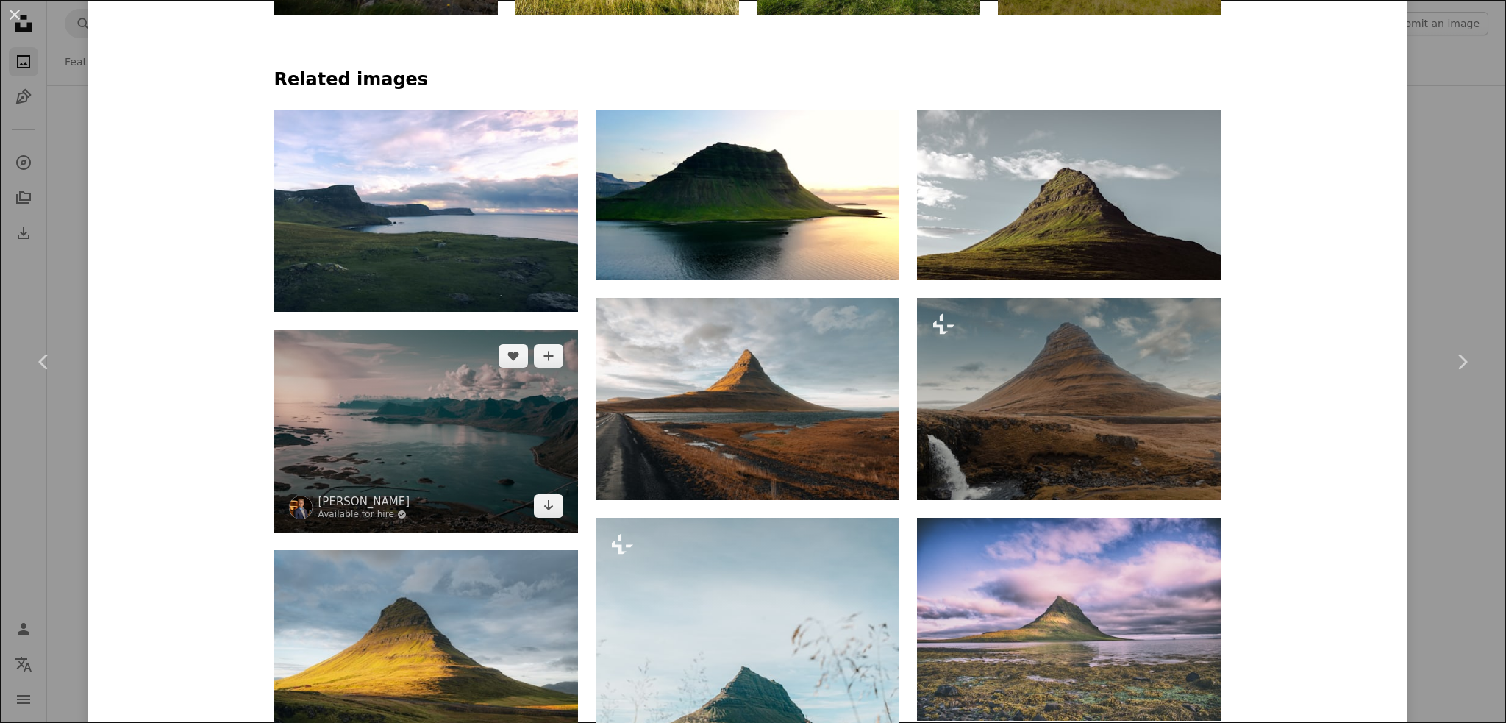
click at [369, 410] on img at bounding box center [426, 431] width 304 height 203
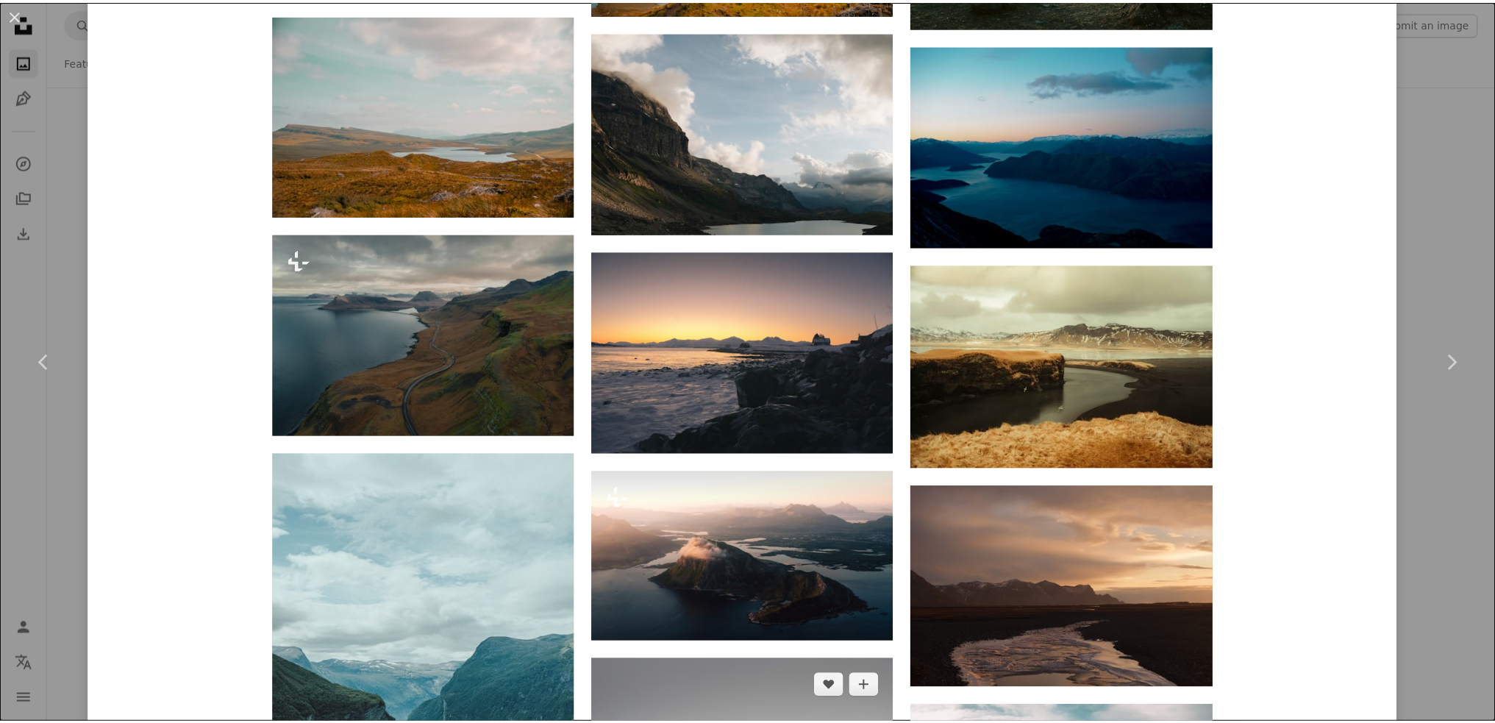
scroll to position [3611, 0]
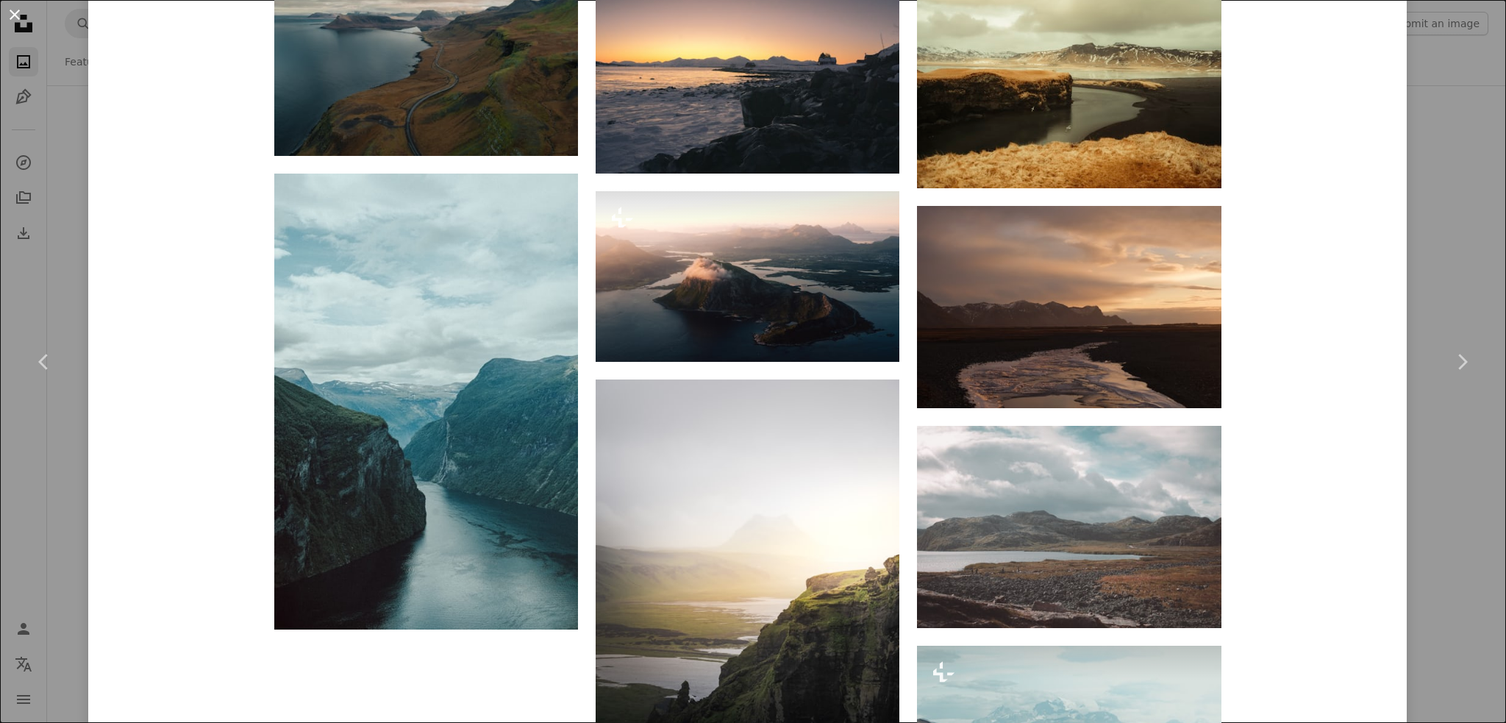
click at [12, 13] on button "An X shape" at bounding box center [15, 15] width 18 height 18
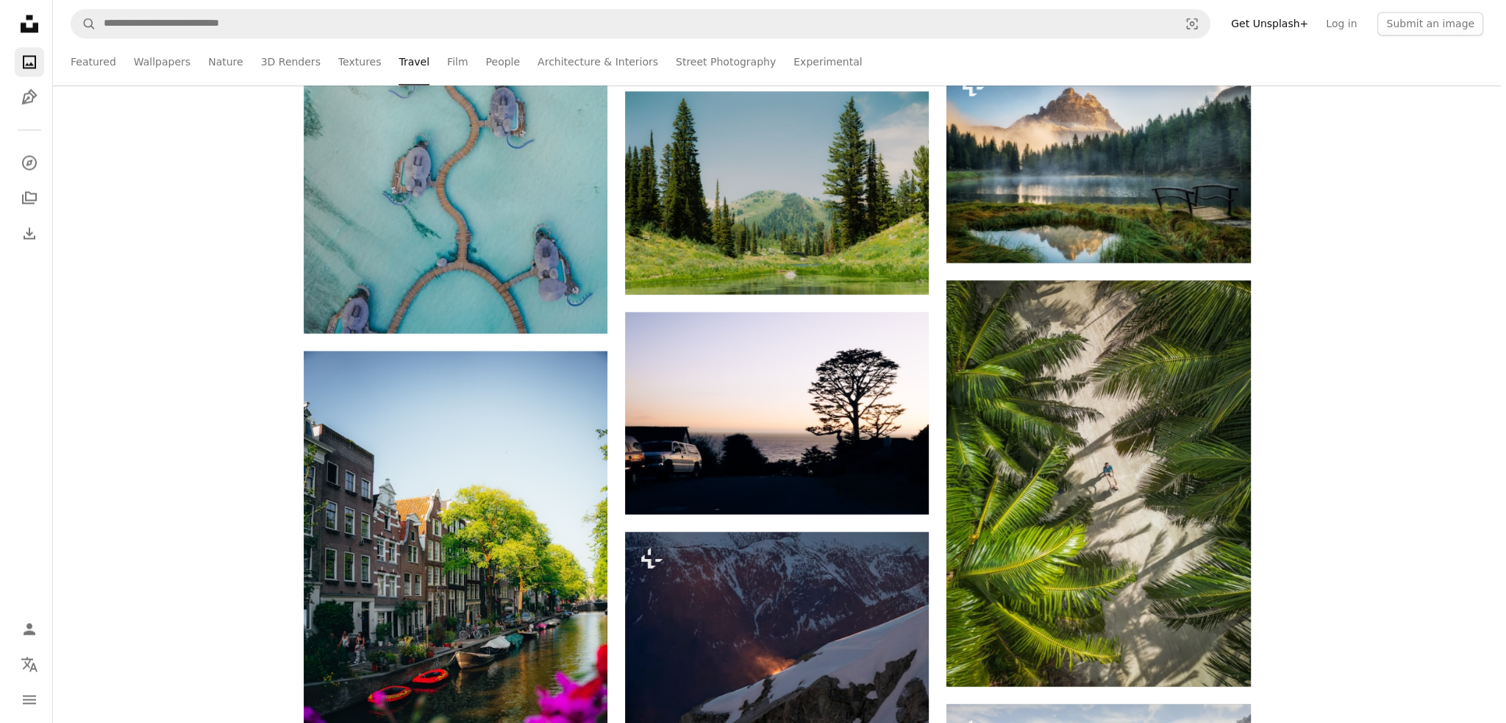
scroll to position [10813, 0]
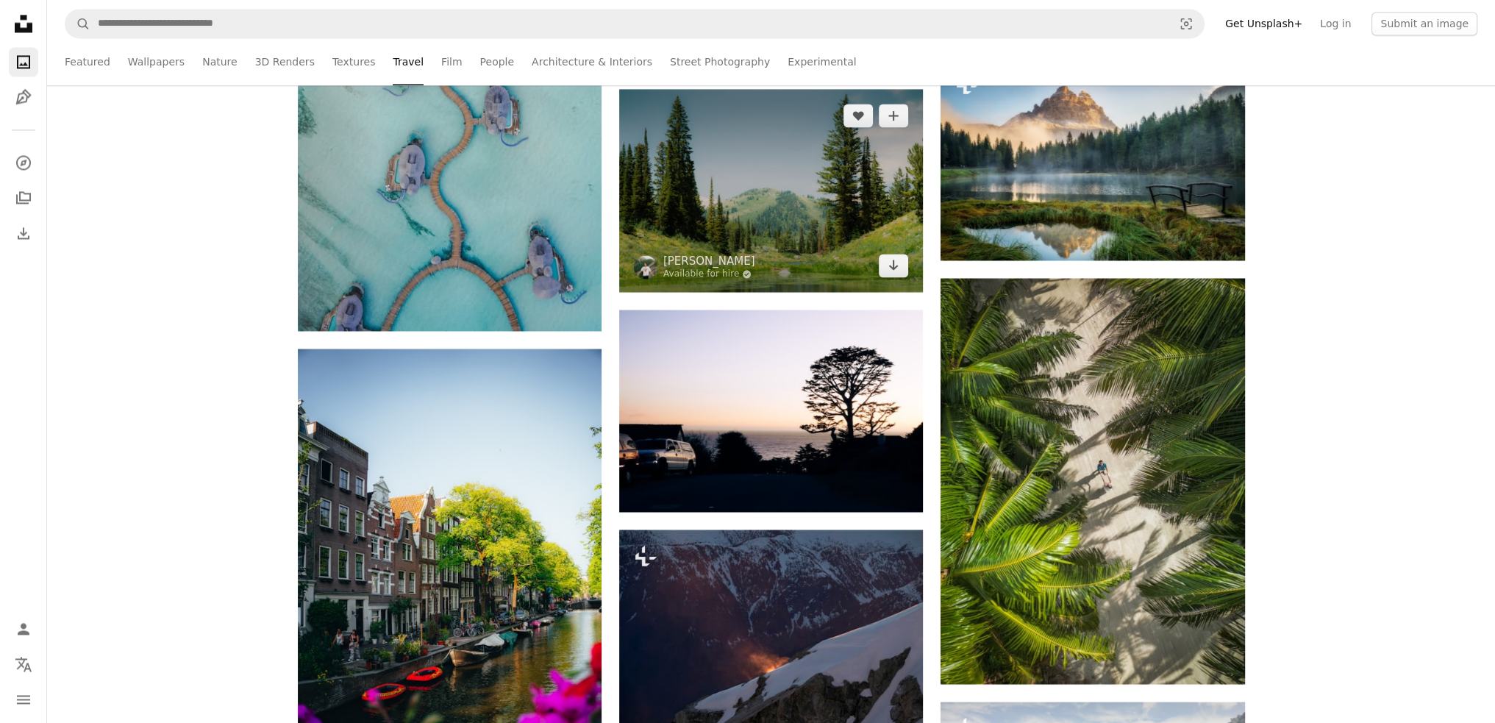
click at [800, 261] on img at bounding box center [771, 190] width 304 height 202
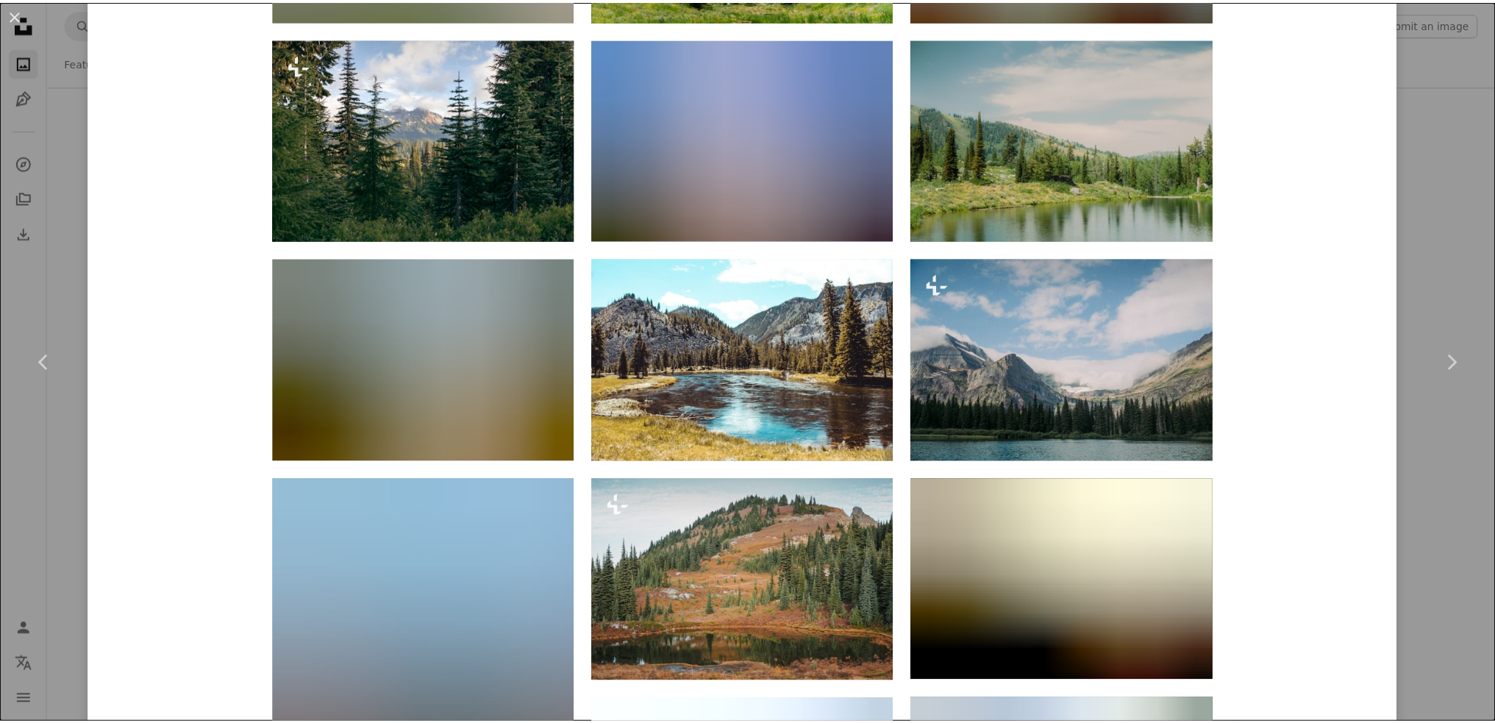
scroll to position [1545, 0]
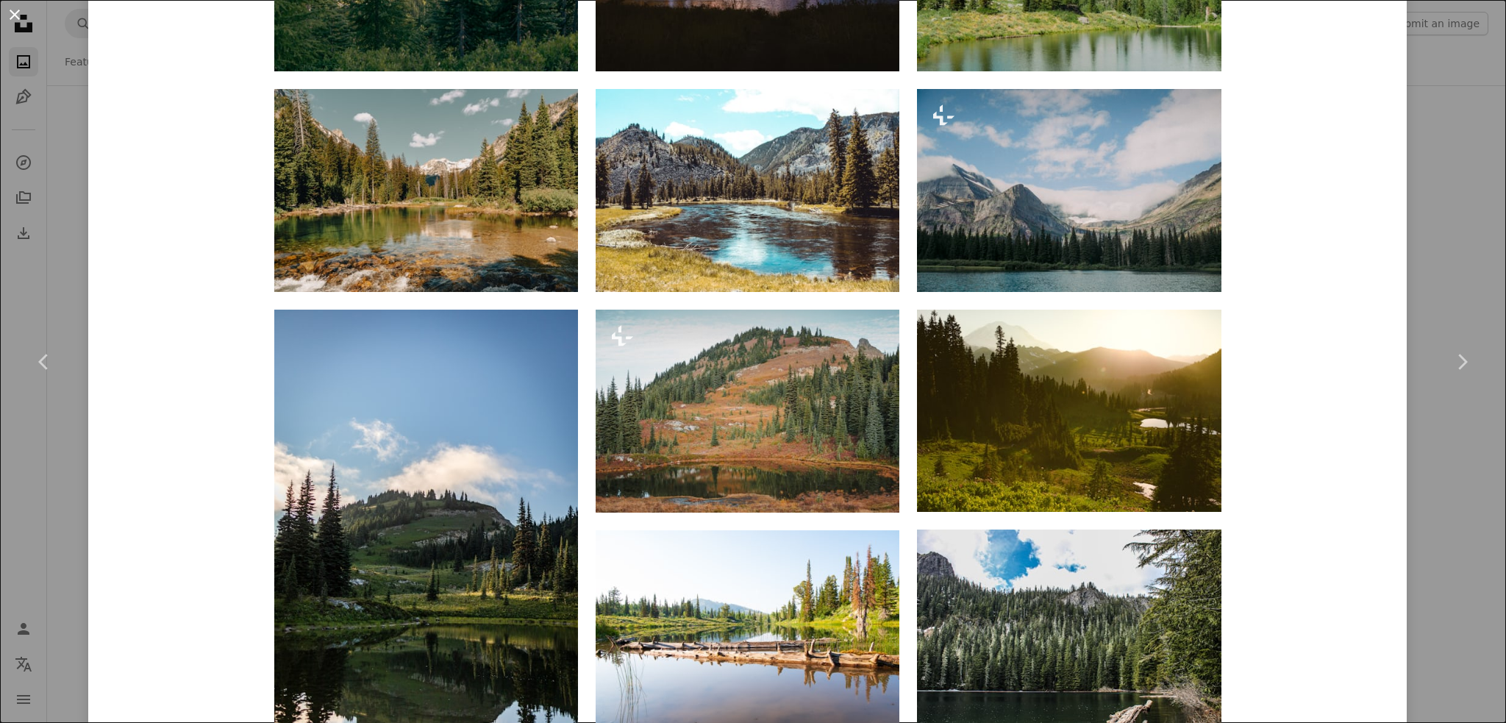
click at [15, 17] on button "An X shape" at bounding box center [15, 15] width 18 height 18
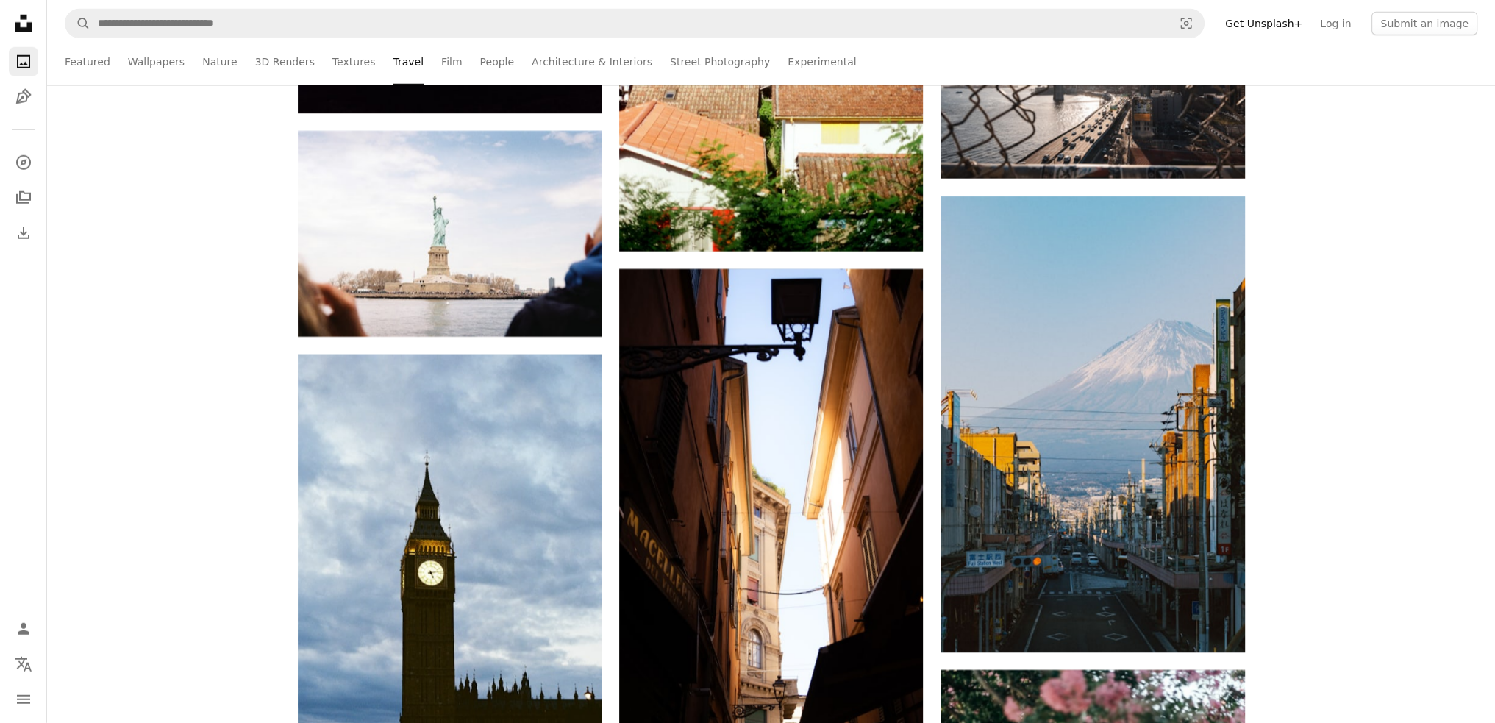
scroll to position [13094, 0]
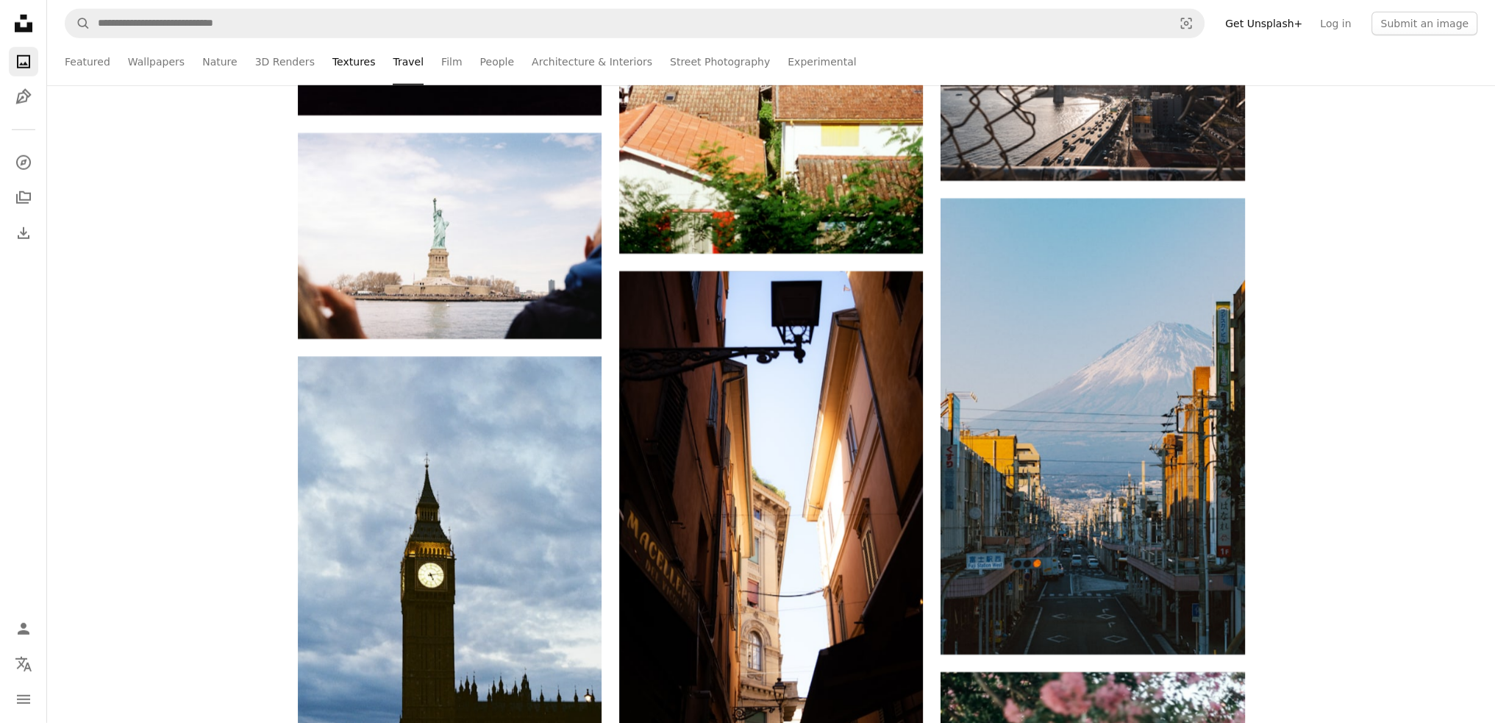
click at [332, 65] on link "Textures" at bounding box center [353, 61] width 43 height 47
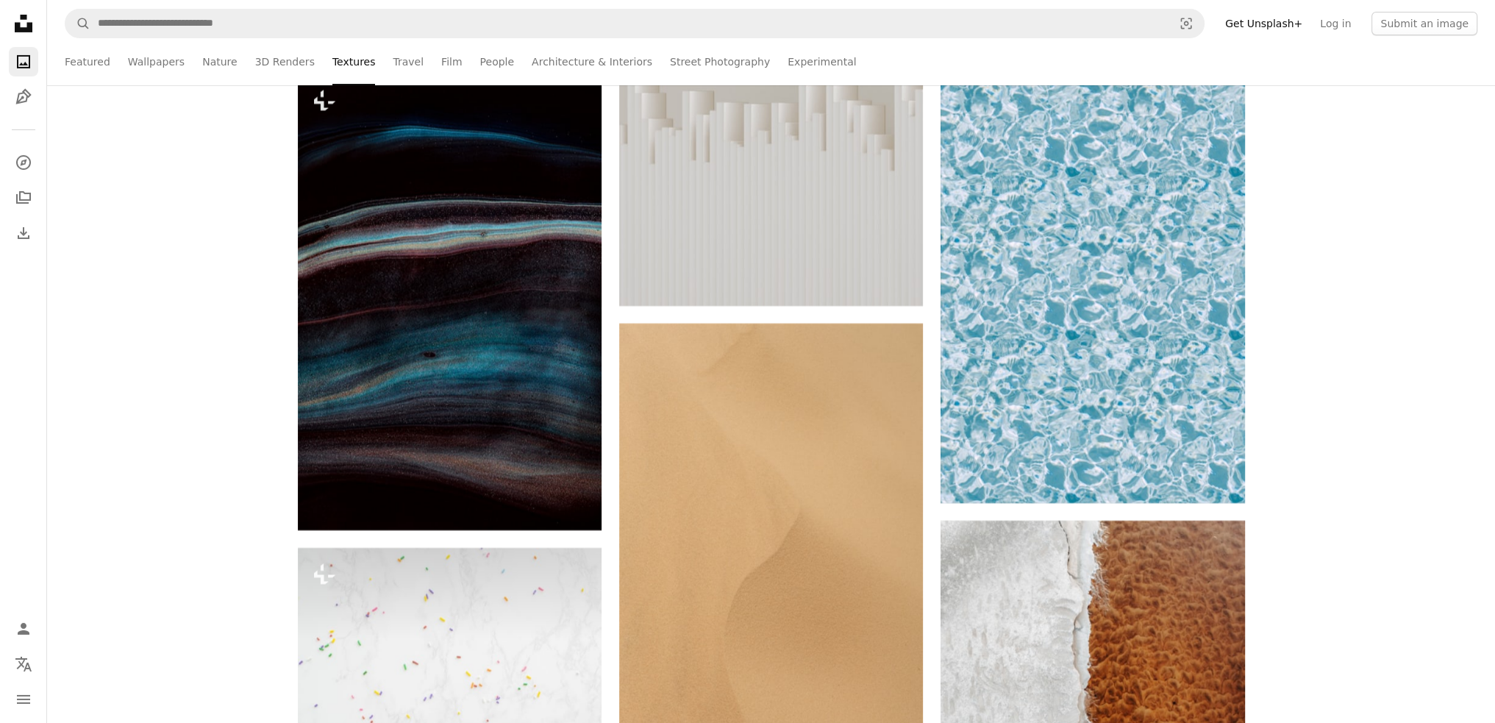
scroll to position [13756, 0]
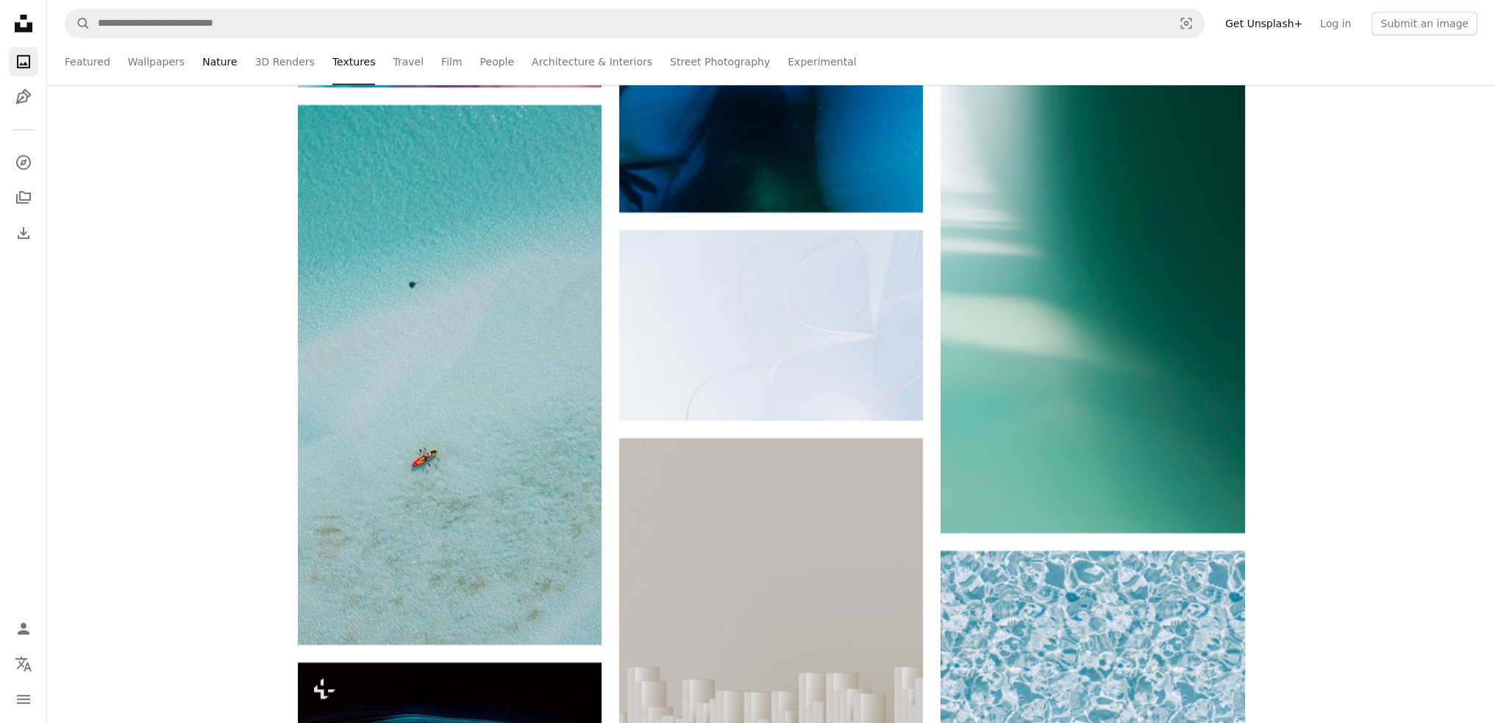
click at [209, 67] on link "Nature" at bounding box center [219, 61] width 35 height 47
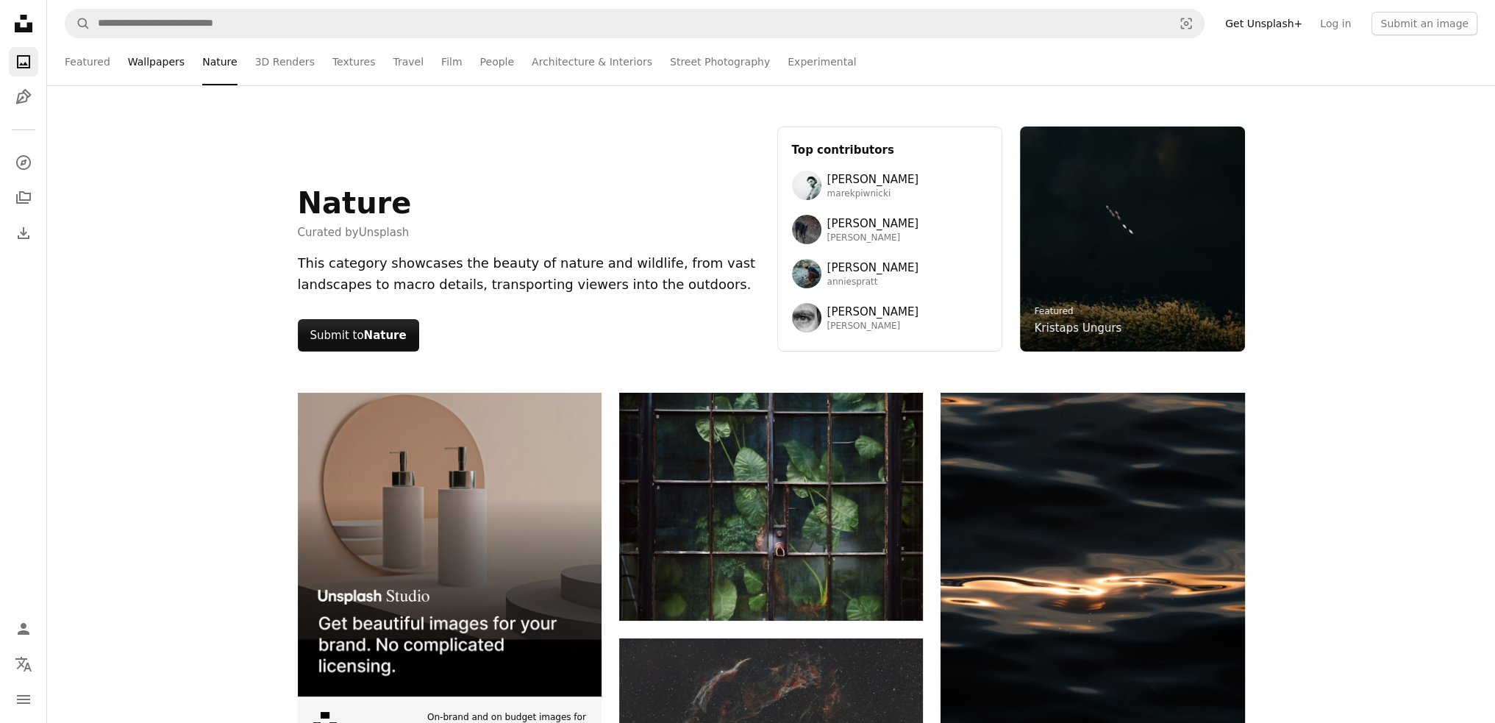
click at [159, 65] on link "Wallpapers" at bounding box center [156, 61] width 57 height 47
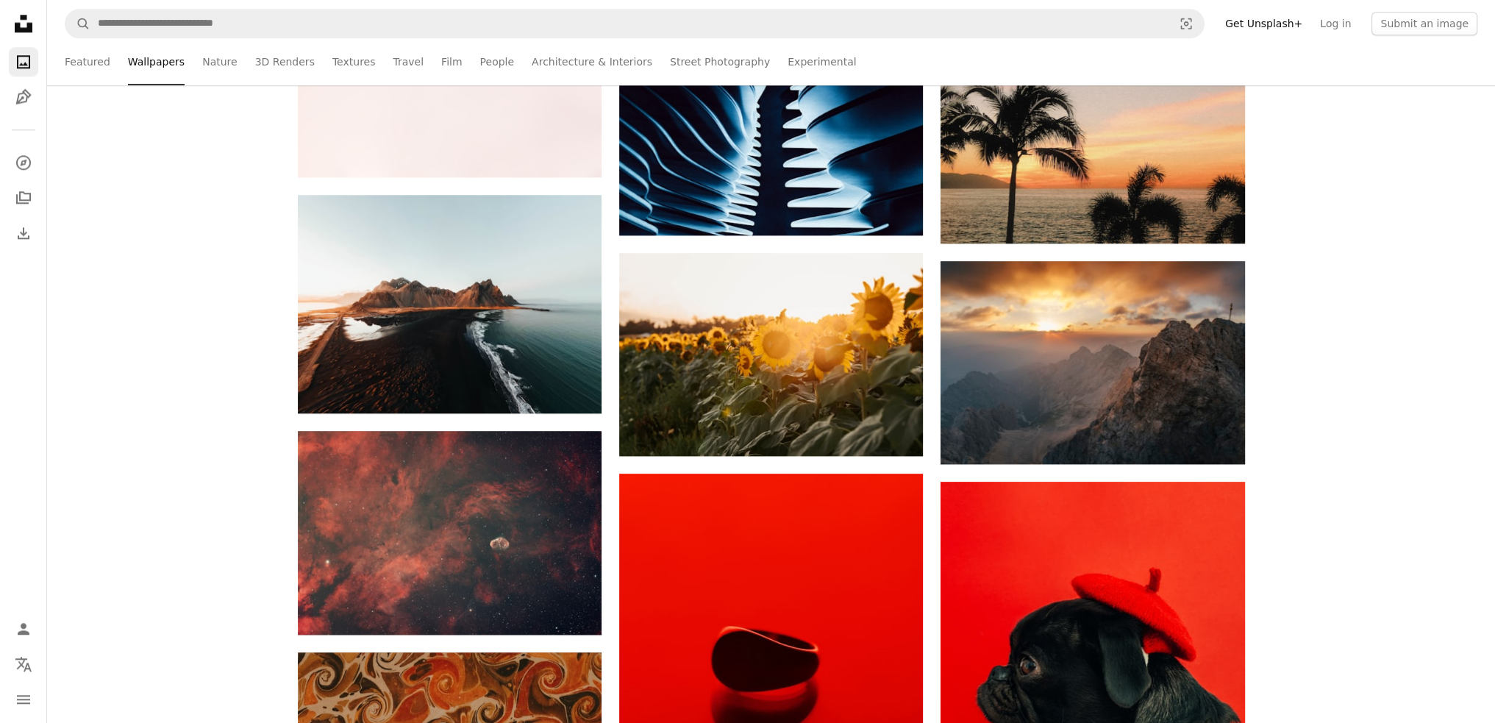
scroll to position [2133, 0]
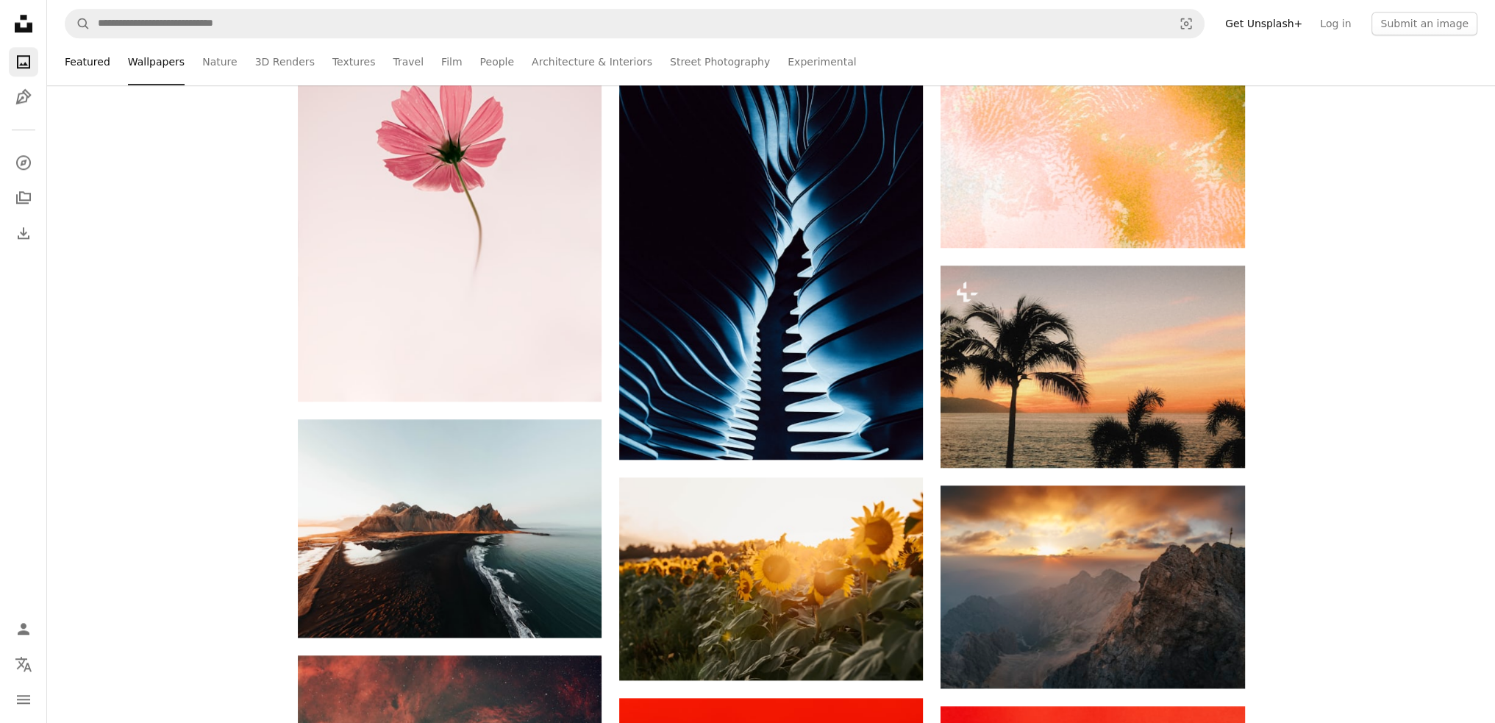
click at [85, 58] on link "Featured" at bounding box center [88, 61] width 46 height 47
